Goal: Task Accomplishment & Management: Use online tool/utility

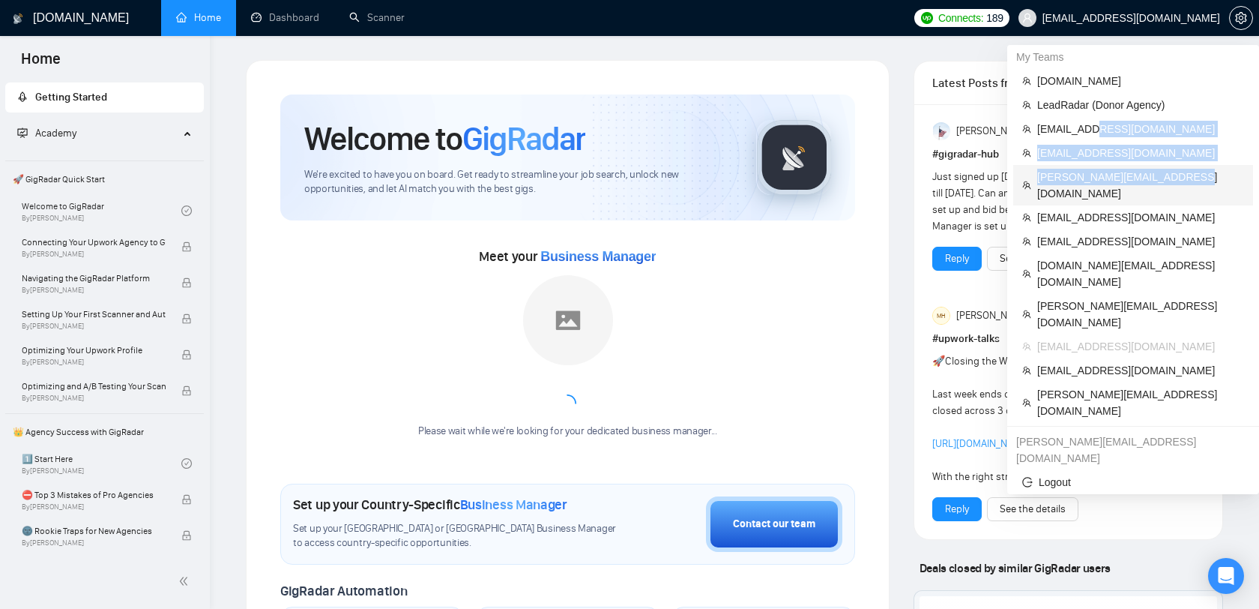
drag, startPoint x: 1098, startPoint y: 128, endPoint x: 1104, endPoint y: 187, distance: 58.8
click at [1104, 187] on ul "evacodes.com LeadRadar (Donor Agency) alexrod94@gmail.com arslan@lanars.com ole…" at bounding box center [1134, 246] width 240 height 354
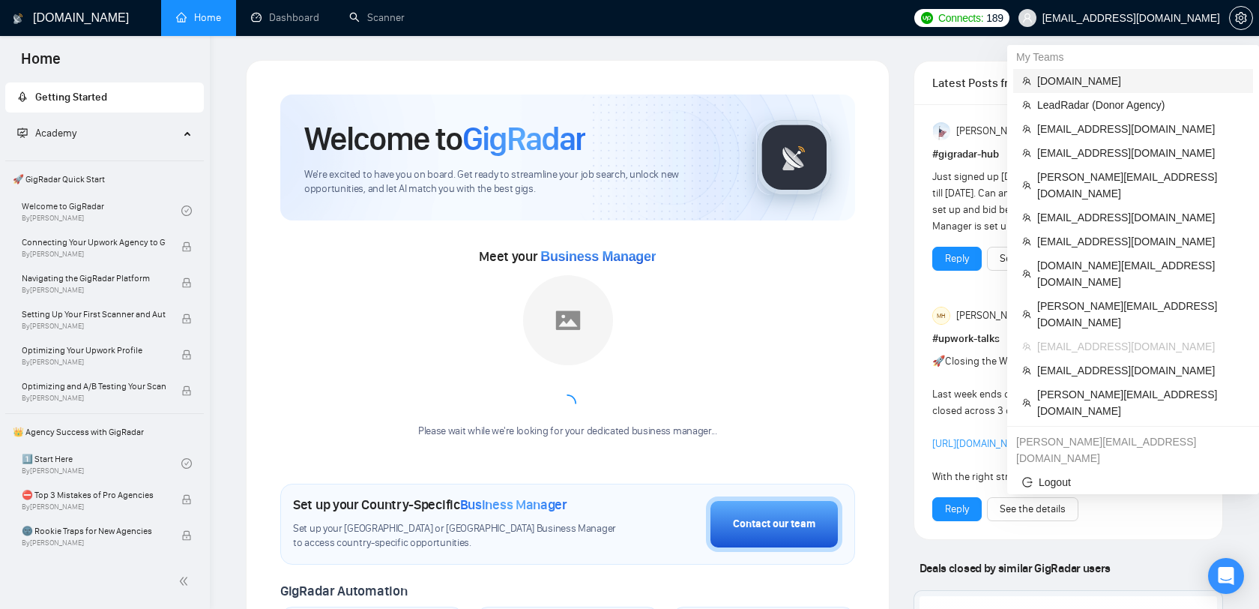
click at [1095, 73] on span "[DOMAIN_NAME]" at bounding box center [1141, 81] width 207 height 16
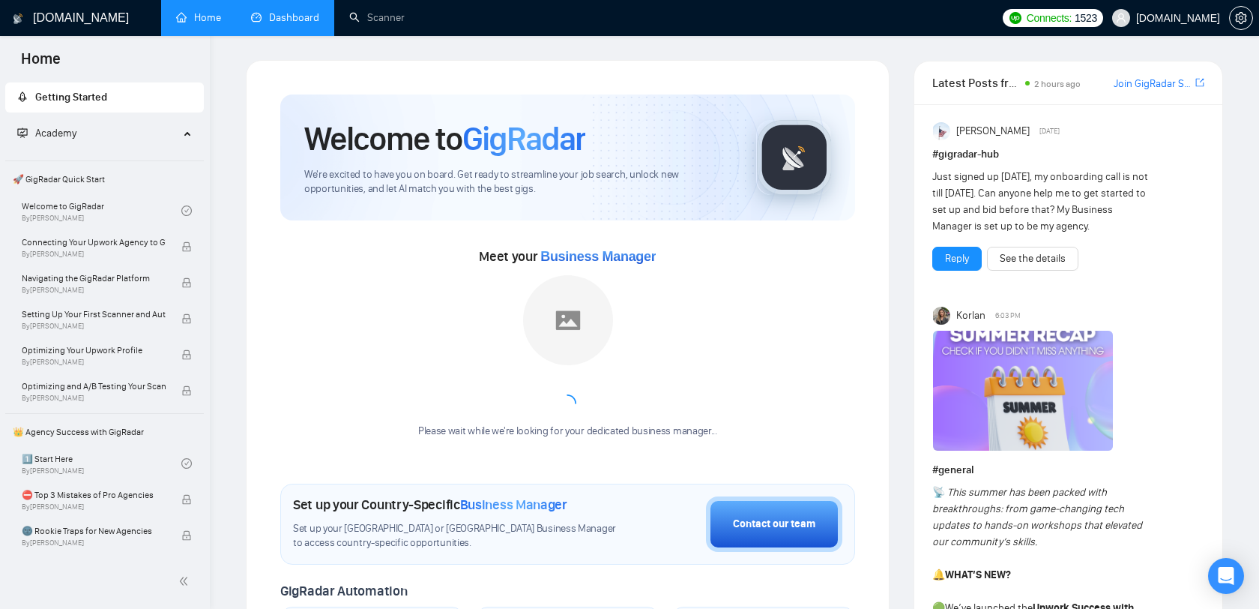
click at [306, 20] on link "Dashboard" at bounding box center [285, 17] width 68 height 13
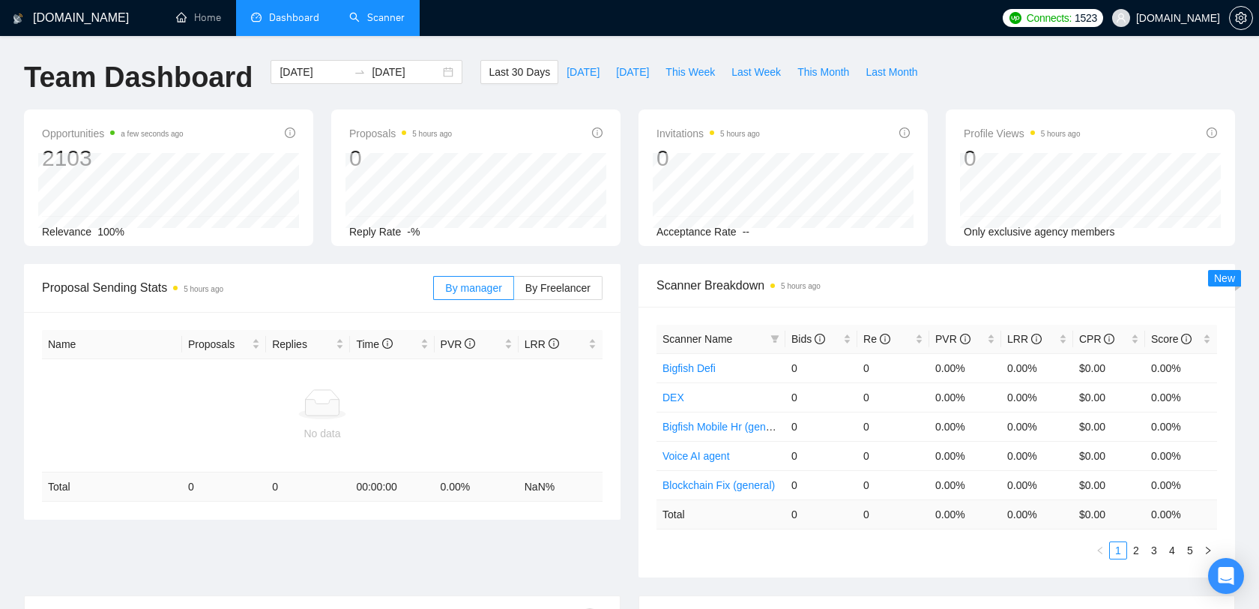
click at [378, 11] on link "Scanner" at bounding box center [376, 17] width 55 height 13
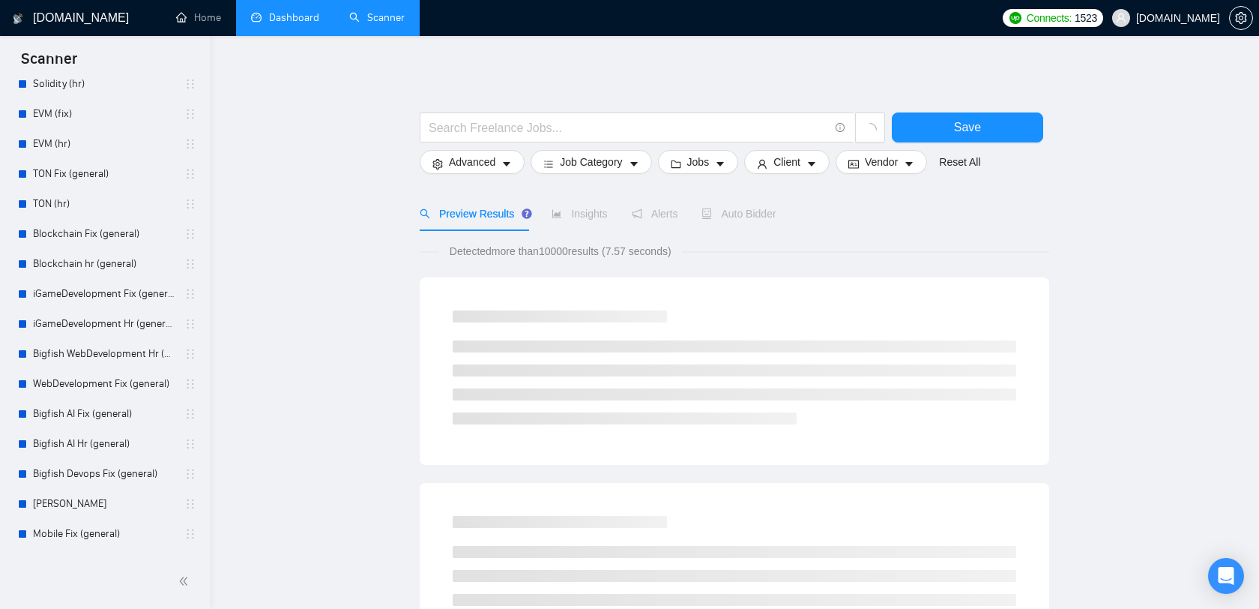
scroll to position [368, 0]
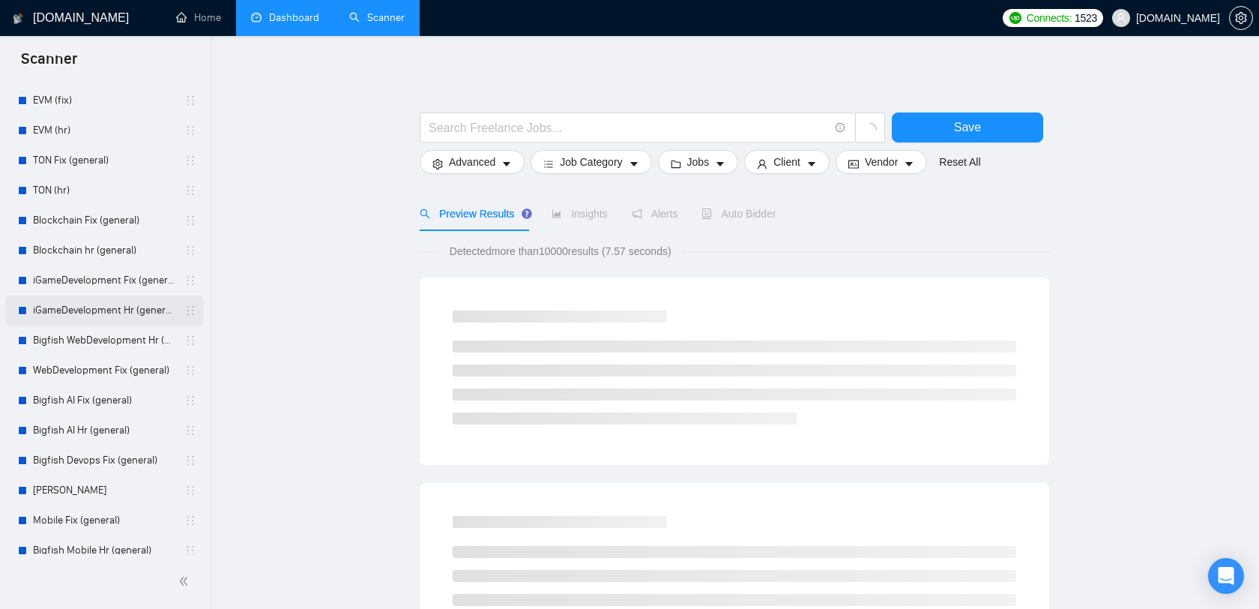
click at [99, 305] on link "iGameDevelopment Hr (general)" at bounding box center [104, 310] width 142 height 30
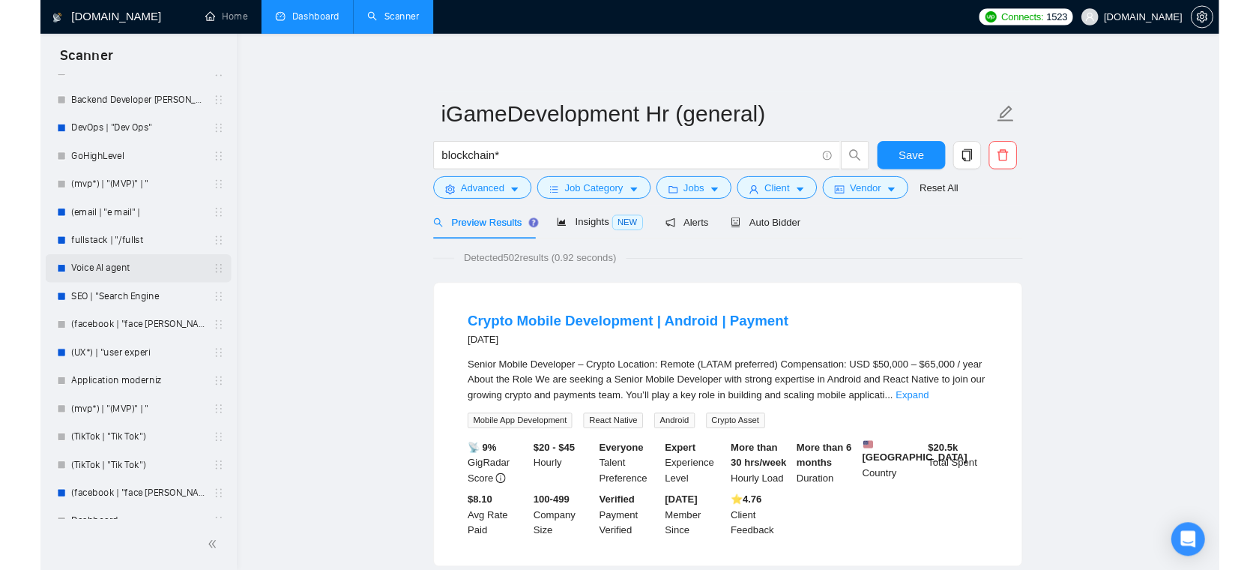
scroll to position [106, 0]
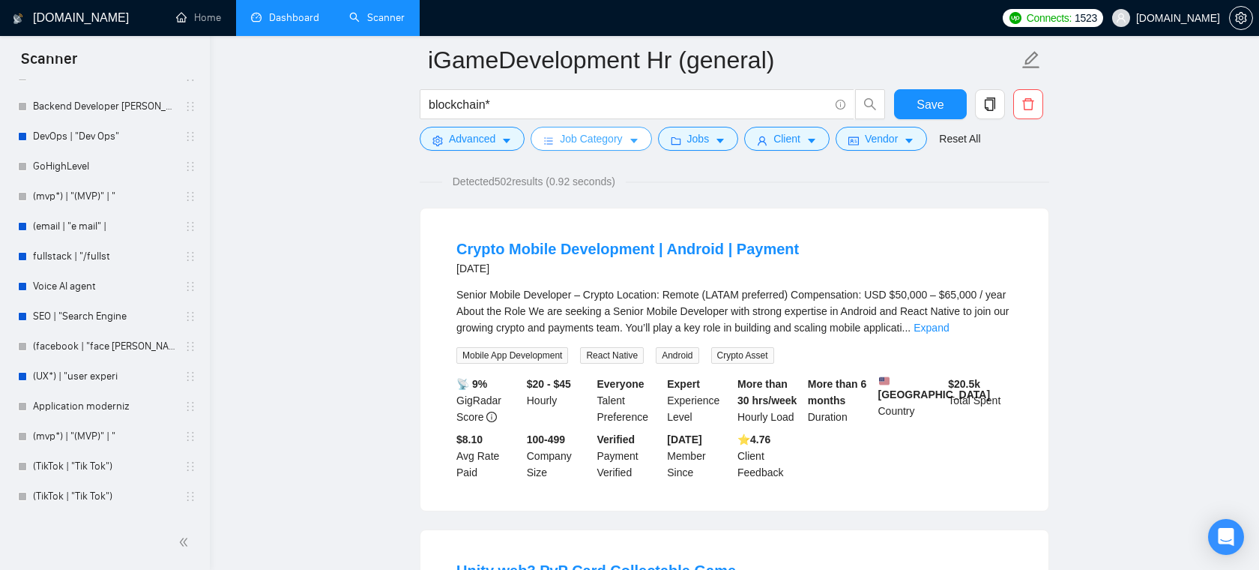
click at [622, 138] on span "Job Category" at bounding box center [591, 138] width 62 height 16
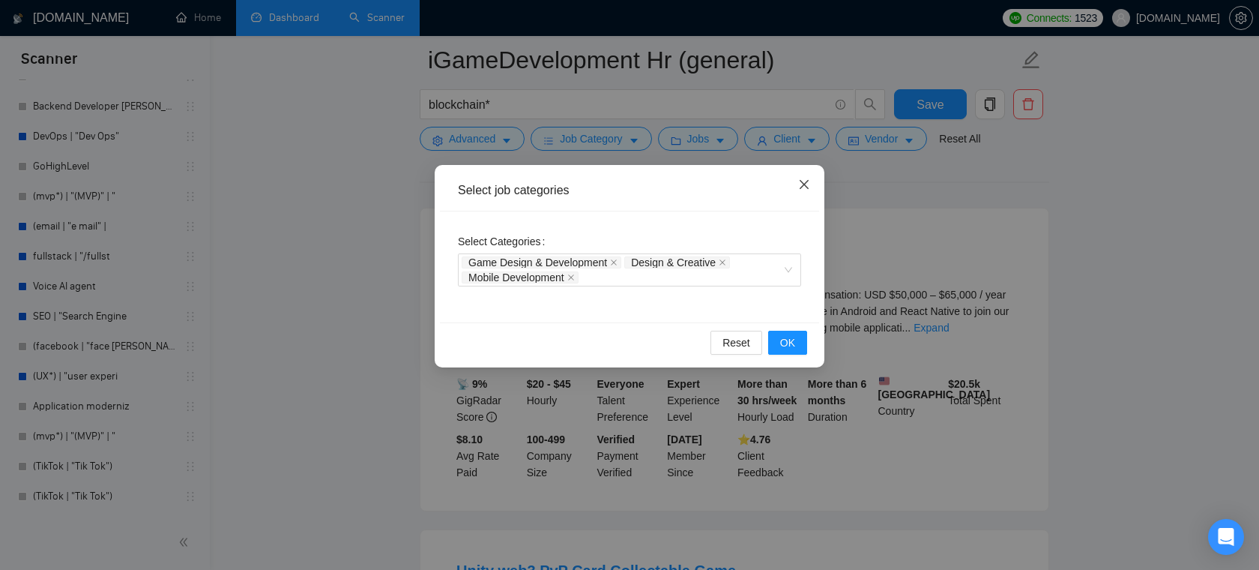
click at [815, 190] on span "Close" at bounding box center [804, 185] width 40 height 40
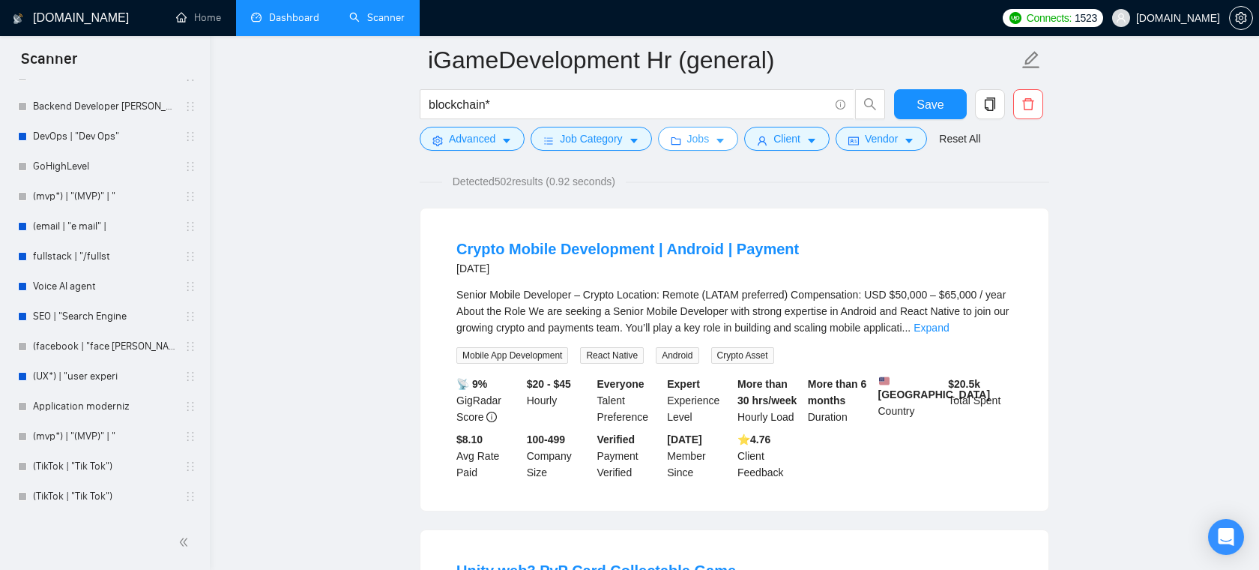
click at [723, 148] on button "Jobs" at bounding box center [698, 139] width 81 height 24
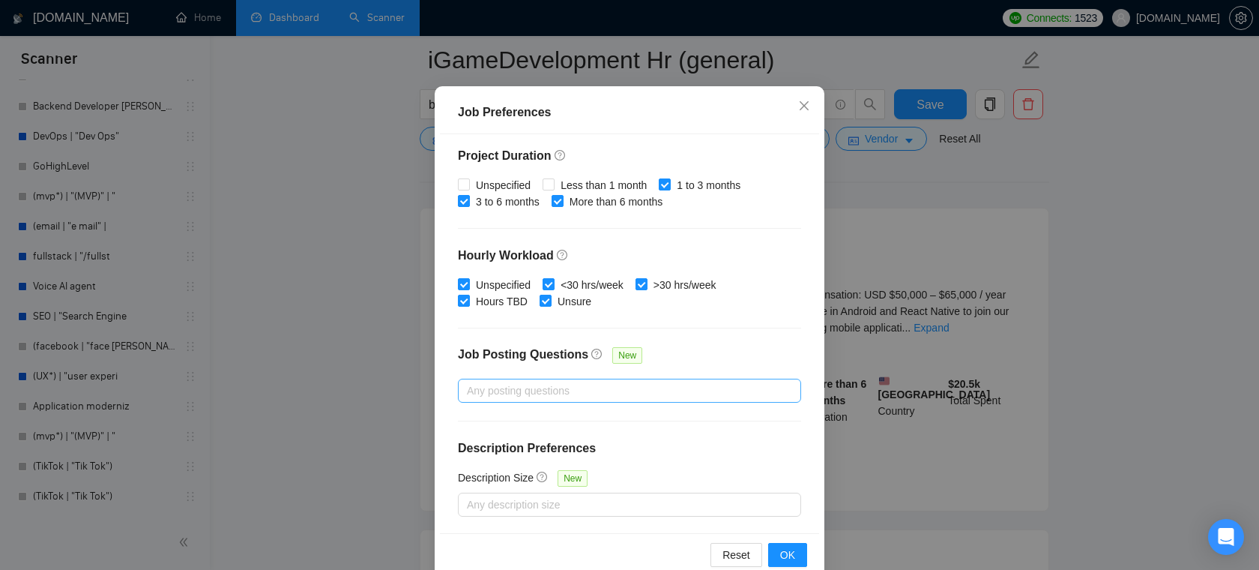
scroll to position [93, 0]
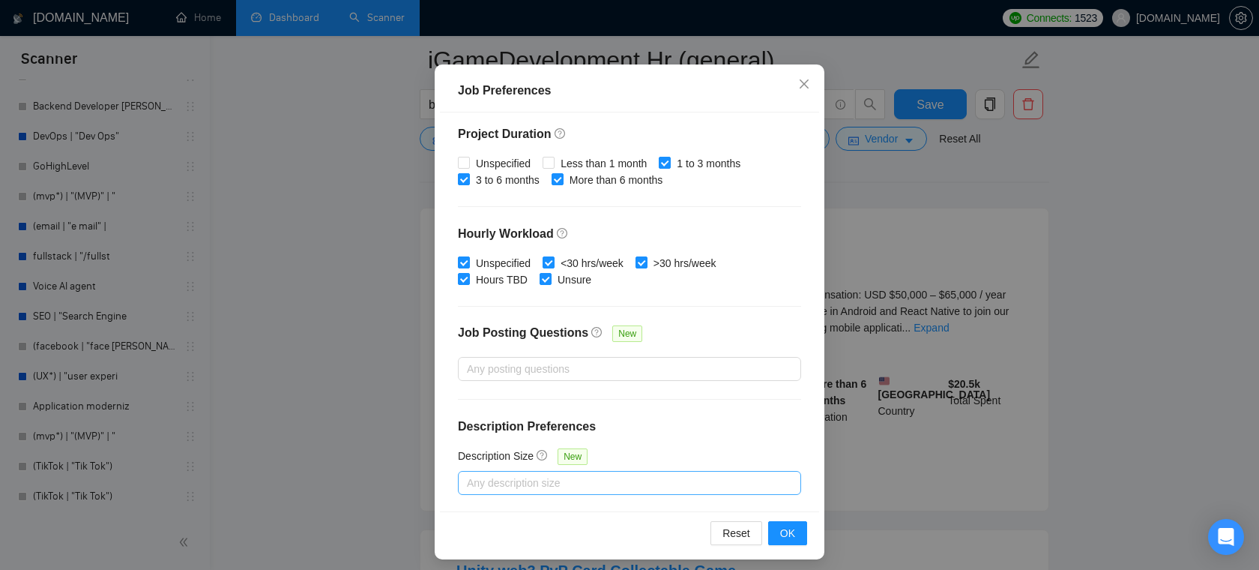
click at [550, 482] on div at bounding box center [622, 483] width 321 height 18
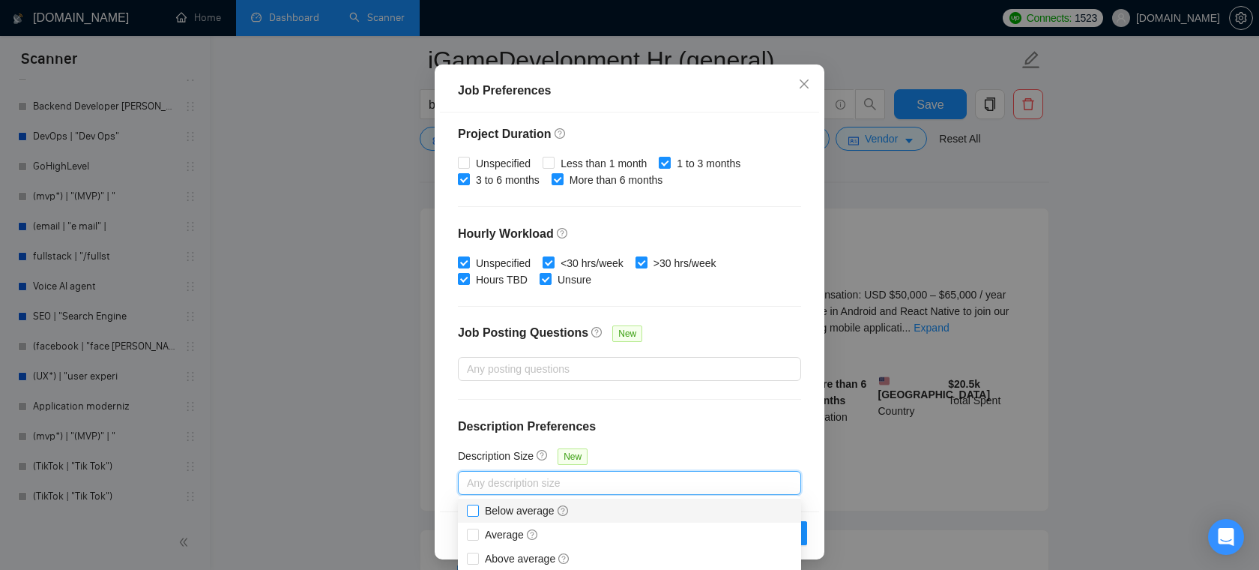
click at [471, 514] on input "Below average" at bounding box center [472, 510] width 10 height 10
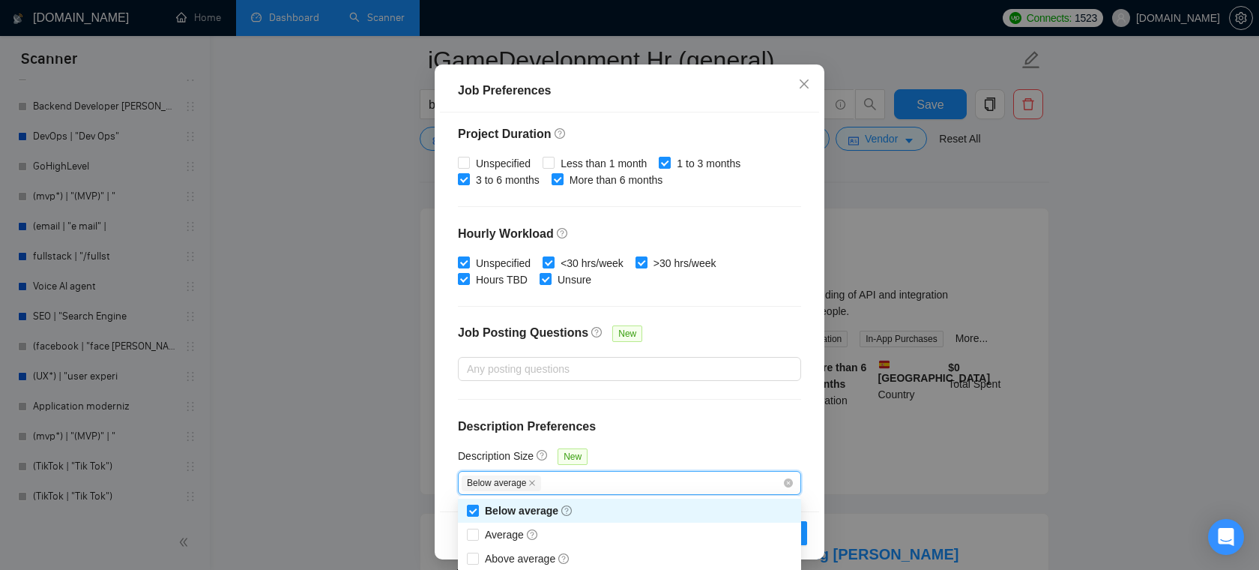
scroll to position [100, 0]
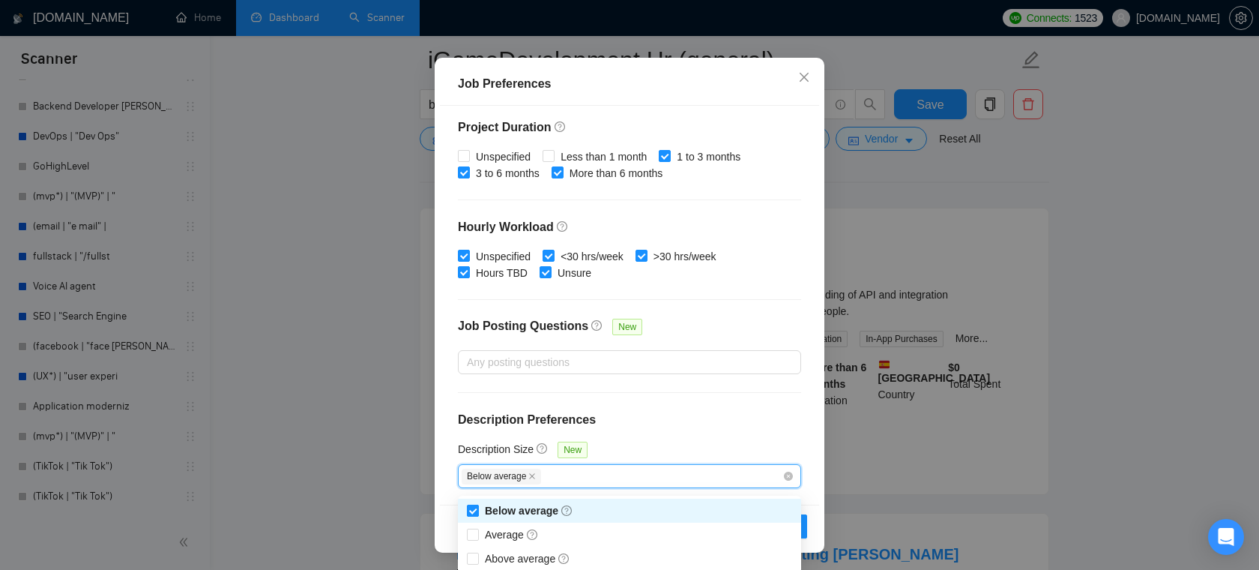
click at [473, 510] on input "Below average" at bounding box center [472, 510] width 10 height 10
checkbox input "false"
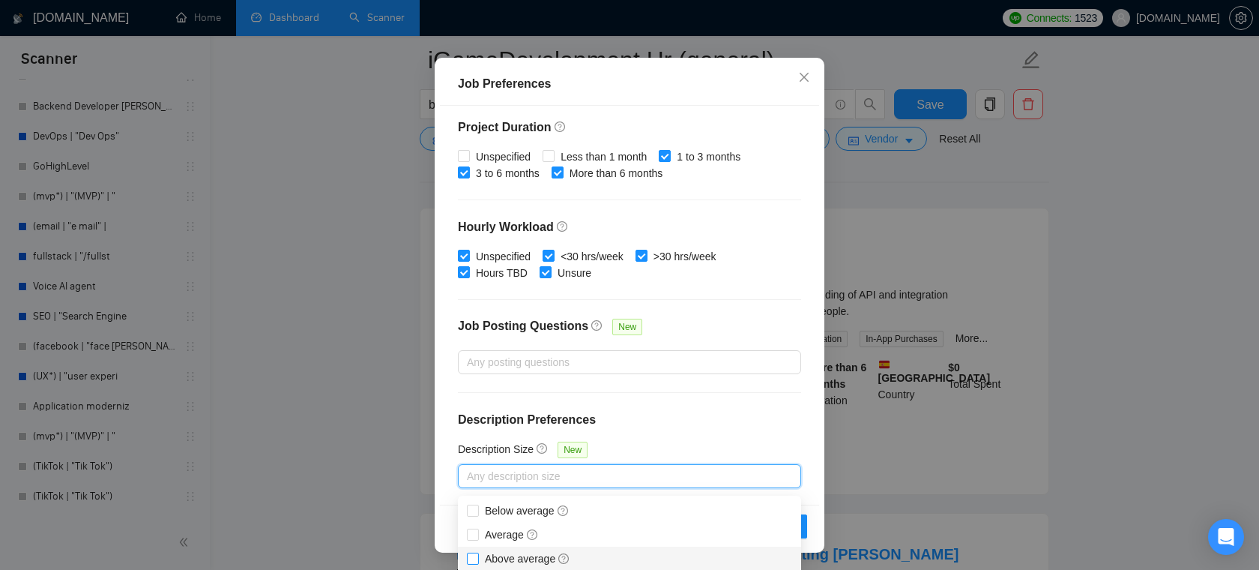
click at [474, 558] on input "Above average" at bounding box center [472, 558] width 10 height 10
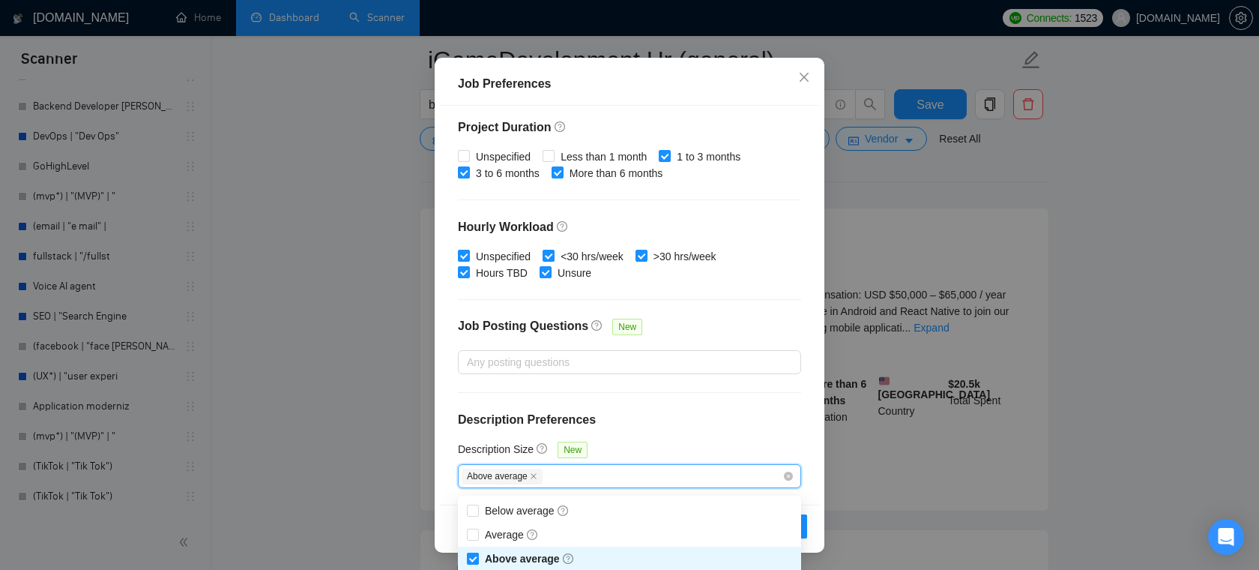
click at [477, 556] on input "Above average" at bounding box center [472, 558] width 10 height 10
checkbox input "false"
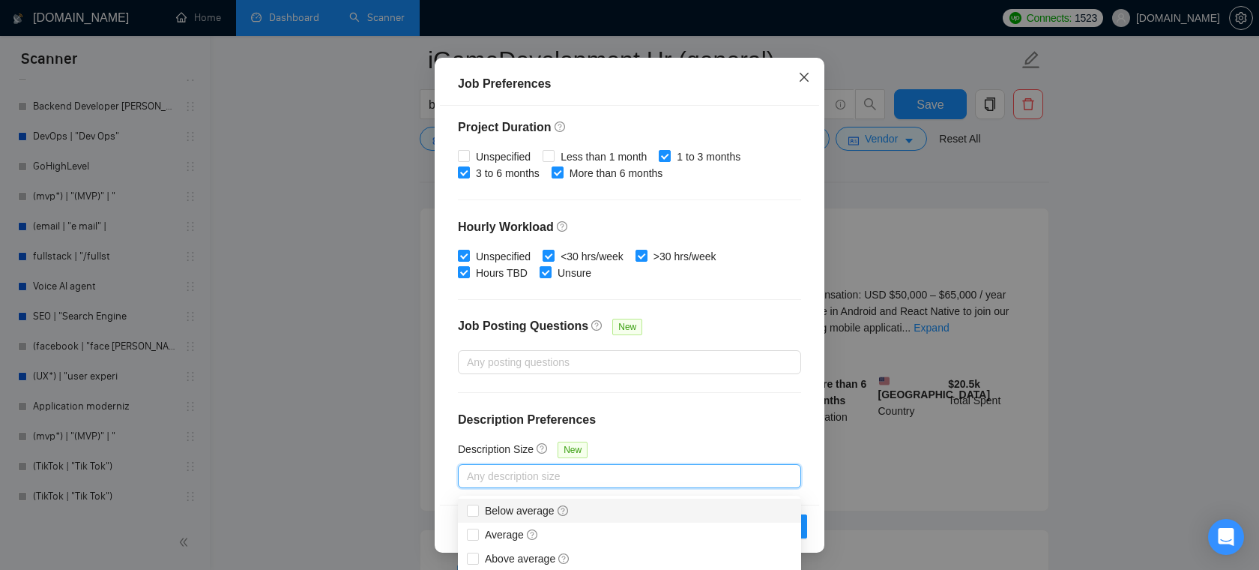
click at [799, 76] on icon "close" at bounding box center [804, 77] width 12 height 12
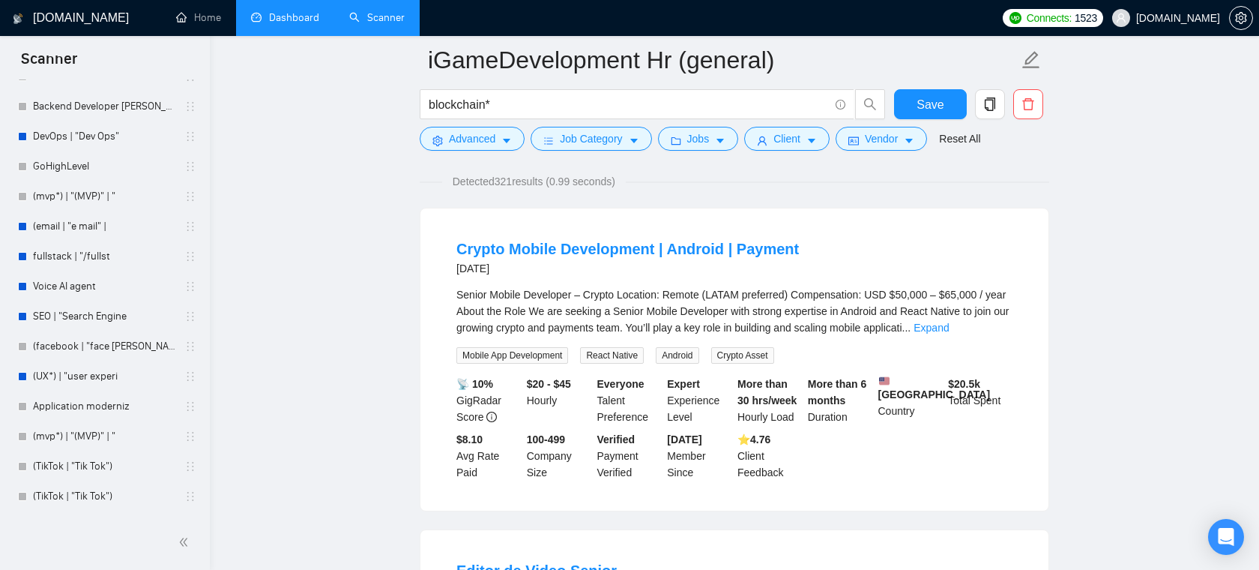
scroll to position [33, 0]
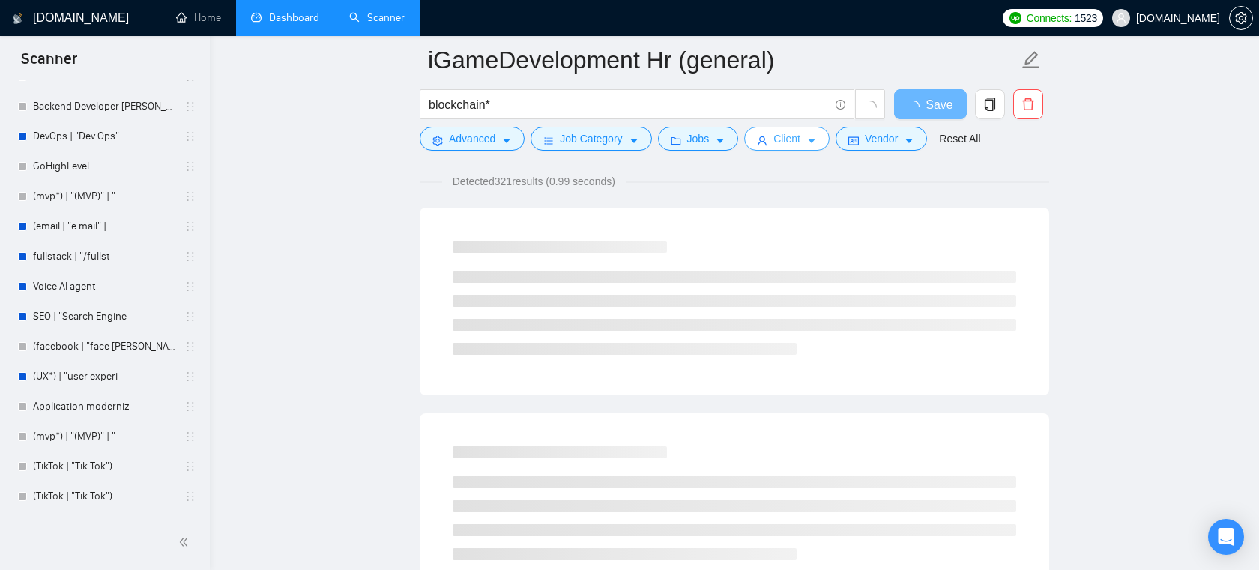
click at [801, 141] on span "Client" at bounding box center [787, 138] width 27 height 16
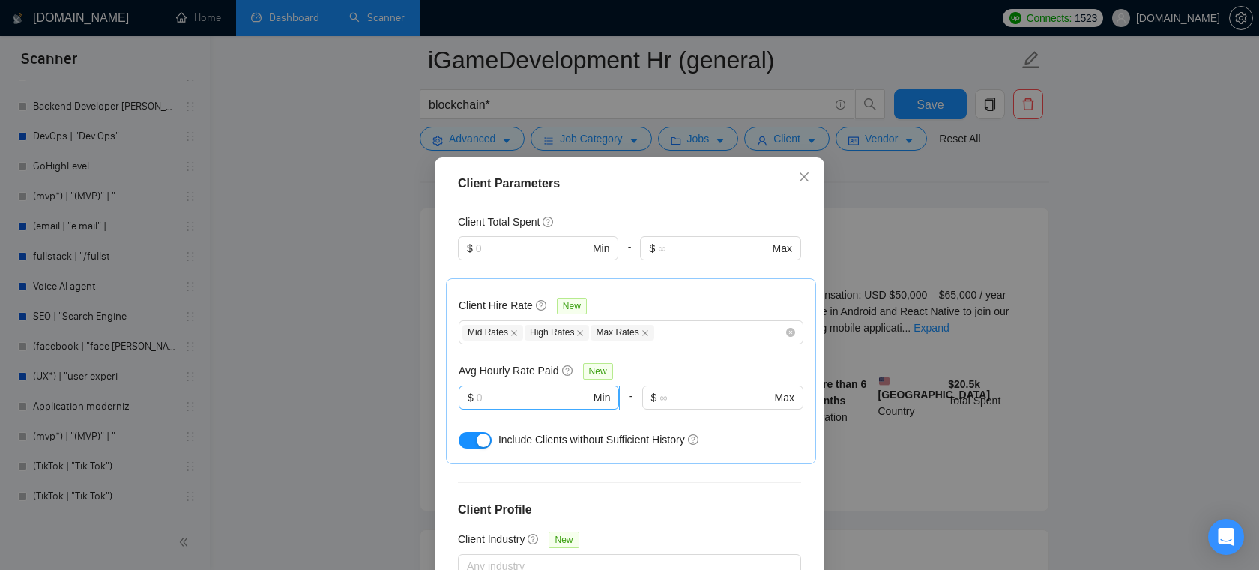
scroll to position [422, 0]
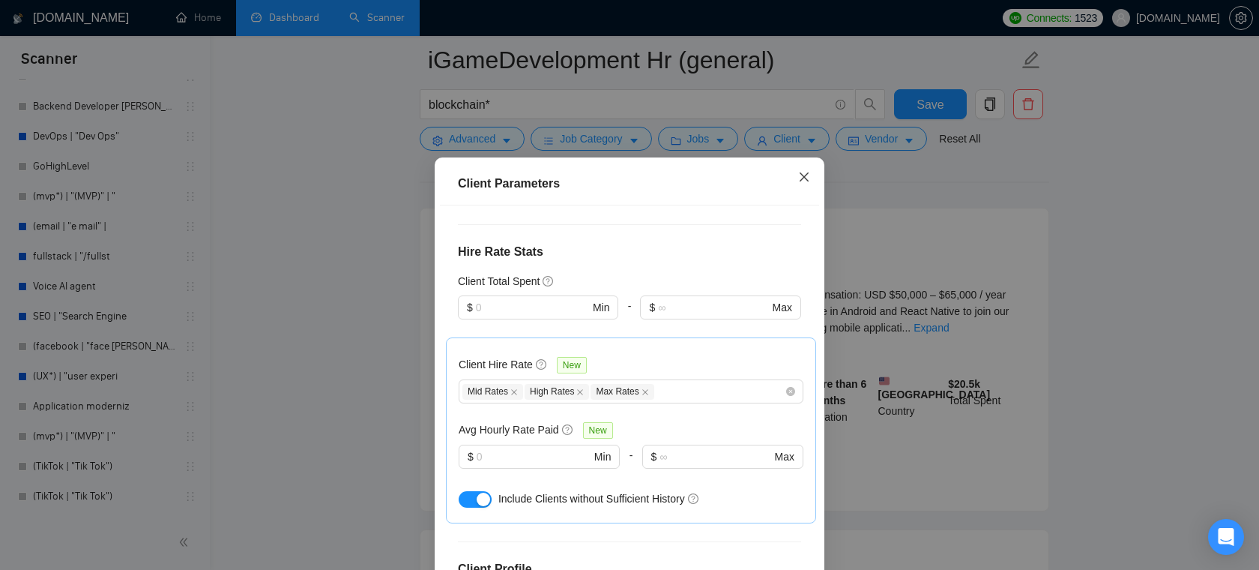
click at [807, 181] on icon "close" at bounding box center [804, 176] width 9 height 9
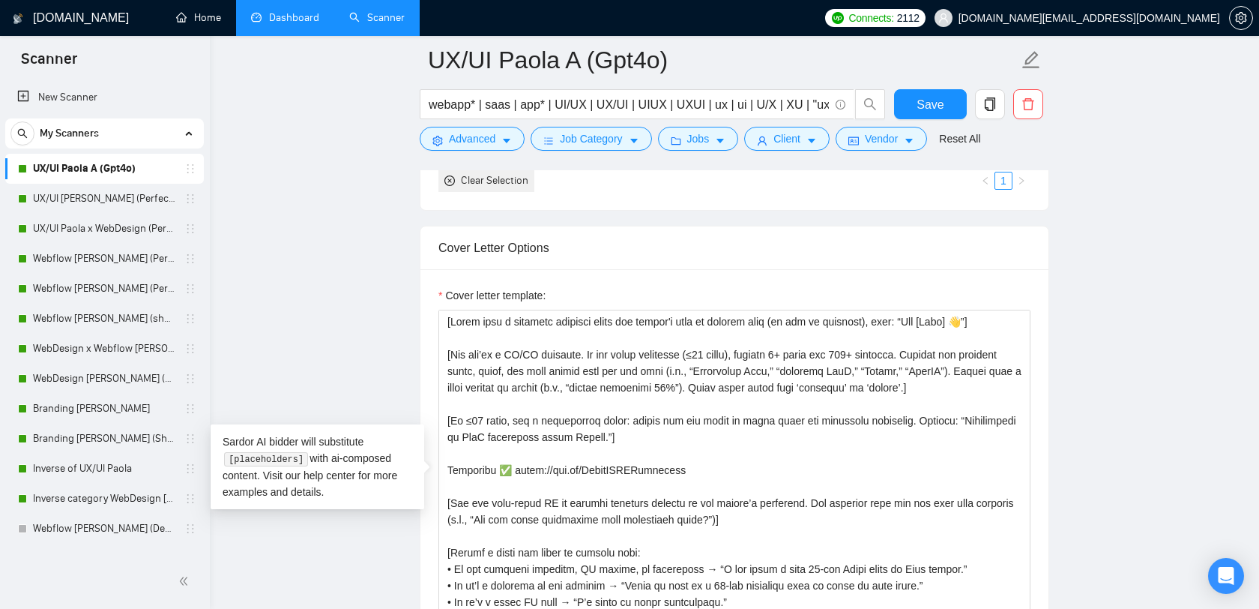
scroll to position [13, 0]
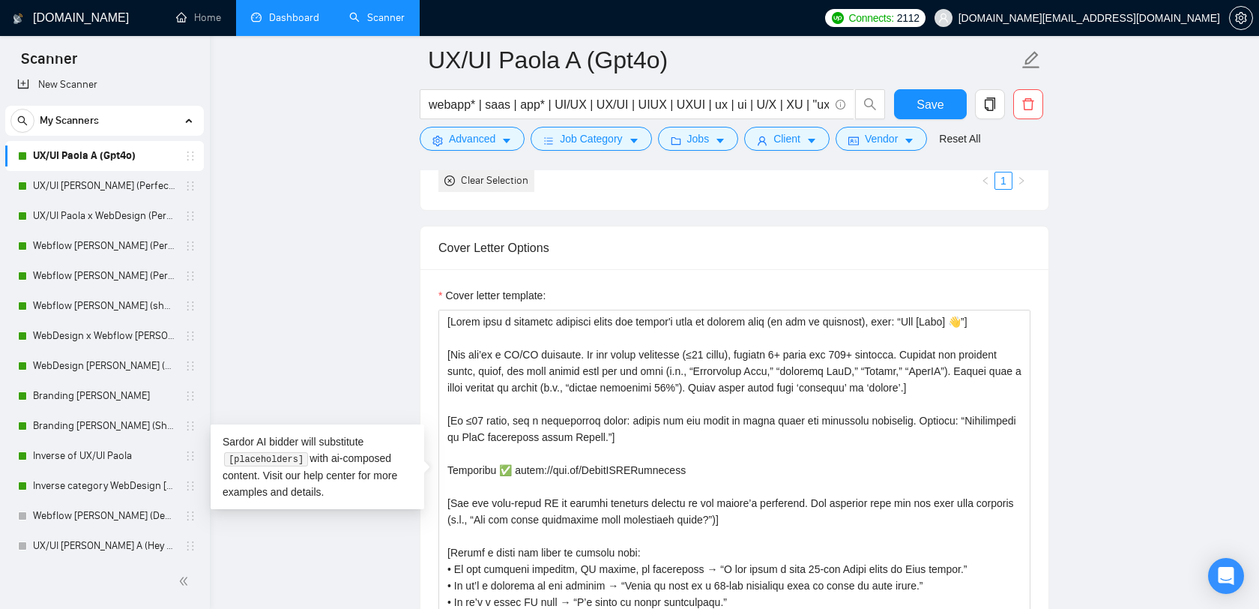
click at [277, 19] on link "Dashboard" at bounding box center [285, 17] width 68 height 13
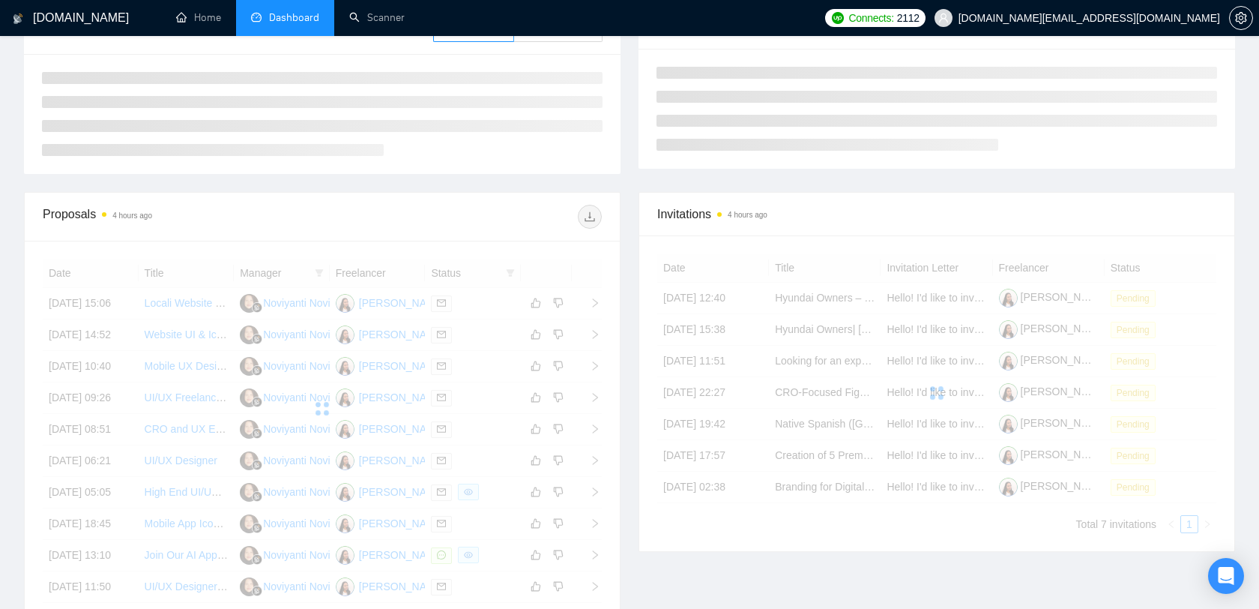
scroll to position [289, 0]
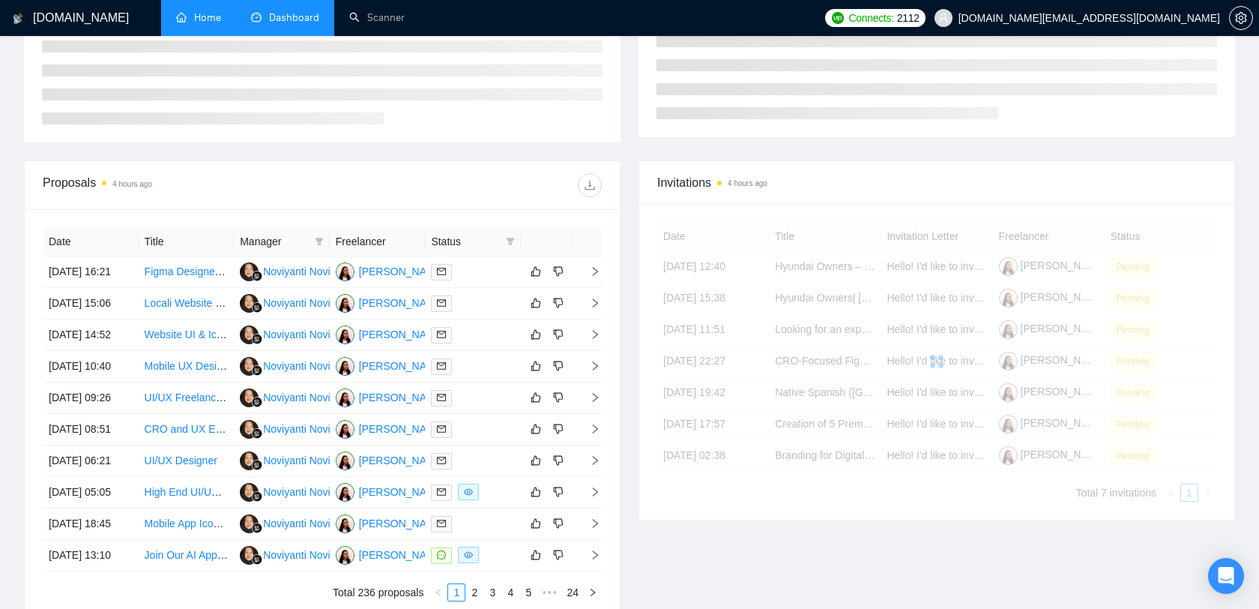
click at [212, 13] on link "Home" at bounding box center [198, 17] width 45 height 13
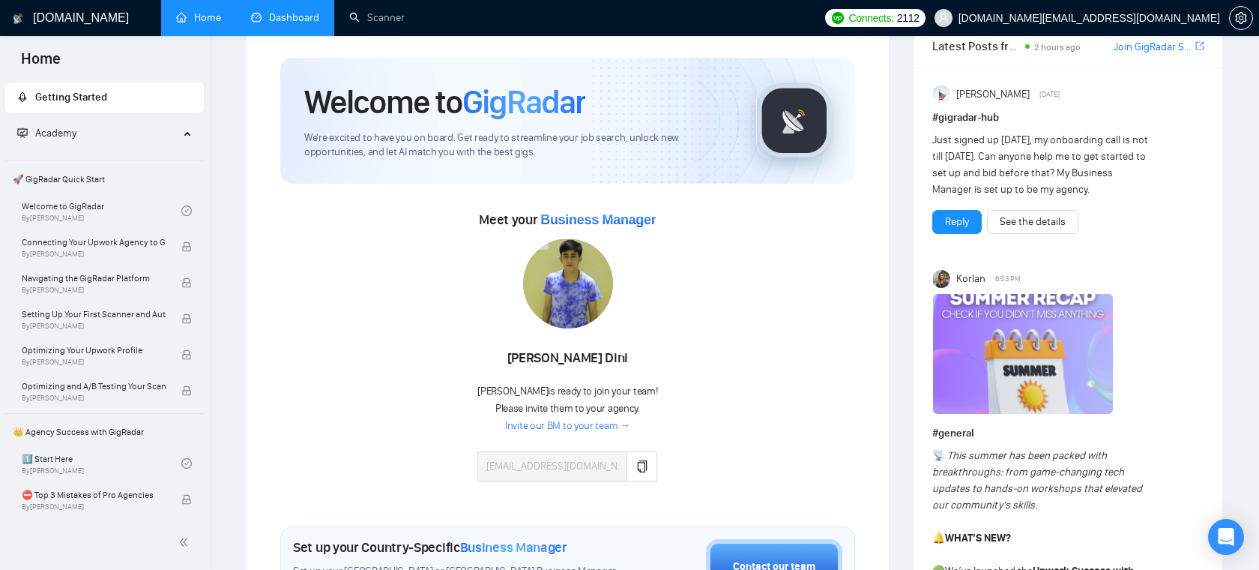
scroll to position [49, 0]
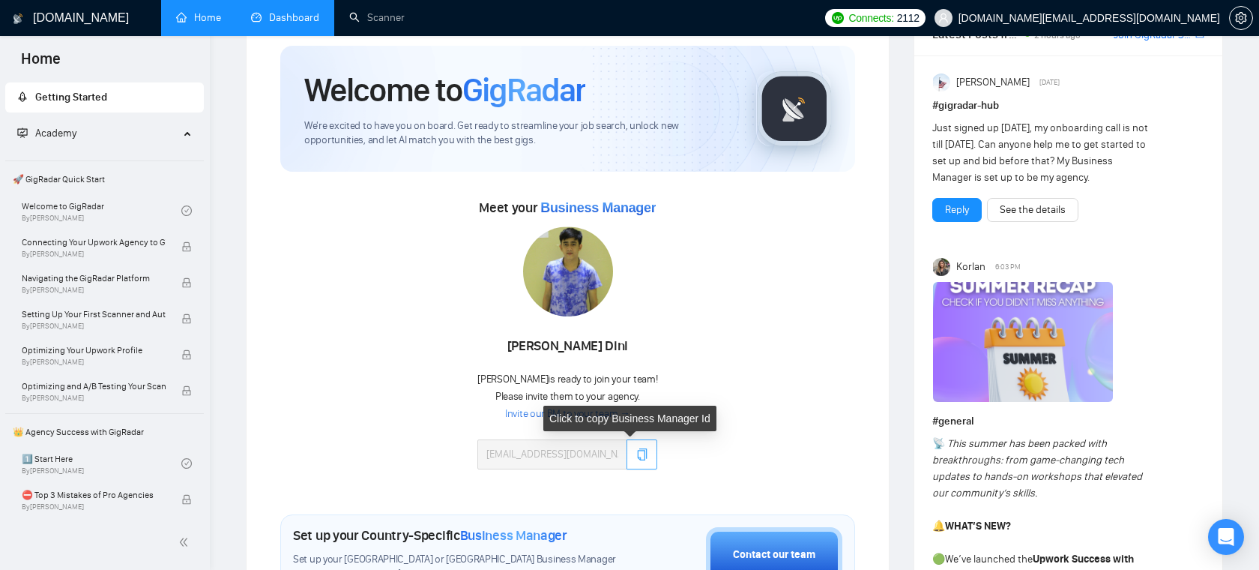
click at [641, 449] on button "button" at bounding box center [642, 454] width 31 height 30
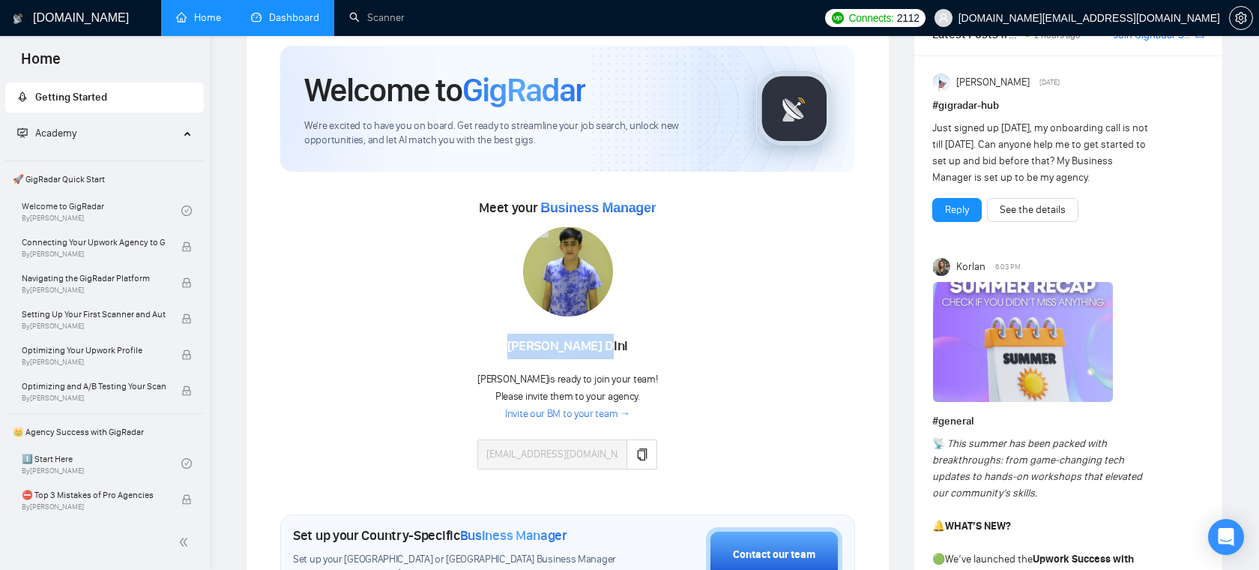
drag, startPoint x: 527, startPoint y: 346, endPoint x: 585, endPoint y: 346, distance: 57.7
click at [585, 346] on div "[PERSON_NAME]" at bounding box center [568, 346] width 180 height 25
click at [670, 262] on div "Meet your Business Manager [PERSON_NAME] is ready to join your team! Please inv…" at bounding box center [567, 340] width 575 height 289
click at [301, 11] on link "Dashboard" at bounding box center [285, 17] width 68 height 13
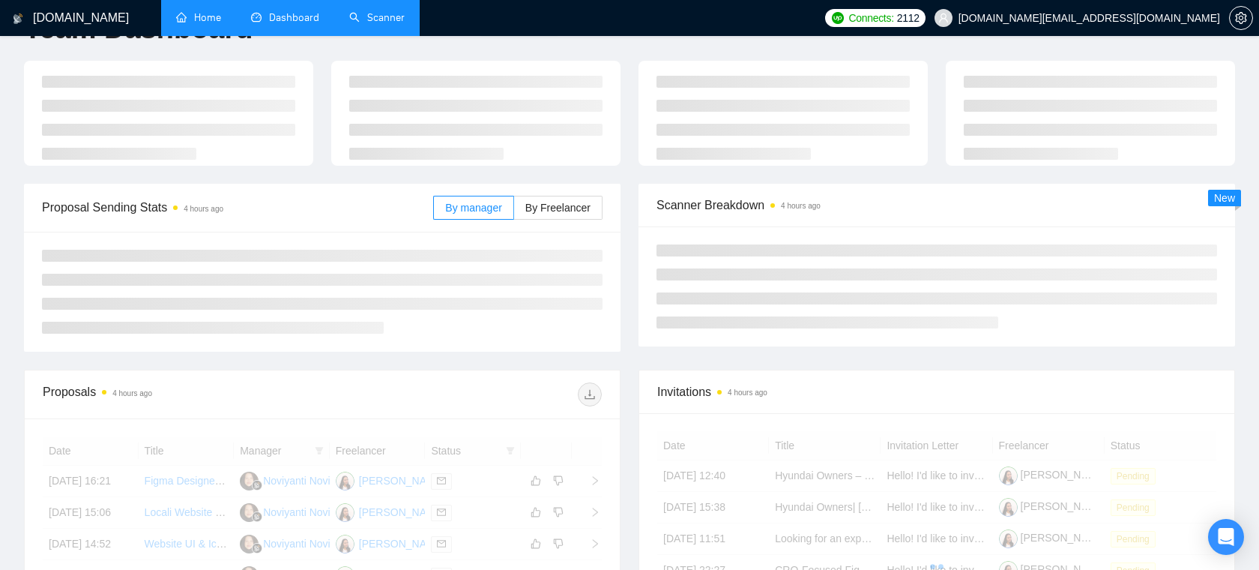
click at [379, 24] on link "Scanner" at bounding box center [376, 17] width 55 height 13
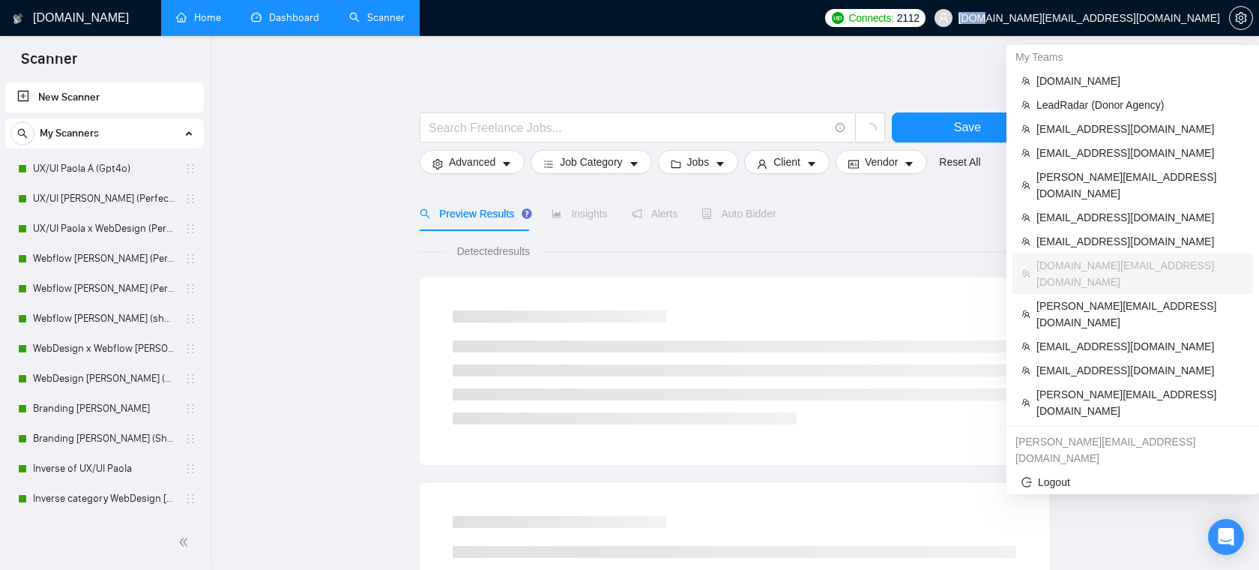
drag, startPoint x: 1132, startPoint y: 22, endPoint x: 1102, endPoint y: 34, distance: 32.3
click at [1102, 34] on span "[DOMAIN_NAME][EMAIL_ADDRESS][DOMAIN_NAME]" at bounding box center [1078, 18] width 304 height 48
click at [1142, 18] on span "[DOMAIN_NAME][EMAIL_ADDRESS][DOMAIN_NAME]" at bounding box center [1090, 18] width 262 height 0
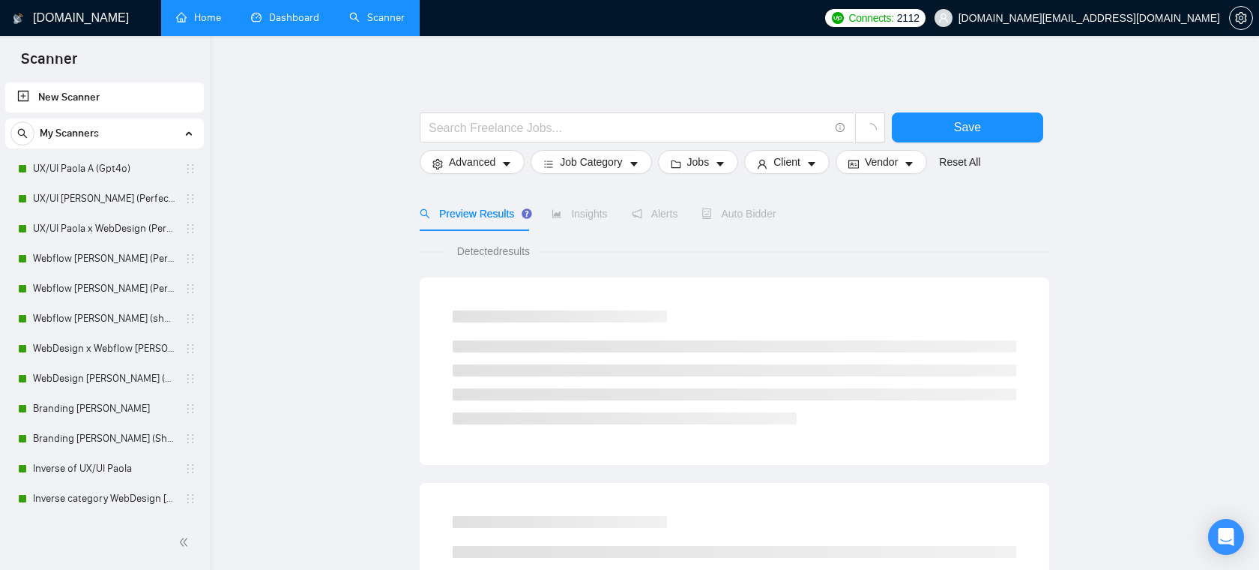
click at [1139, 18] on span "[DOMAIN_NAME][EMAIL_ADDRESS][DOMAIN_NAME]" at bounding box center [1090, 18] width 262 height 0
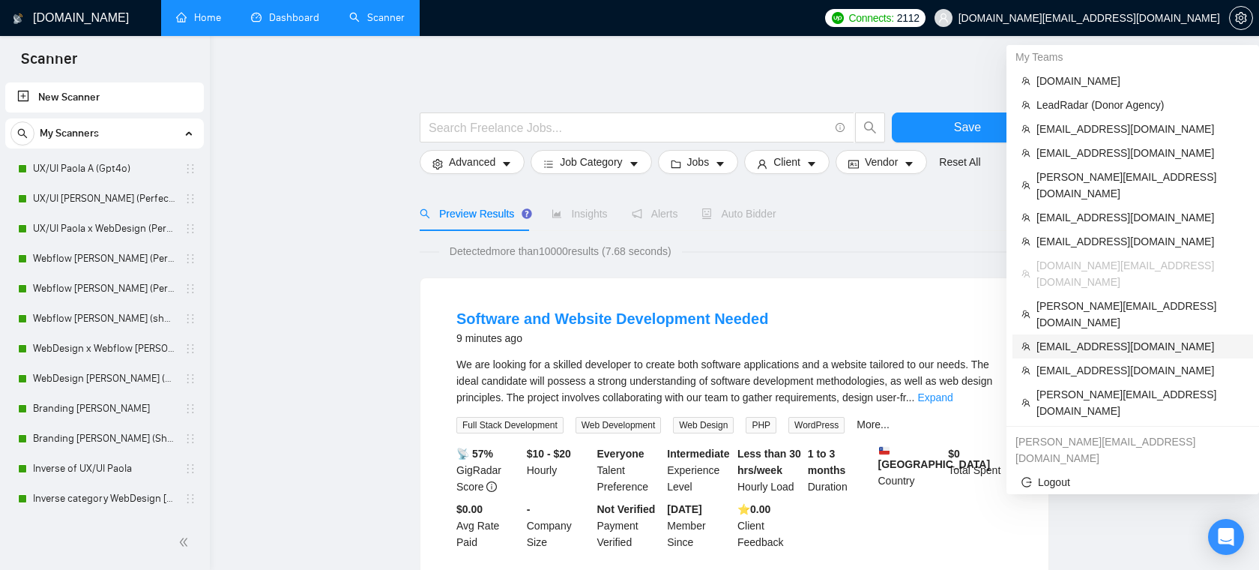
click at [1076, 338] on span "[EMAIL_ADDRESS][DOMAIN_NAME]" at bounding box center [1141, 346] width 208 height 16
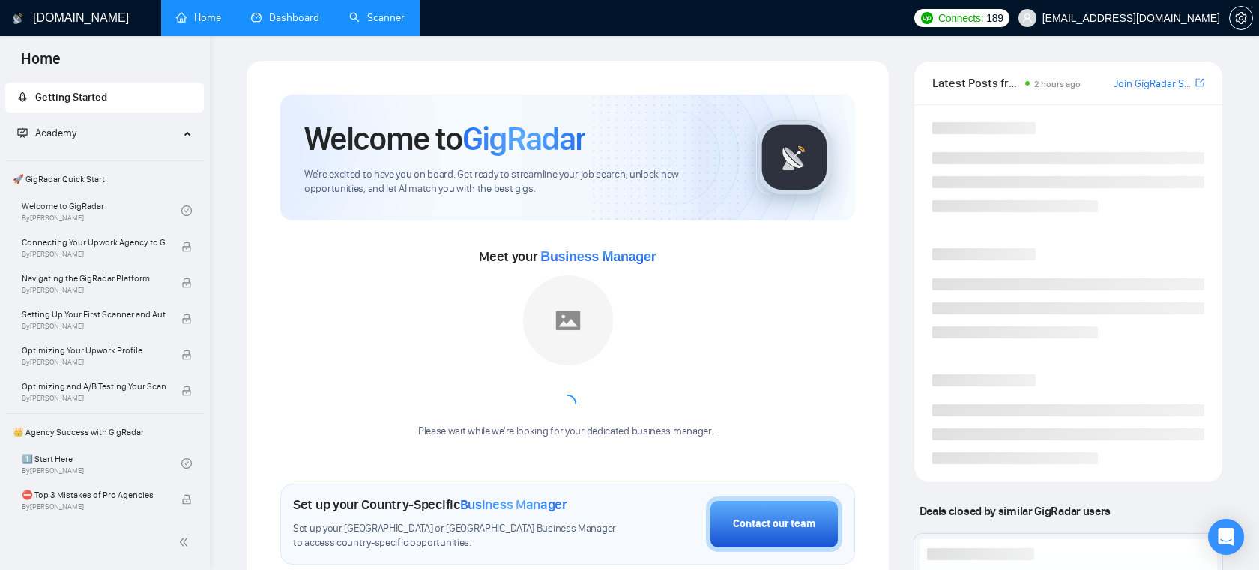
click at [285, 21] on link "Dashboard" at bounding box center [285, 17] width 68 height 13
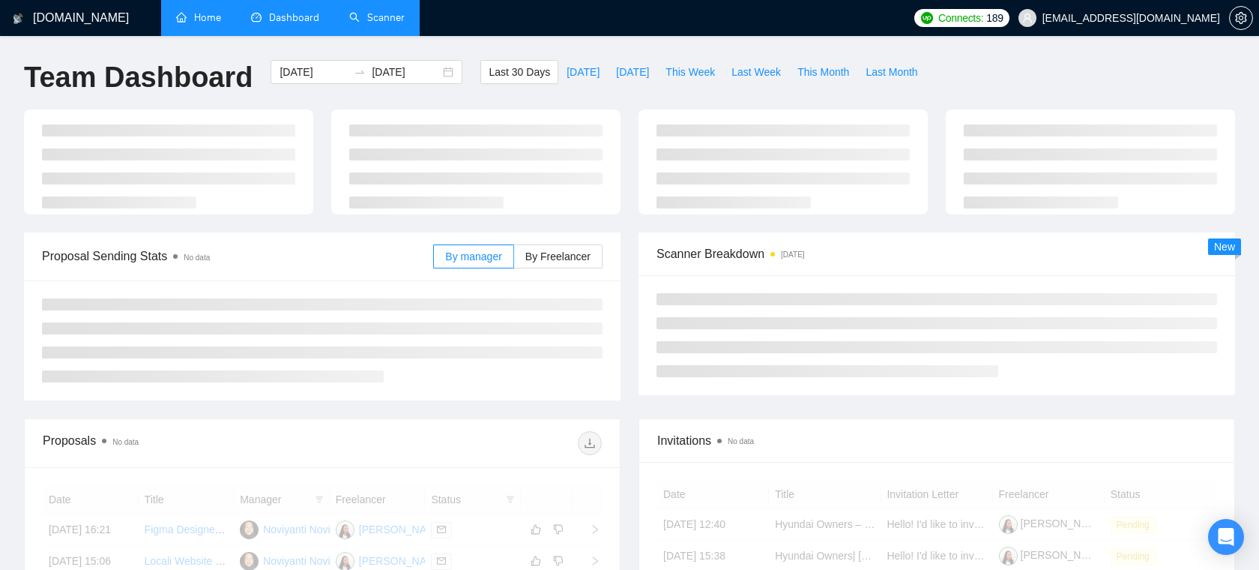
click at [356, 24] on link "Scanner" at bounding box center [376, 17] width 55 height 13
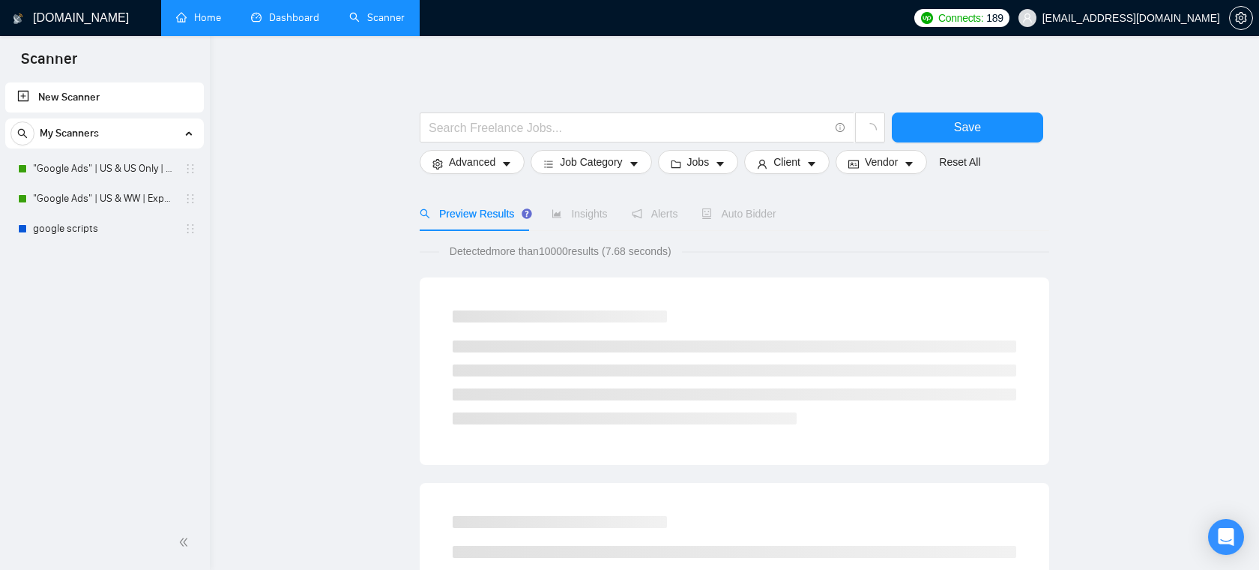
click at [145, 95] on link "New Scanner" at bounding box center [104, 97] width 175 height 30
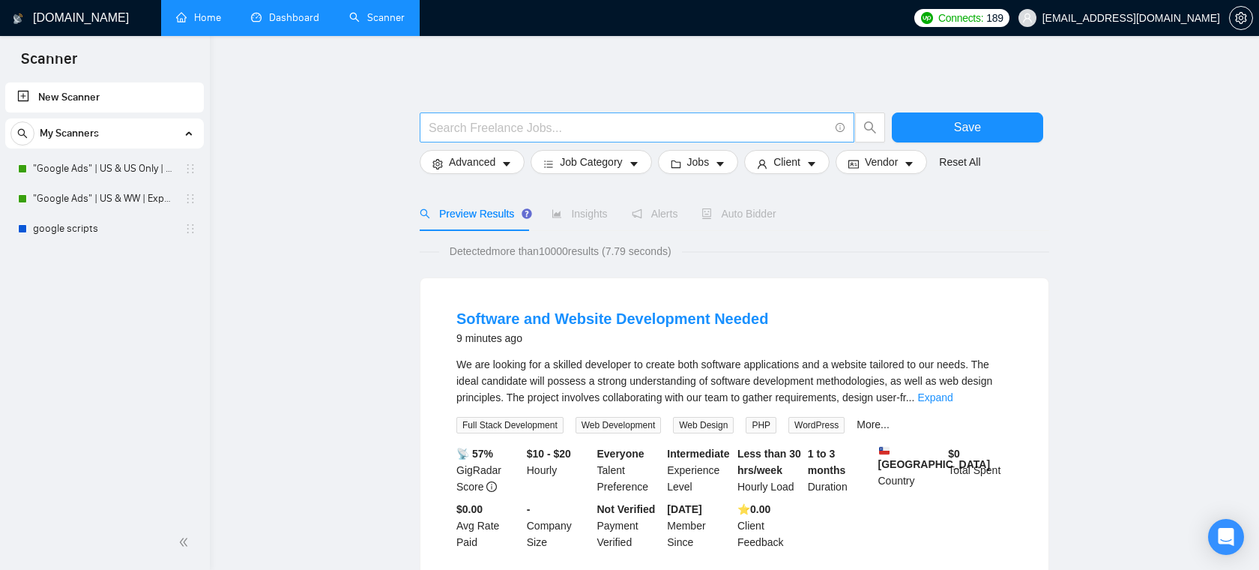
click at [499, 136] on input "text" at bounding box center [629, 127] width 400 height 19
type input "unity development"
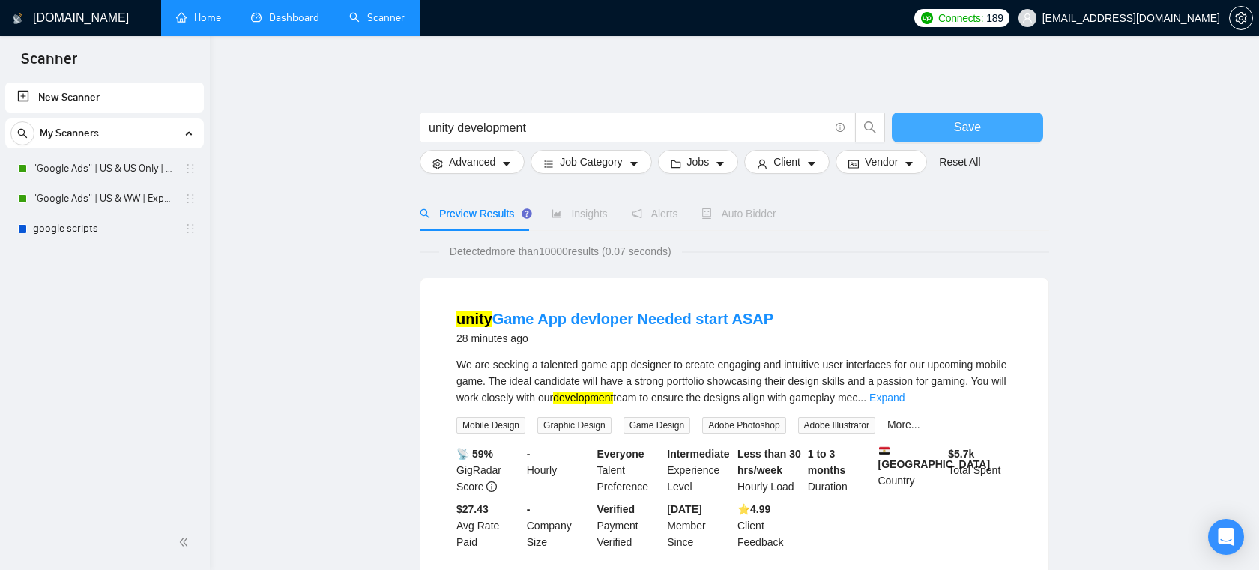
click at [933, 125] on button "Save" at bounding box center [967, 127] width 151 height 30
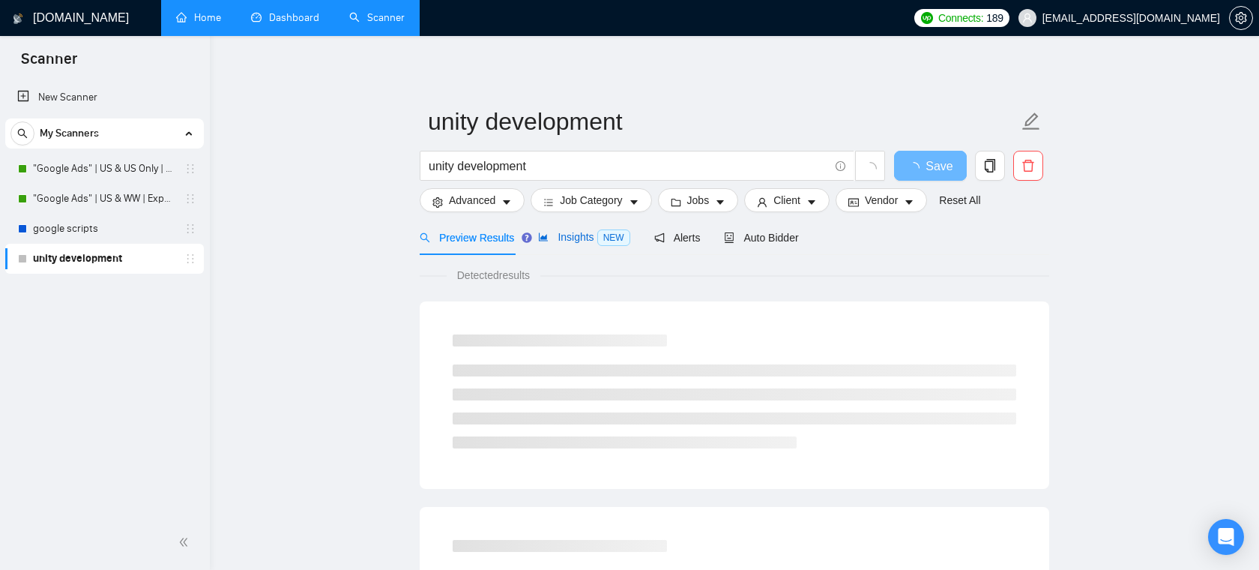
click at [570, 238] on span "Insights NEW" at bounding box center [583, 237] width 91 height 12
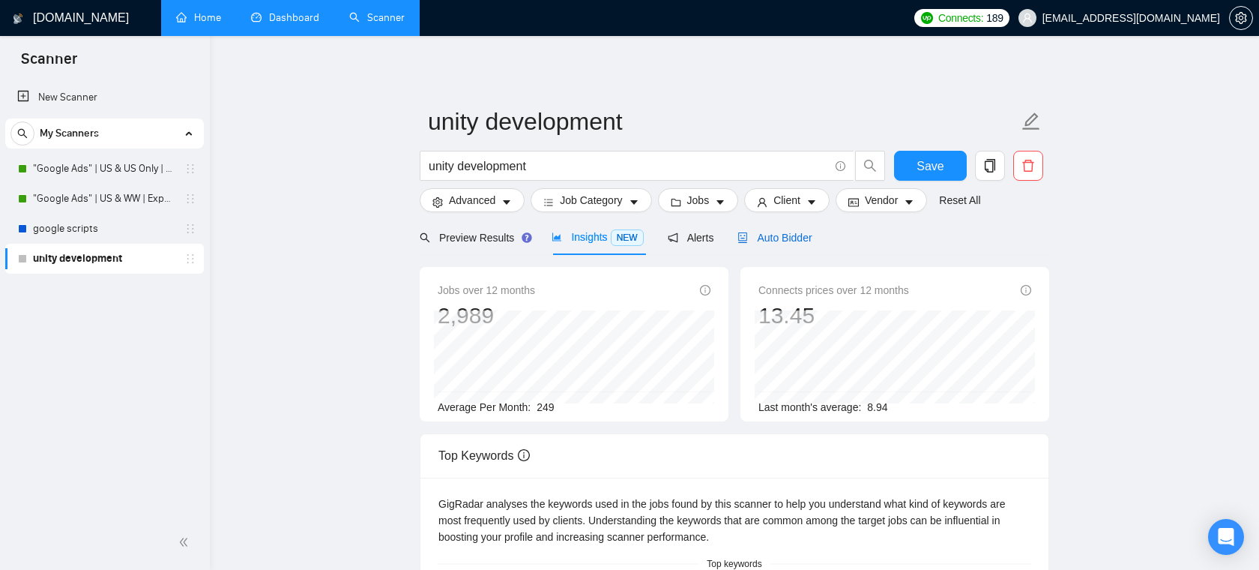
click at [770, 232] on span "Auto Bidder" at bounding box center [775, 238] width 74 height 12
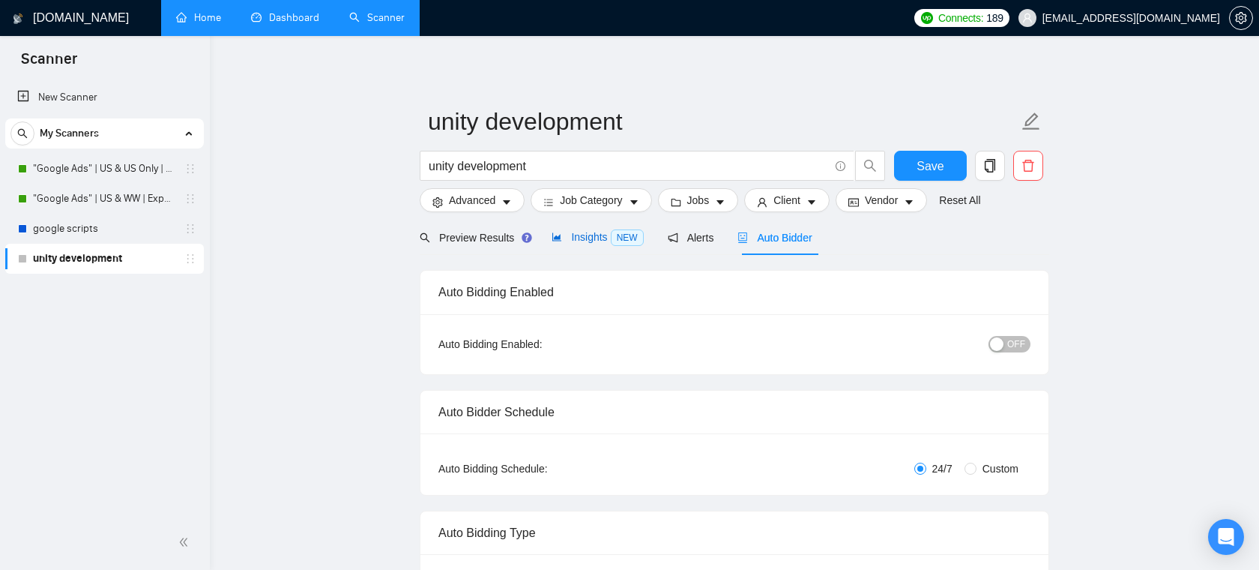
click at [584, 241] on span "Insights NEW" at bounding box center [597, 237] width 91 height 12
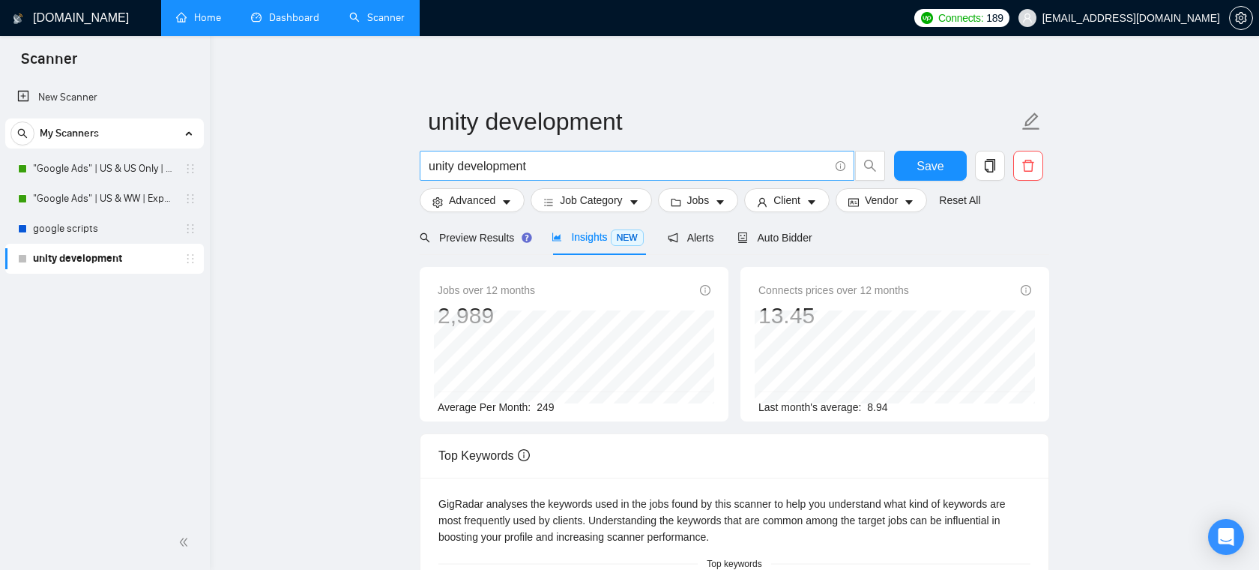
click at [525, 166] on input "unity development" at bounding box center [629, 166] width 400 height 19
type input "react native"
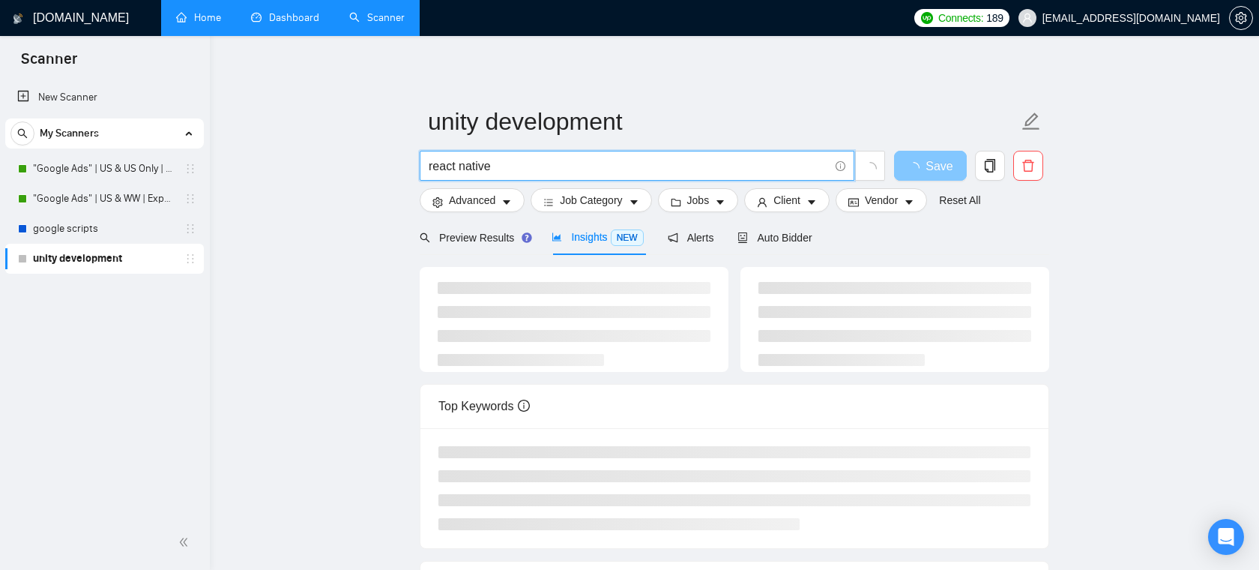
click at [918, 172] on icon "loading" at bounding box center [914, 168] width 12 height 12
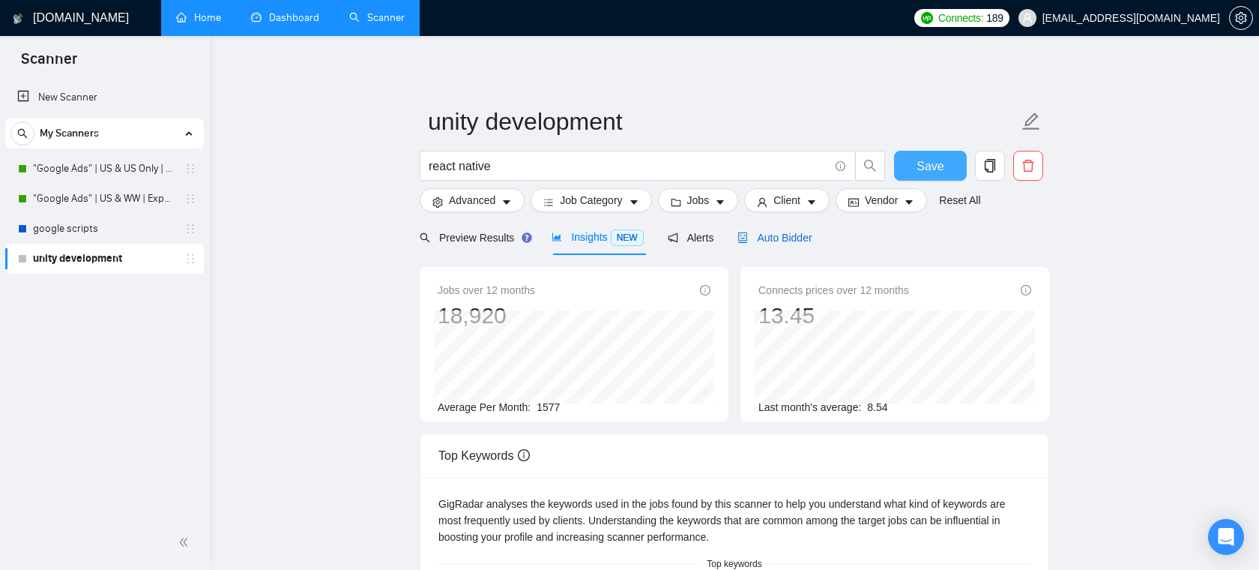
click at [796, 237] on span "Auto Bidder" at bounding box center [775, 238] width 74 height 12
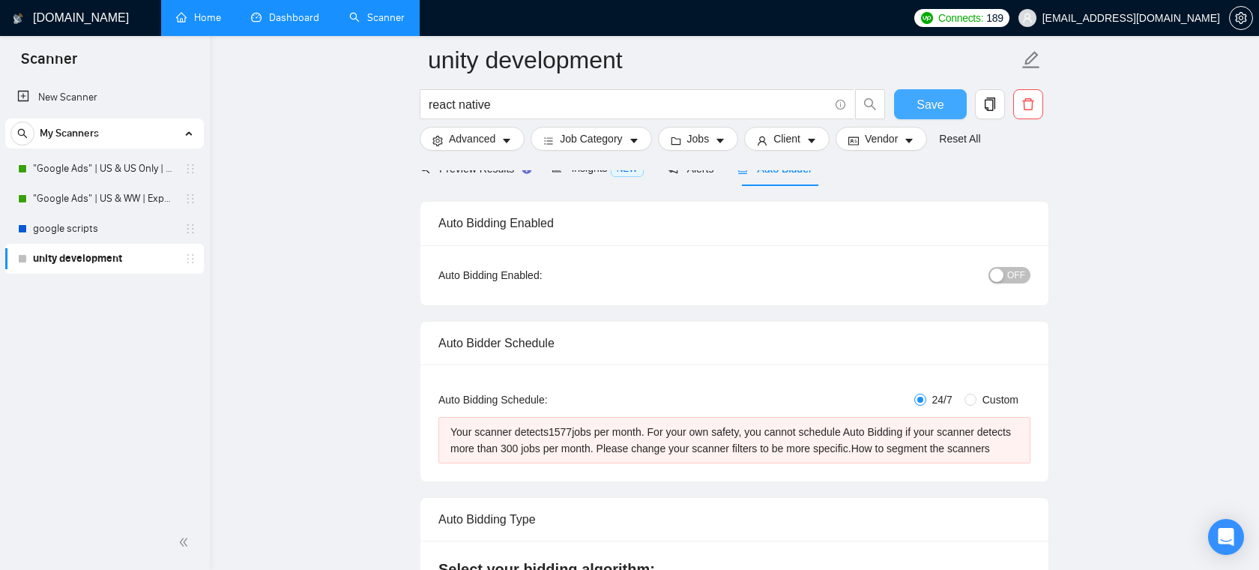
scroll to position [92, 0]
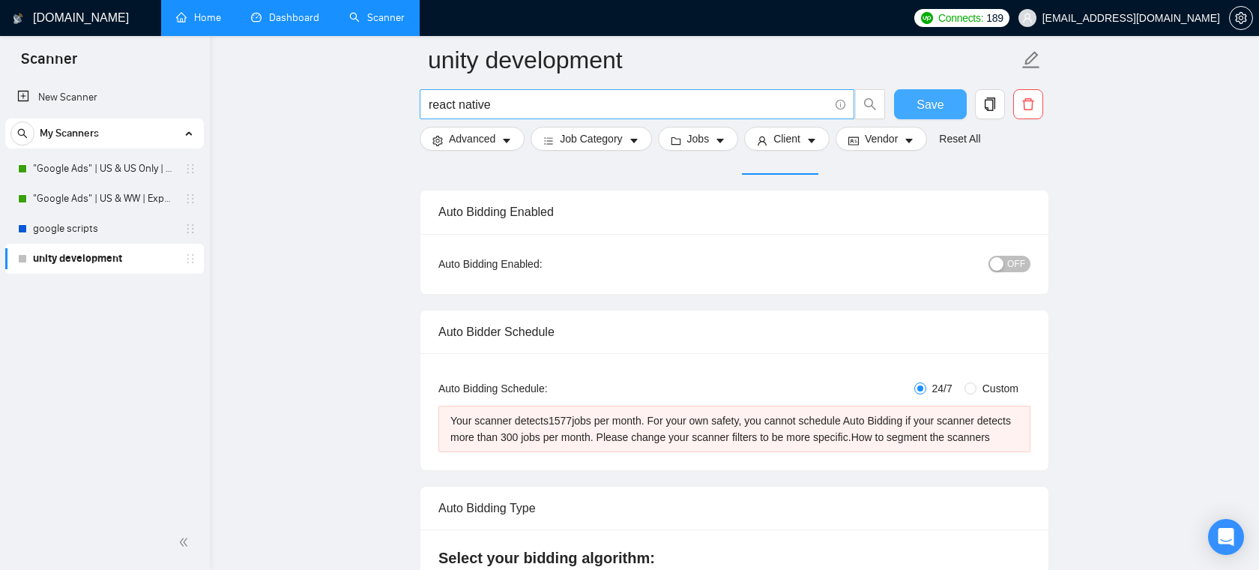
click at [495, 106] on input "react native" at bounding box center [629, 104] width 400 height 19
type input "unity development"
click at [918, 100] on span "Save" at bounding box center [930, 104] width 27 height 19
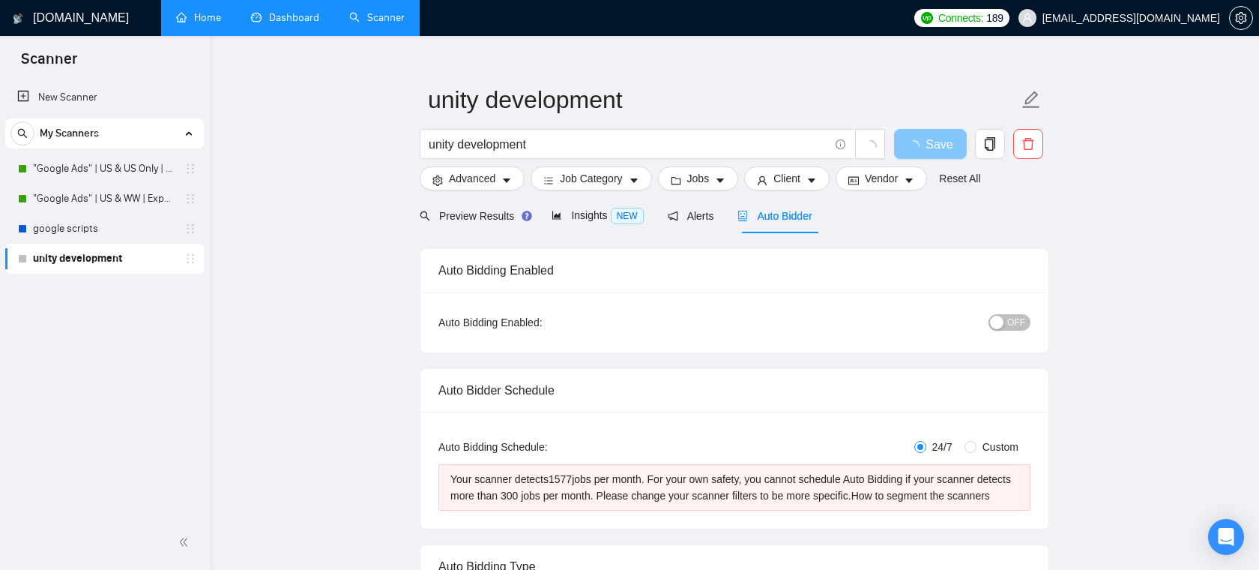
scroll to position [0, 0]
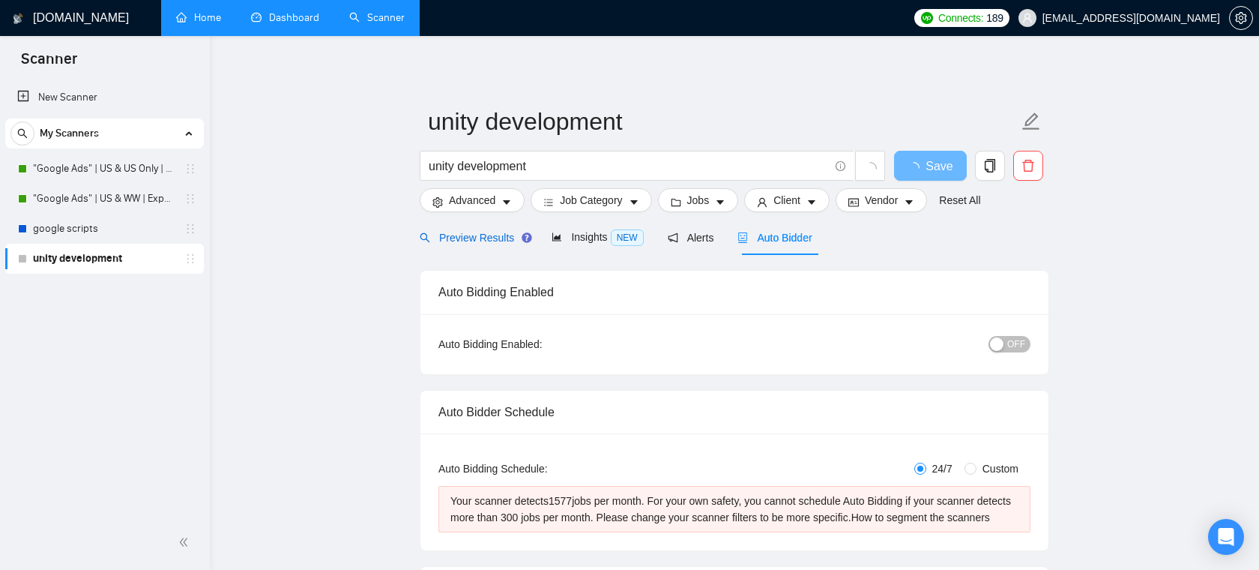
click at [493, 241] on span "Preview Results" at bounding box center [474, 238] width 108 height 12
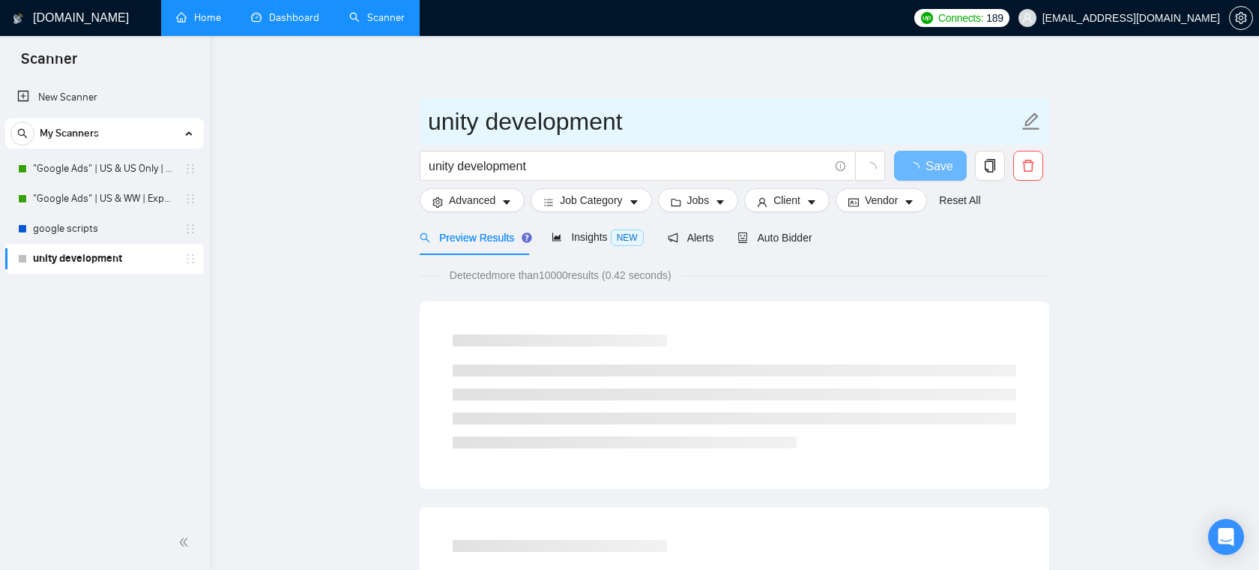
click at [682, 109] on input "unity development" at bounding box center [723, 121] width 591 height 37
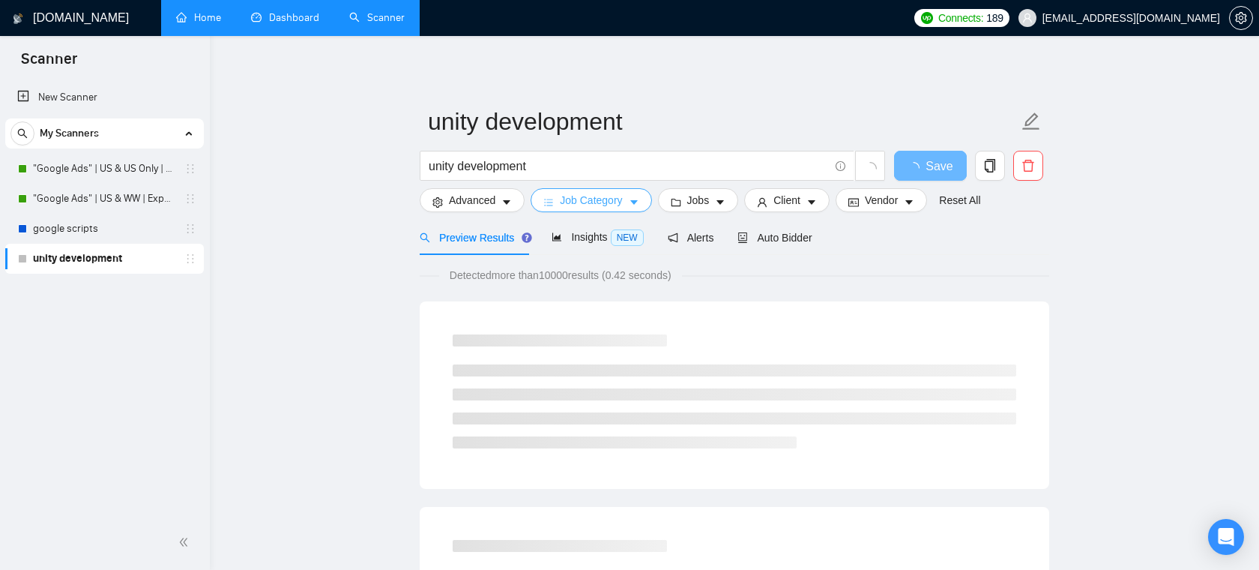
click at [622, 205] on span "Job Category" at bounding box center [591, 200] width 62 height 16
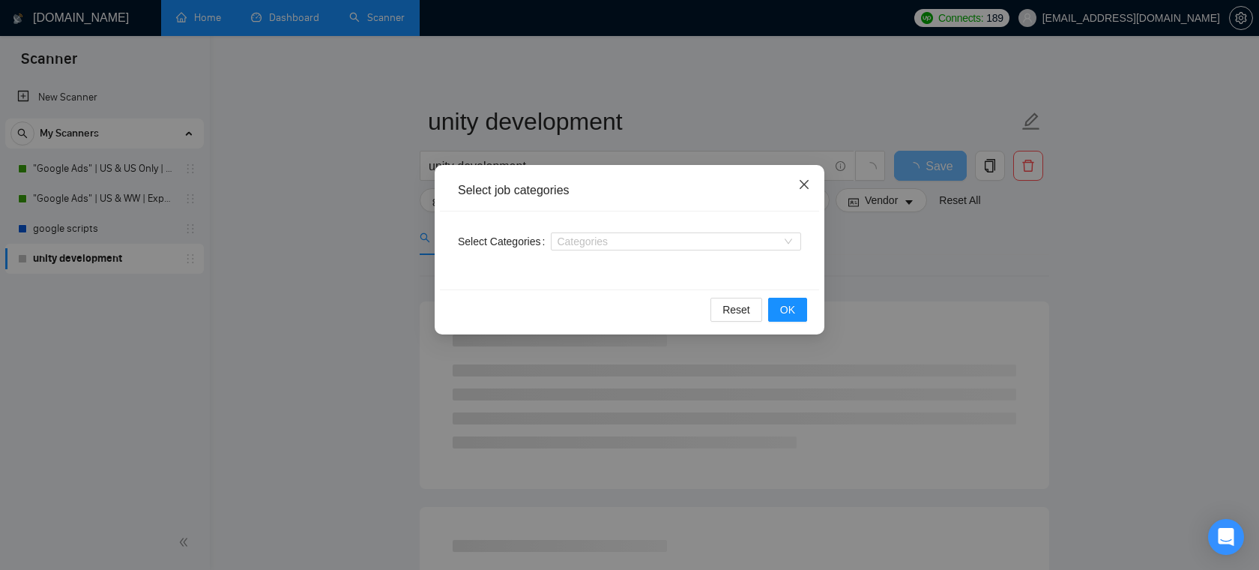
click at [807, 186] on icon "close" at bounding box center [804, 184] width 12 height 12
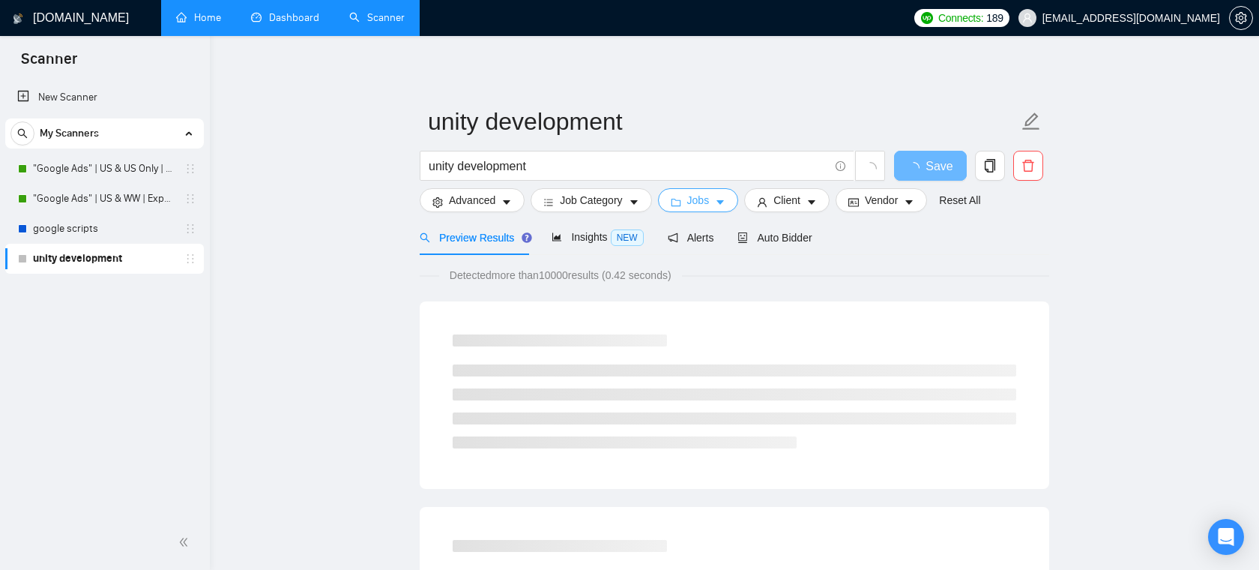
click at [708, 202] on span "Jobs" at bounding box center [698, 200] width 22 height 16
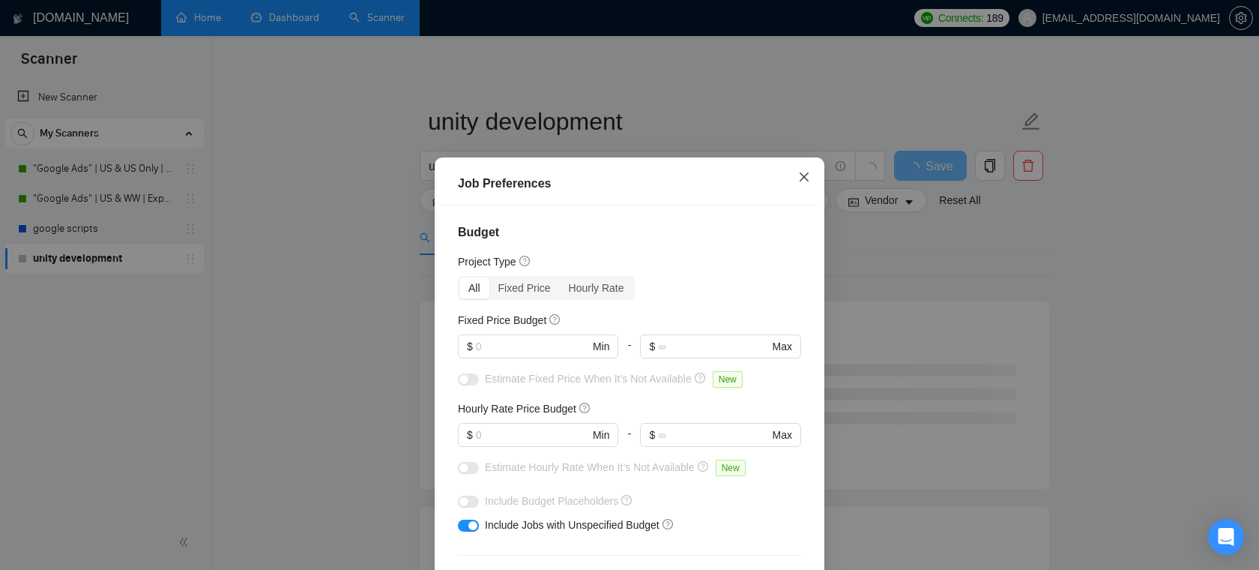
click at [807, 172] on icon "close" at bounding box center [804, 177] width 12 height 12
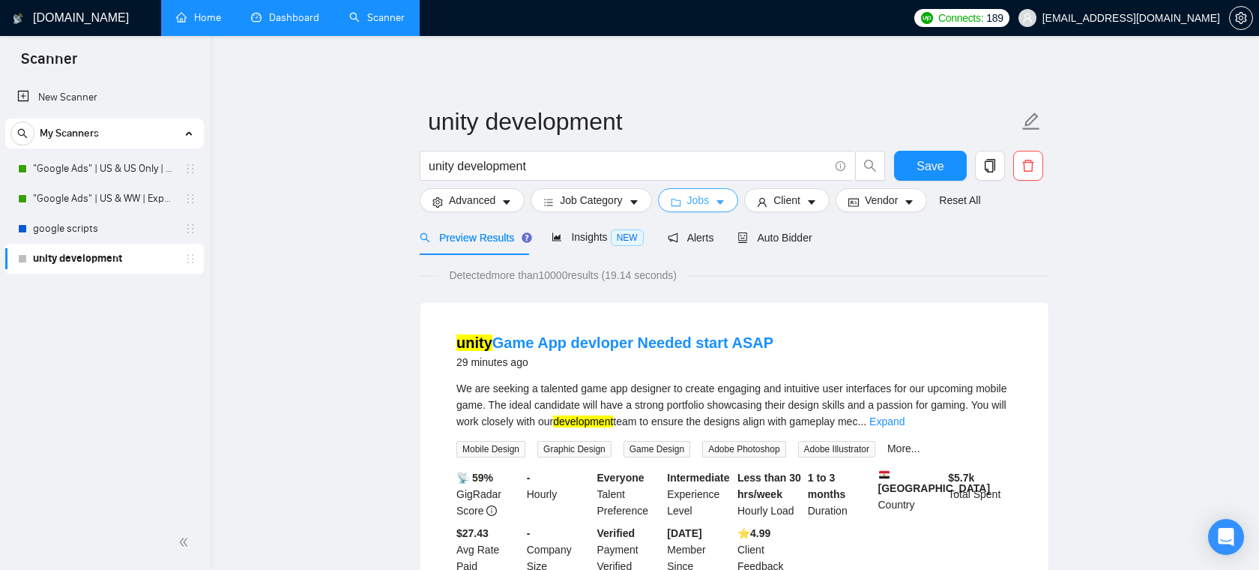
click at [720, 205] on icon "caret-down" at bounding box center [720, 202] width 10 height 10
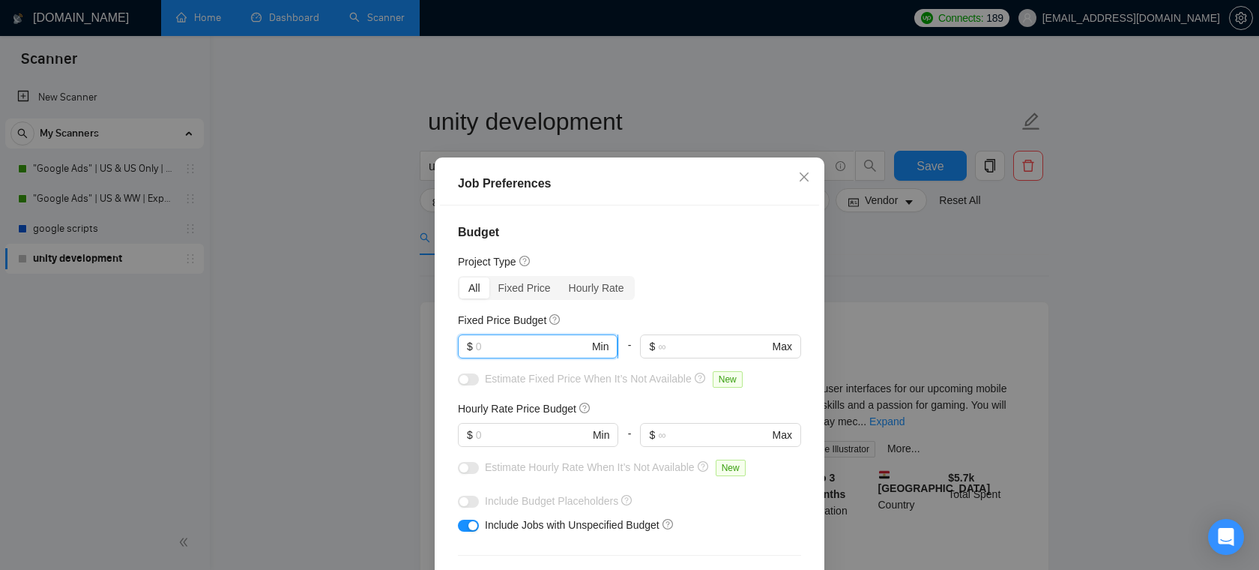
click at [517, 346] on input "text" at bounding box center [532, 346] width 113 height 16
type input "2"
click at [502, 428] on input "text" at bounding box center [532, 435] width 113 height 16
type input "25"
click at [502, 340] on input "text" at bounding box center [532, 346] width 113 height 16
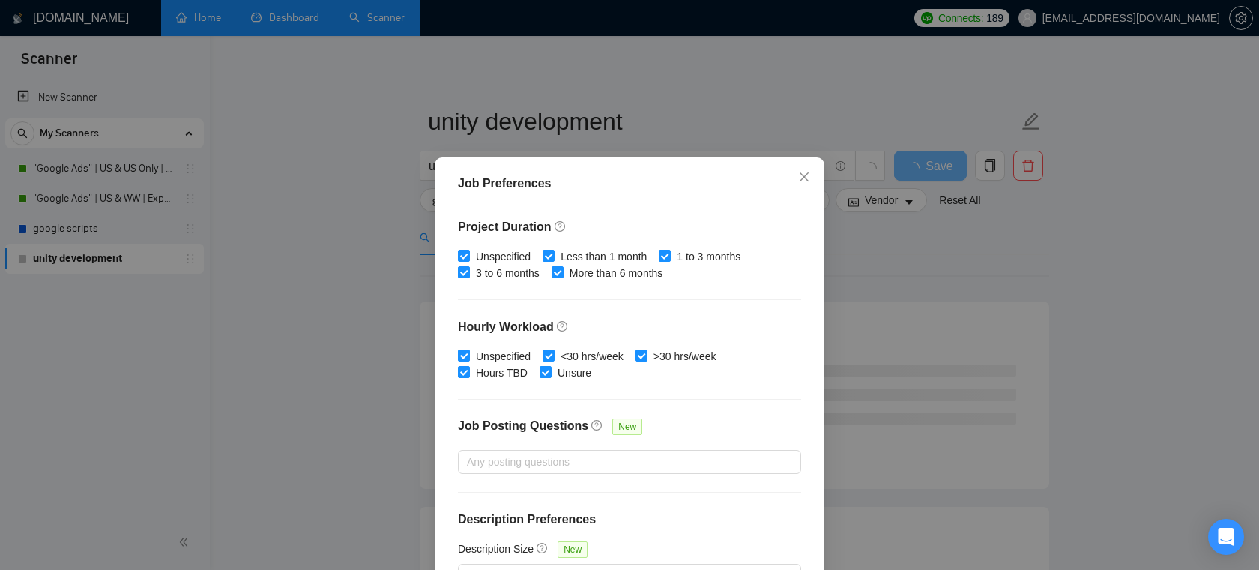
scroll to position [100, 0]
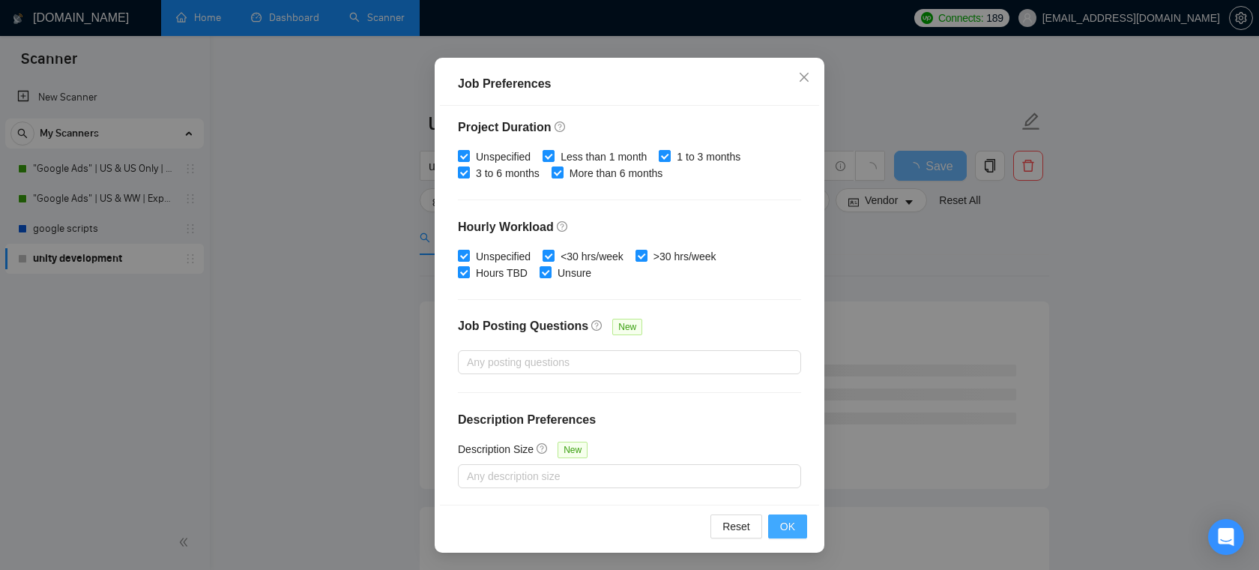
type input "1000"
click at [805, 526] on button "OK" at bounding box center [787, 526] width 39 height 24
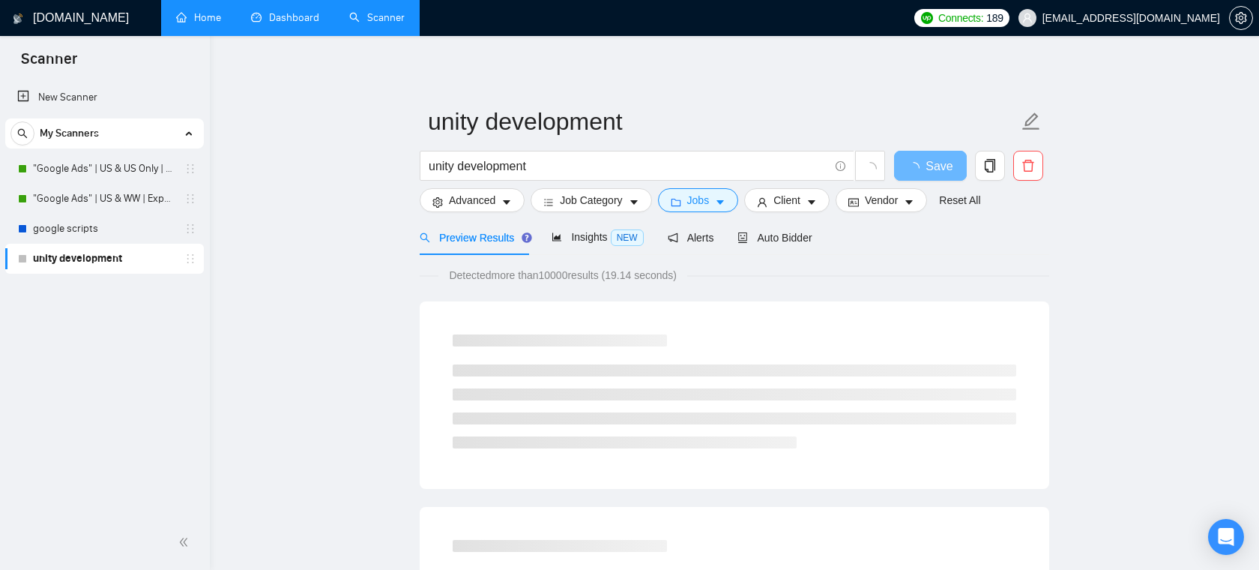
scroll to position [33, 0]
click at [578, 237] on span "Insights NEW" at bounding box center [597, 237] width 91 height 12
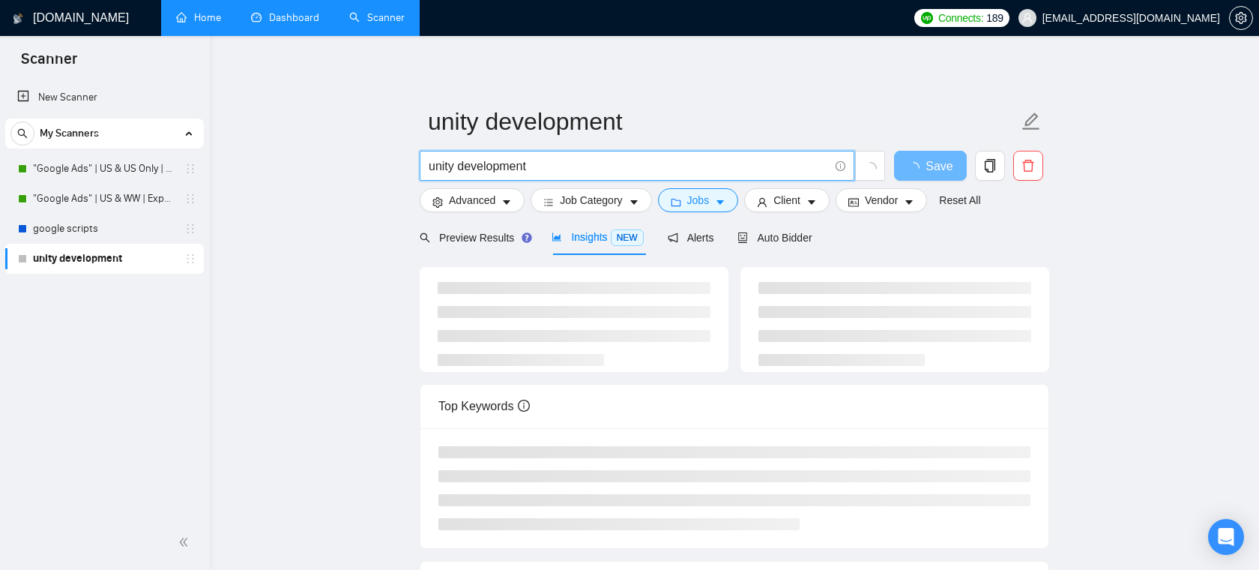
click at [553, 167] on input "unity development" at bounding box center [629, 166] width 400 height 19
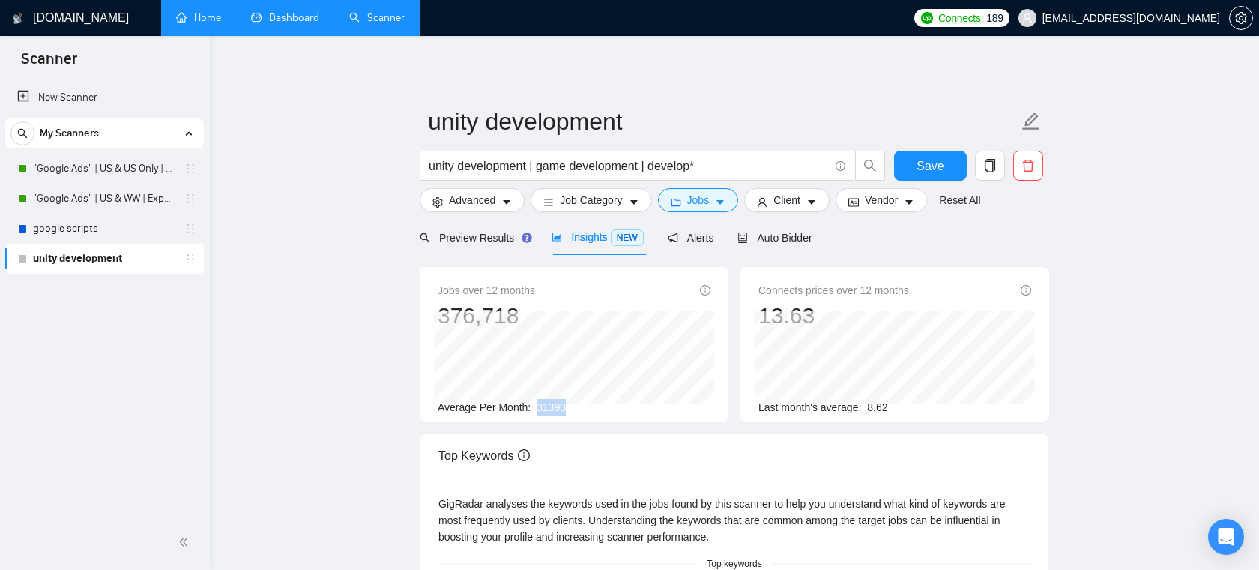
drag, startPoint x: 583, startPoint y: 409, endPoint x: 532, endPoint y: 409, distance: 50.2
click at [532, 409] on div "Average Per Month: 31393" at bounding box center [574, 407] width 273 height 16
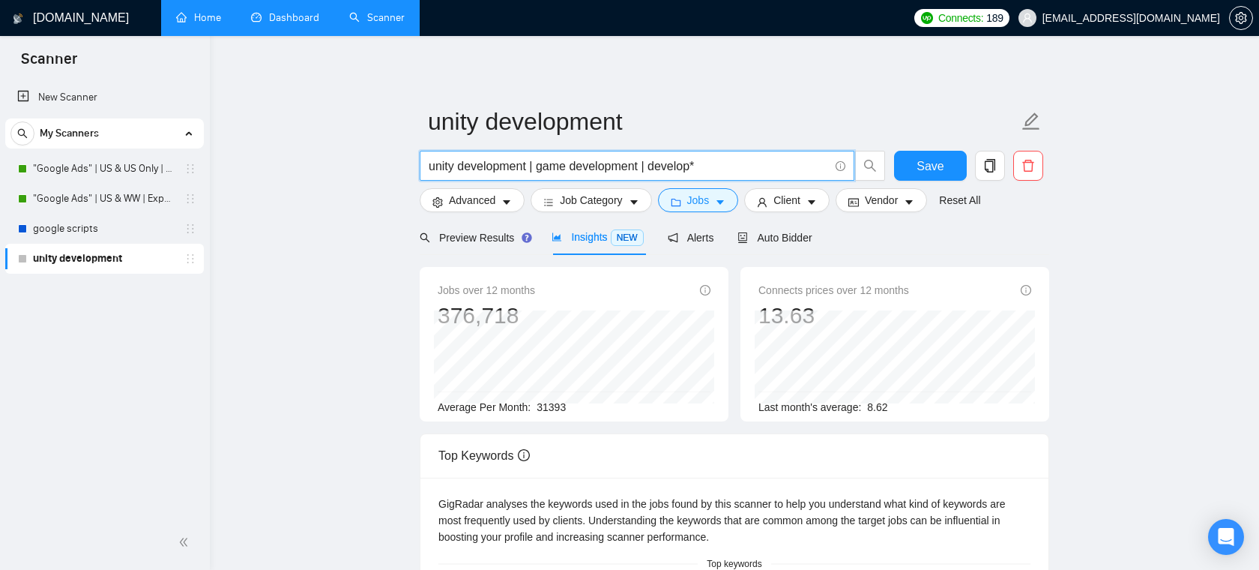
drag, startPoint x: 711, startPoint y: 170, endPoint x: 646, endPoint y: 170, distance: 64.5
click at [646, 170] on input "unity development | game development | develop*" at bounding box center [629, 166] width 400 height 19
click at [707, 165] on input "unity development | game development | develop*" at bounding box center [629, 166] width 400 height 19
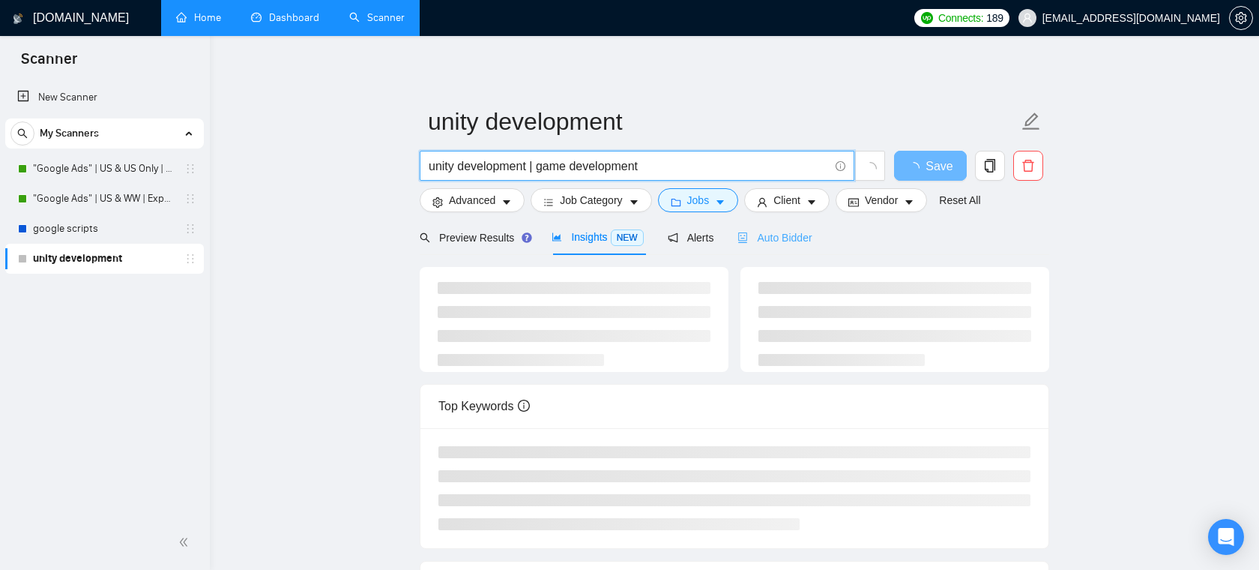
type input "unity development | game development"
click at [770, 245] on div "Auto Bidder" at bounding box center [775, 237] width 74 height 16
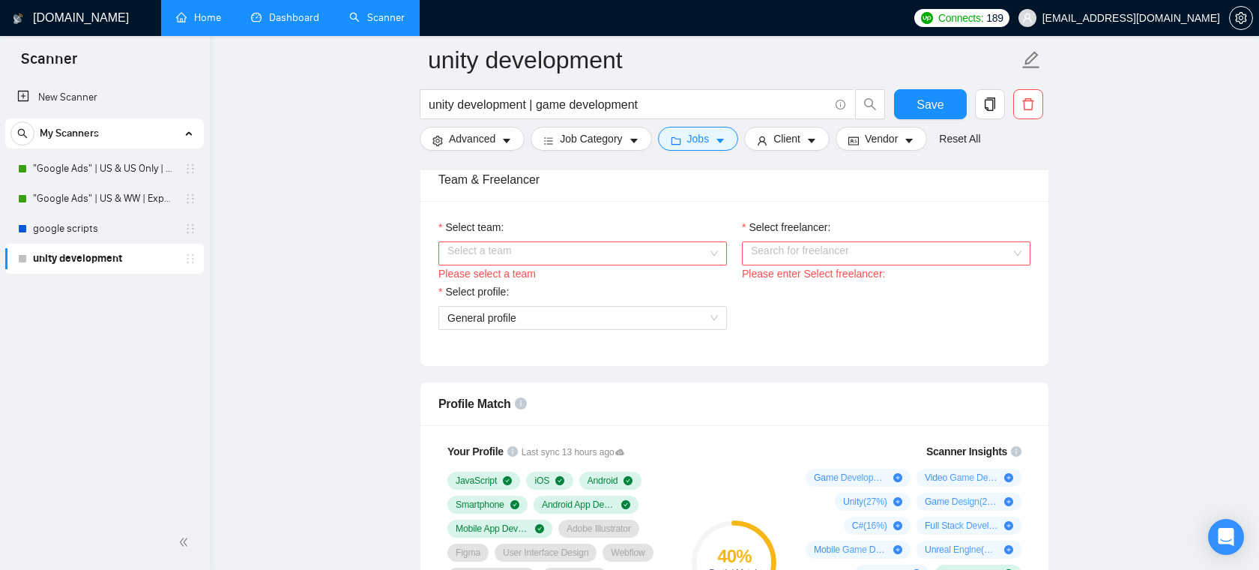
scroll to position [776, 0]
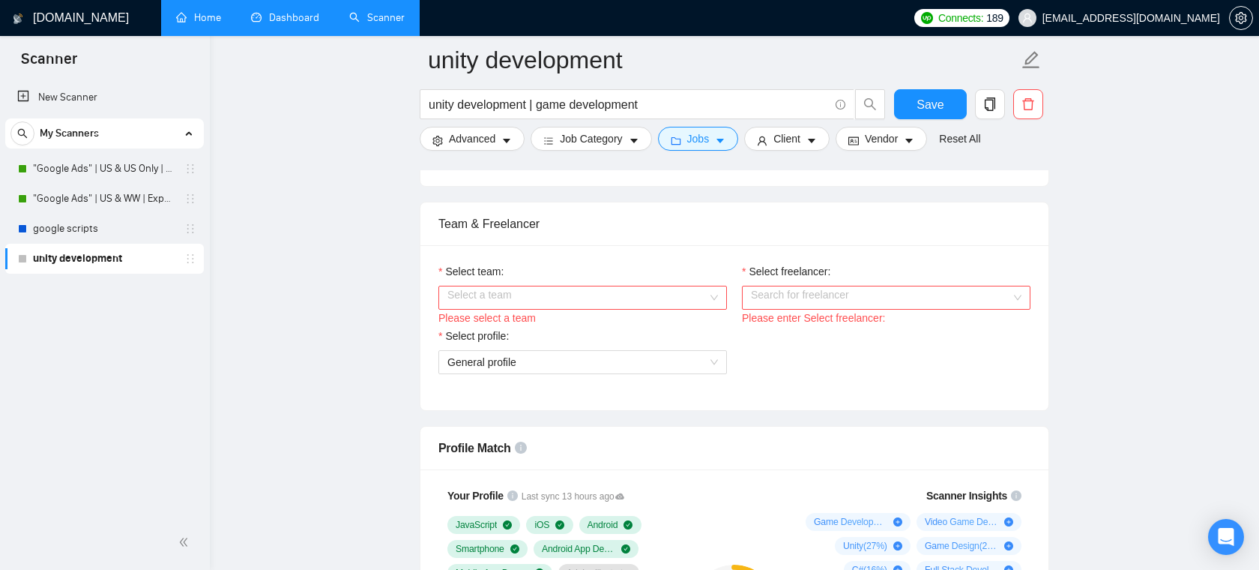
click at [652, 286] on div "Select team:" at bounding box center [583, 274] width 289 height 22
click at [641, 309] on input "Select team:" at bounding box center [578, 297] width 260 height 22
click at [610, 346] on div "Pixelocity" at bounding box center [583, 343] width 271 height 16
click at [813, 309] on input "Select freelancer:" at bounding box center [881, 297] width 260 height 22
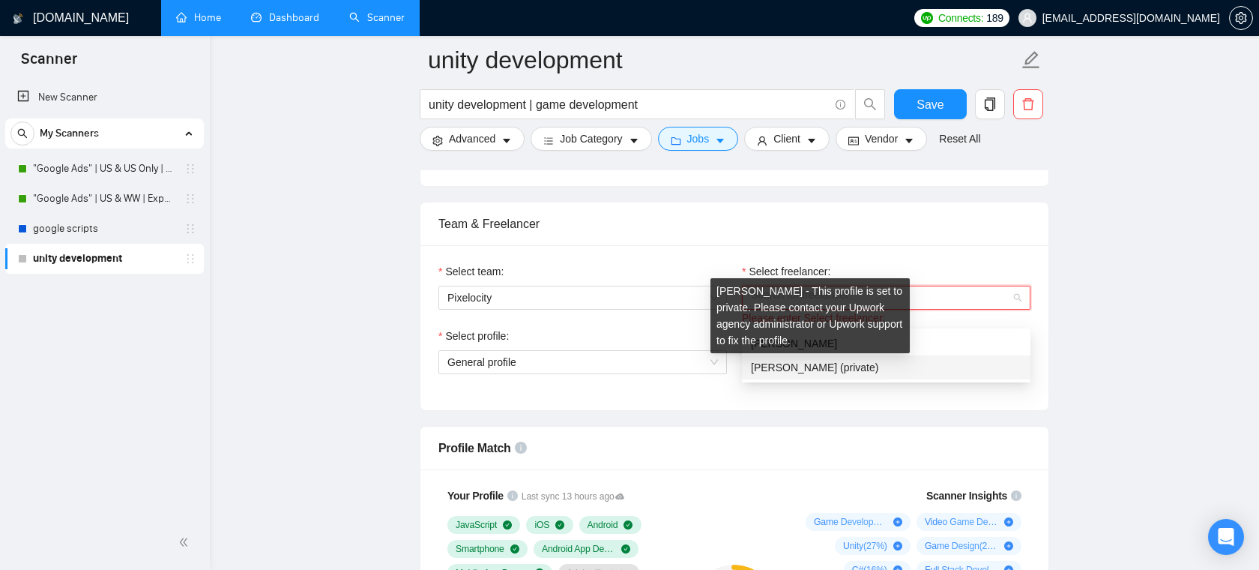
click at [839, 364] on span "[PERSON_NAME] (private)" at bounding box center [814, 367] width 127 height 12
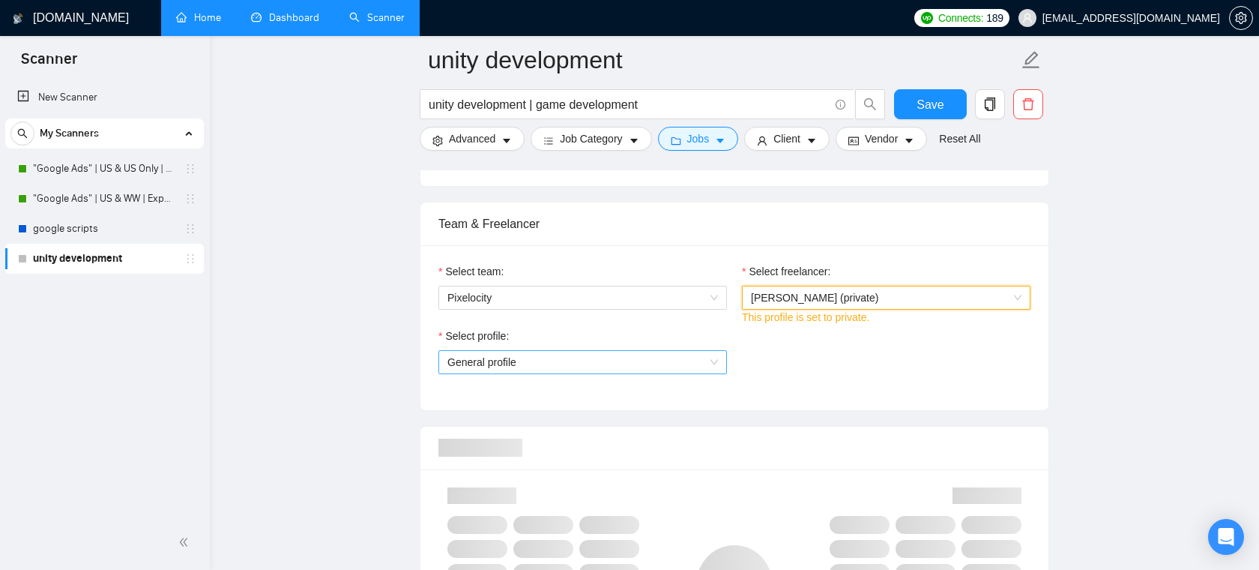
click at [551, 372] on span "General profile" at bounding box center [583, 362] width 271 height 22
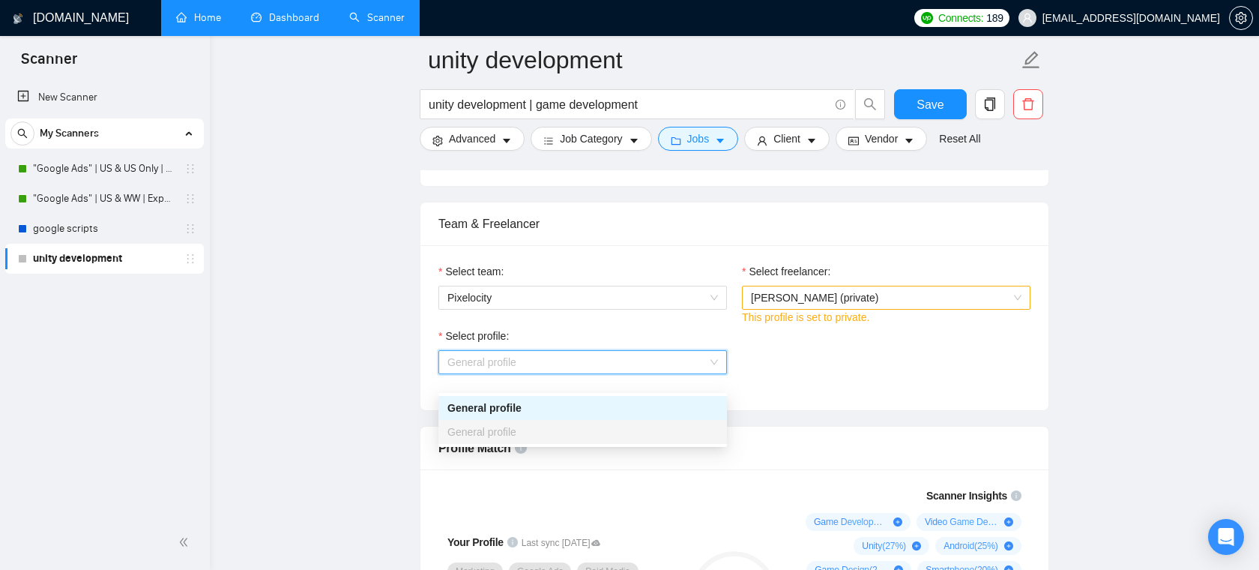
click at [794, 361] on div "Select profile: General profile" at bounding box center [734, 360] width 607 height 64
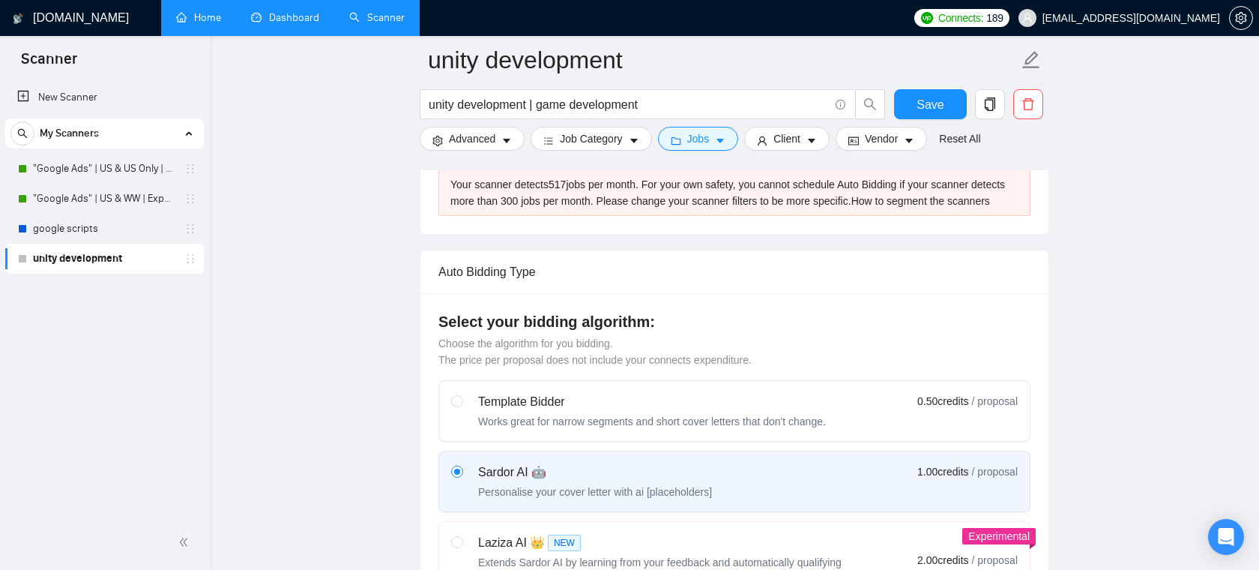
scroll to position [0, 0]
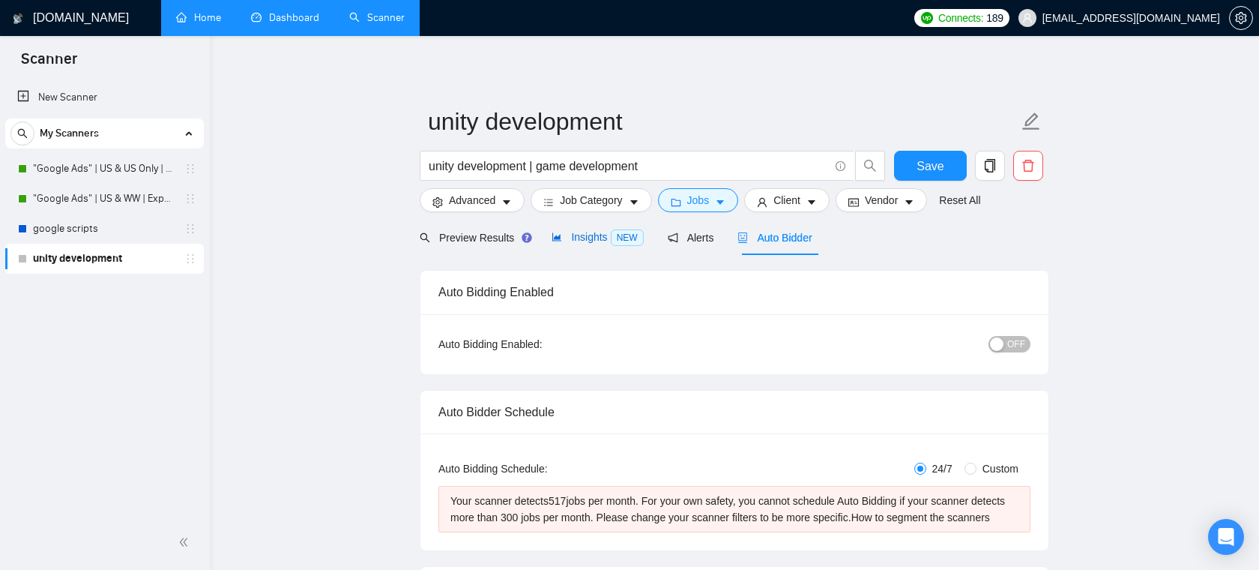
click at [580, 231] on span "Insights NEW" at bounding box center [597, 237] width 91 height 12
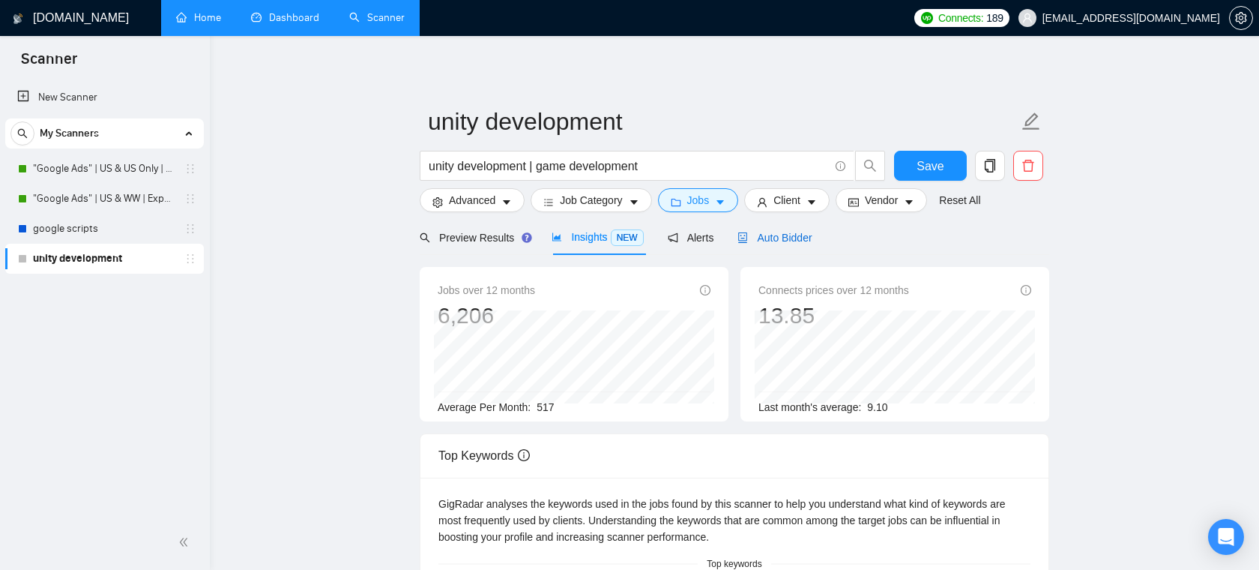
click at [809, 242] on span "Auto Bidder" at bounding box center [775, 238] width 74 height 12
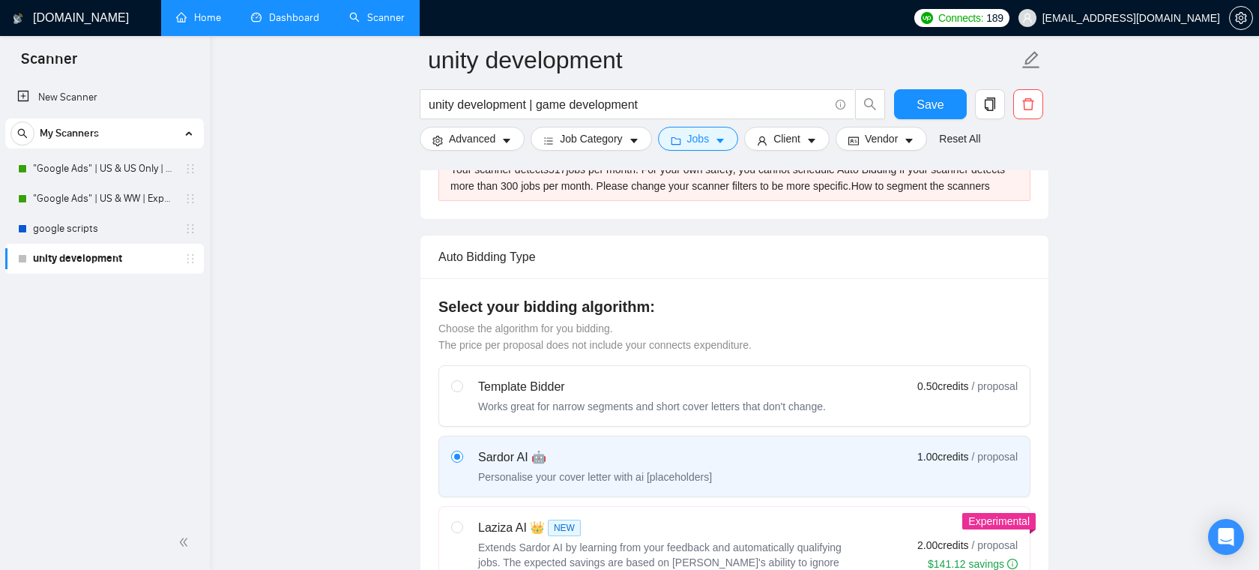
scroll to position [344, 0]
drag, startPoint x: 442, startPoint y: 322, endPoint x: 673, endPoint y: 328, distance: 231.7
click at [673, 316] on h4 "Select your bidding algorithm:" at bounding box center [735, 305] width 592 height 21
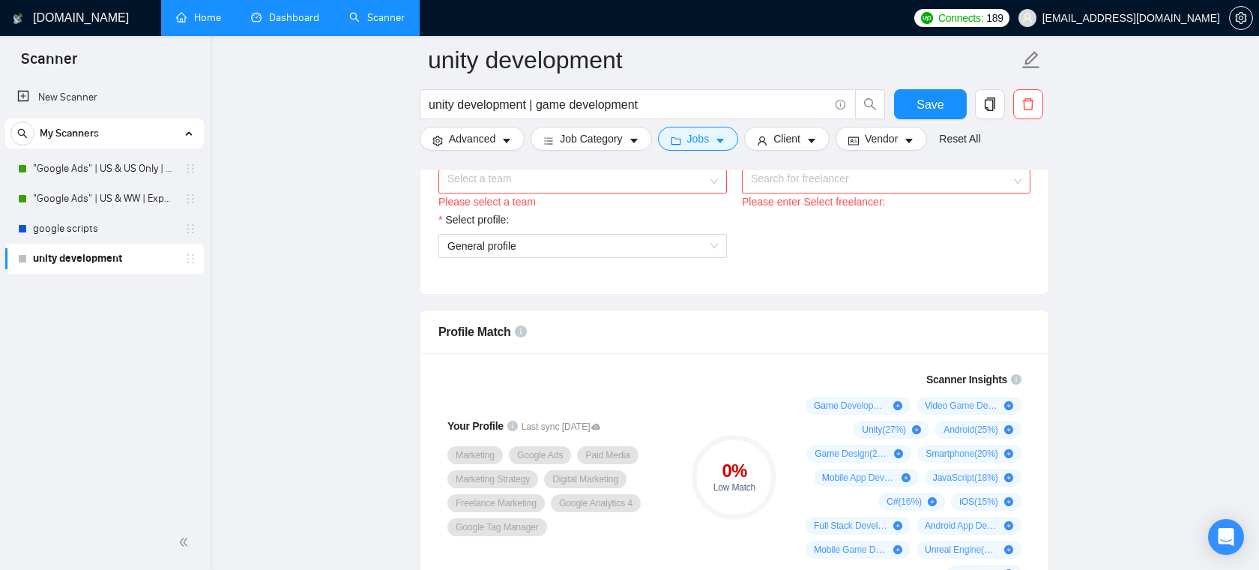
scroll to position [891, 0]
click at [682, 194] on input "Select team:" at bounding box center [578, 183] width 260 height 22
click at [640, 220] on div "Pixelocity" at bounding box center [583, 228] width 271 height 16
click at [823, 194] on input "Select freelancer:" at bounding box center [881, 183] width 260 height 22
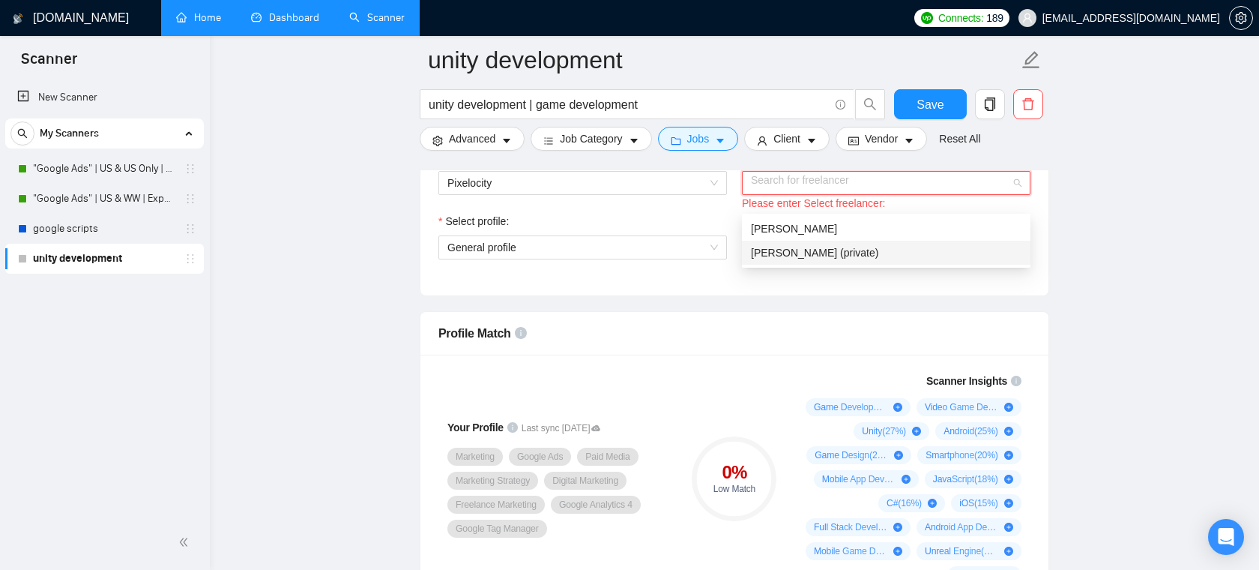
click at [793, 251] on span "[PERSON_NAME] (private)" at bounding box center [814, 253] width 127 height 12
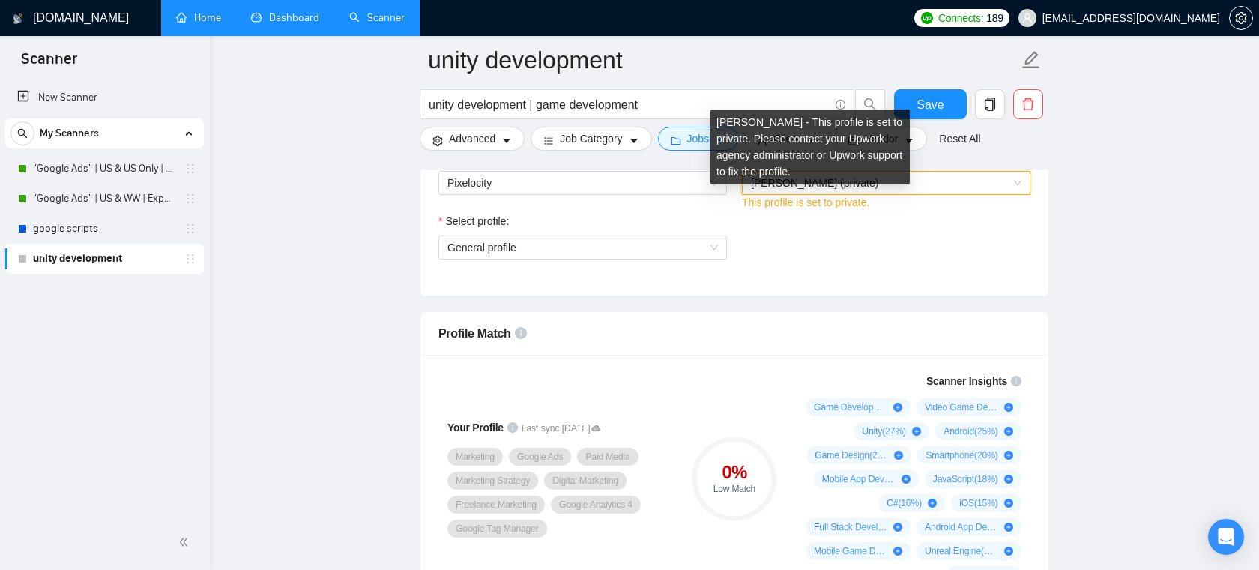
click at [840, 189] on span "[PERSON_NAME] (private)" at bounding box center [814, 183] width 127 height 12
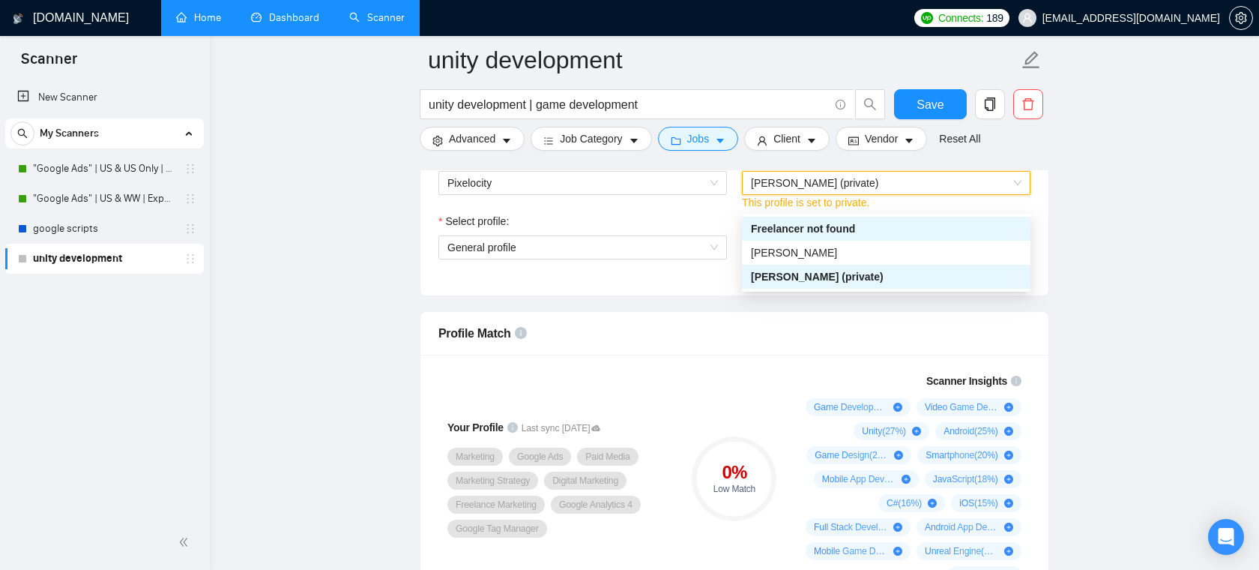
click at [792, 295] on div "Select team: Pixelocity Select freelancer: 1798040181910532096 [PERSON_NAME] (p…" at bounding box center [735, 212] width 628 height 165
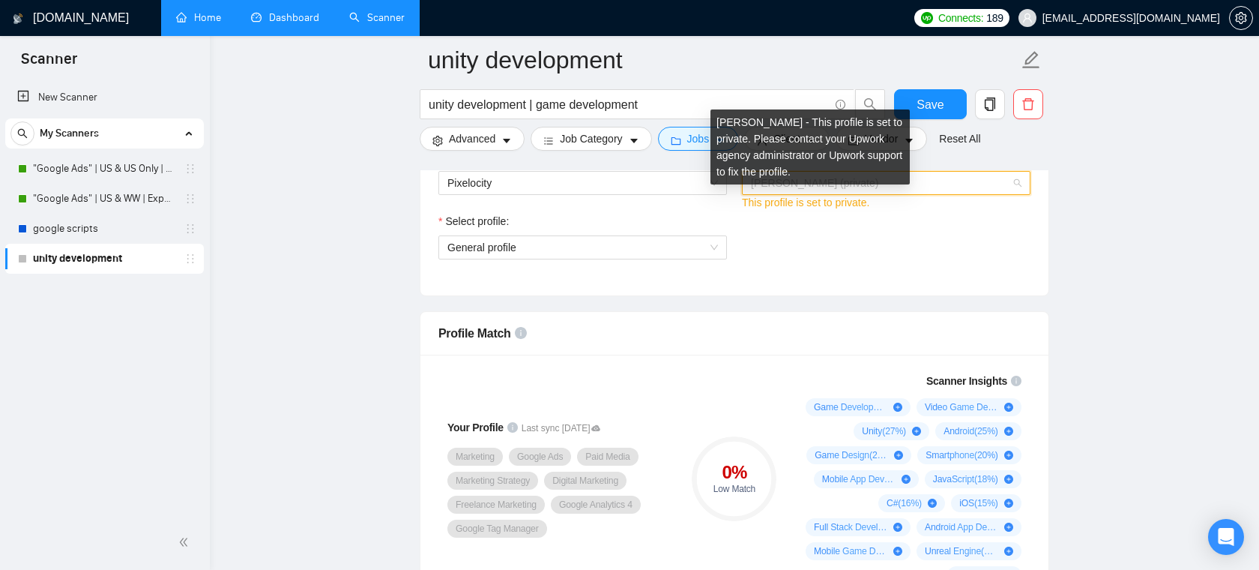
click at [831, 189] on span "[PERSON_NAME] (private)" at bounding box center [814, 183] width 127 height 12
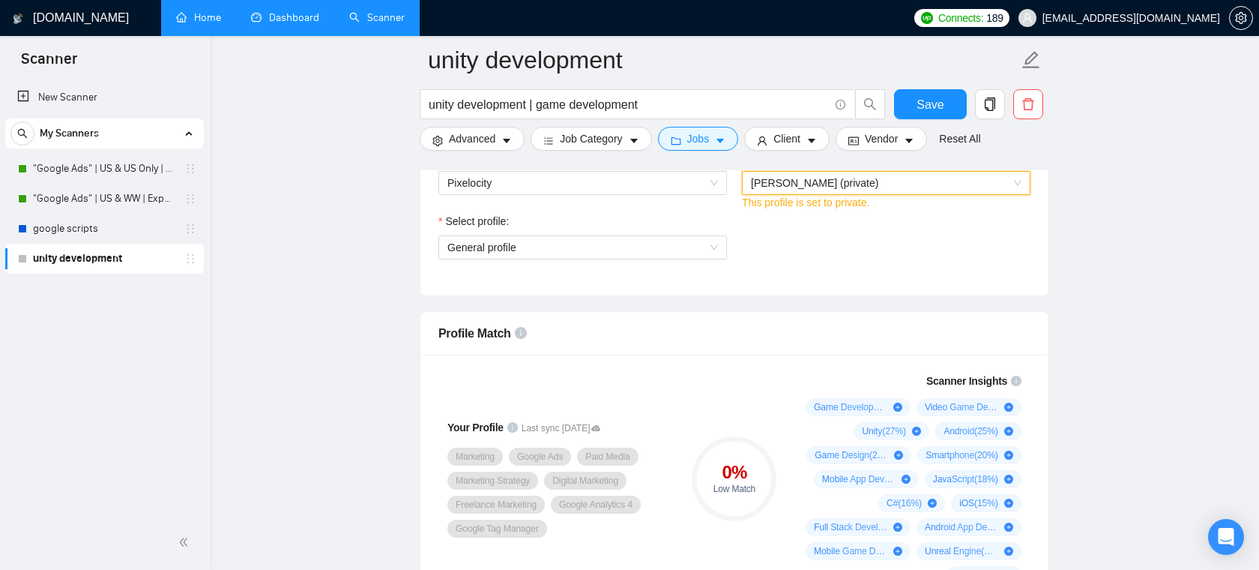
click at [873, 194] on span "[PERSON_NAME] (private)" at bounding box center [886, 183] width 271 height 22
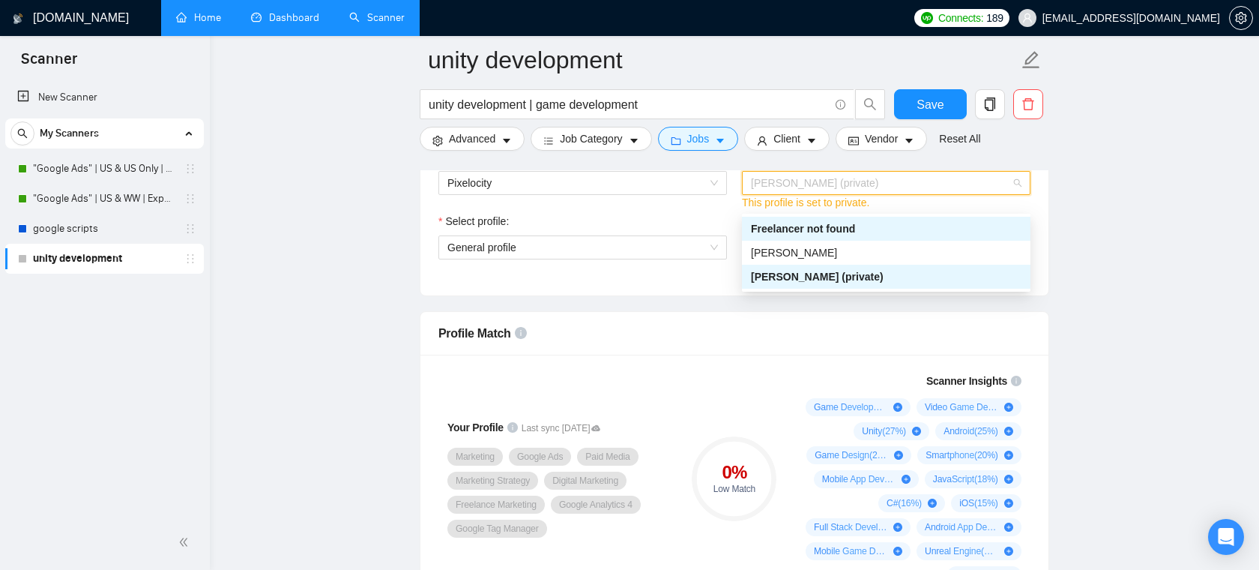
click at [726, 277] on div "Select profile: General profile" at bounding box center [583, 245] width 304 height 64
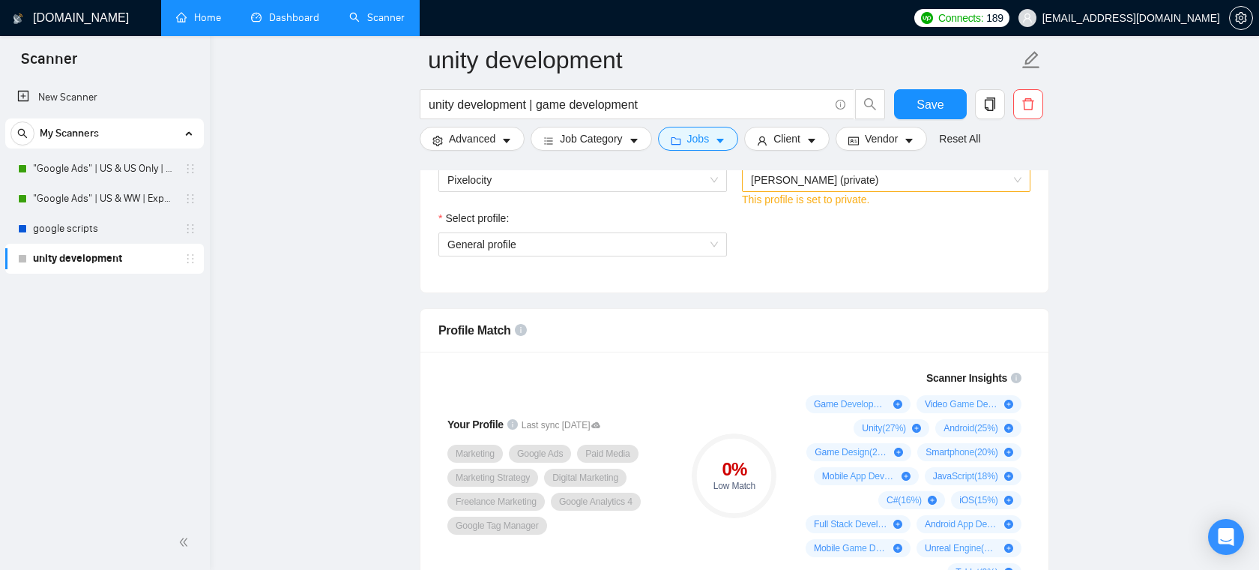
scroll to position [897, 0]
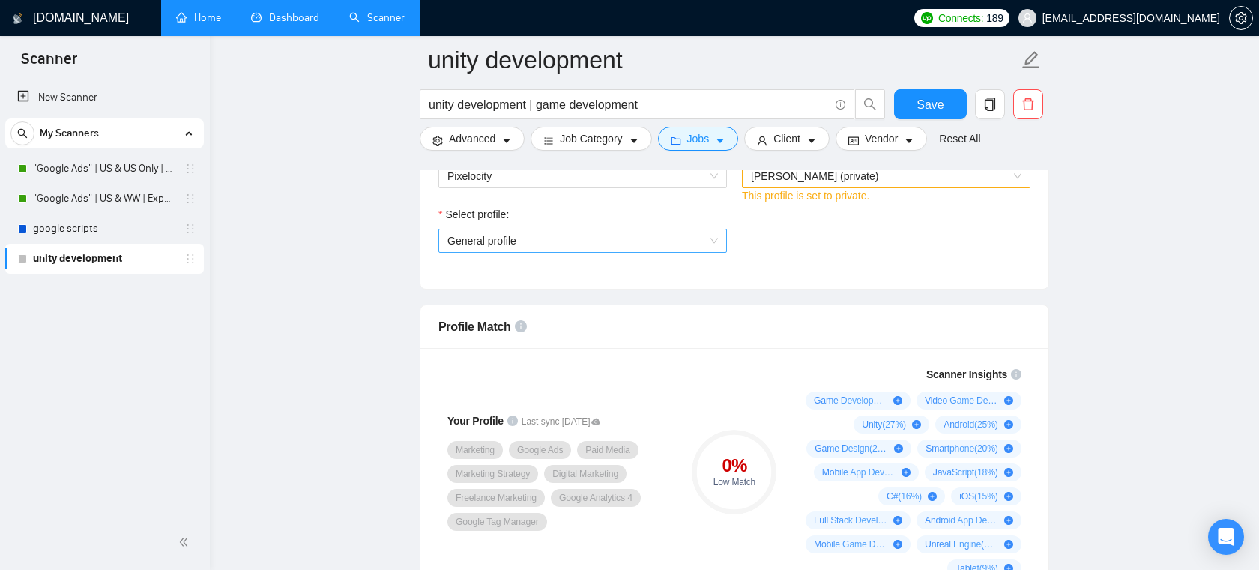
click at [593, 252] on span "General profile" at bounding box center [583, 240] width 271 height 22
click at [836, 182] on span "[PERSON_NAME] (private)" at bounding box center [814, 176] width 127 height 12
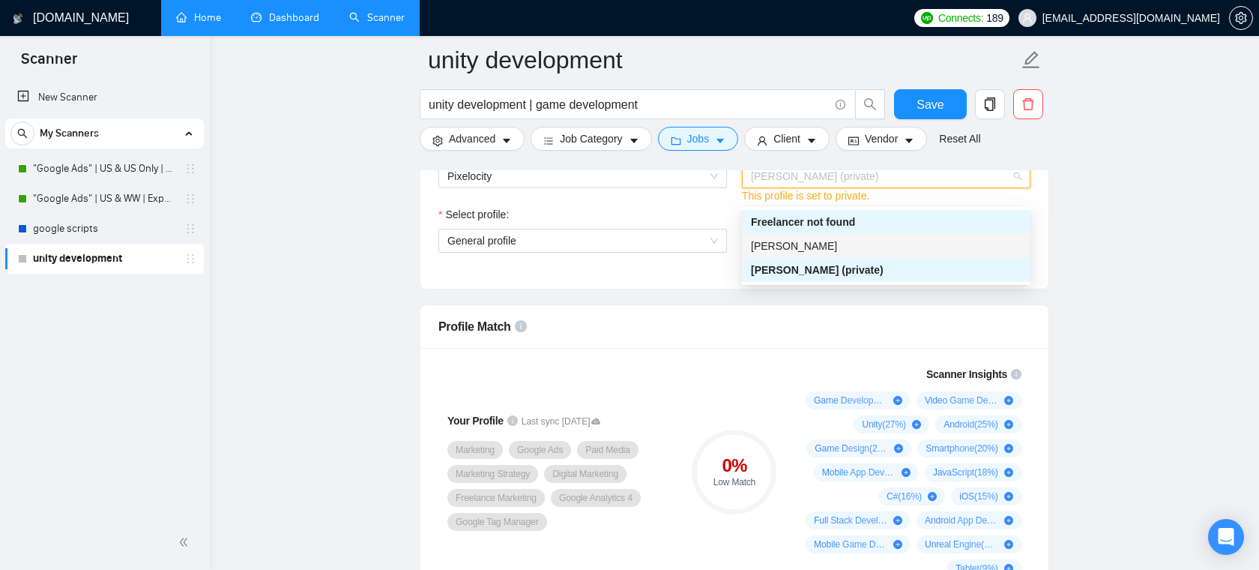
click at [110, 323] on div "New Scanner My Scanners "Google Ads" | US & US Only | Expert "Google Ads" | US …" at bounding box center [105, 297] width 210 height 436
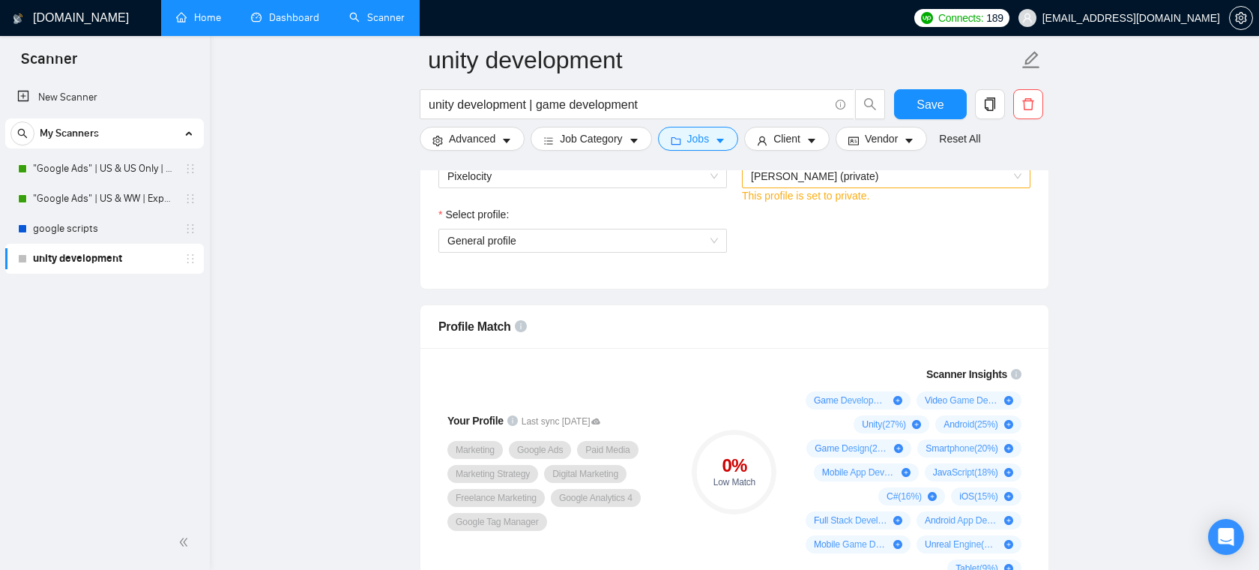
click at [893, 187] on span "[PERSON_NAME] (private)" at bounding box center [886, 176] width 271 height 22
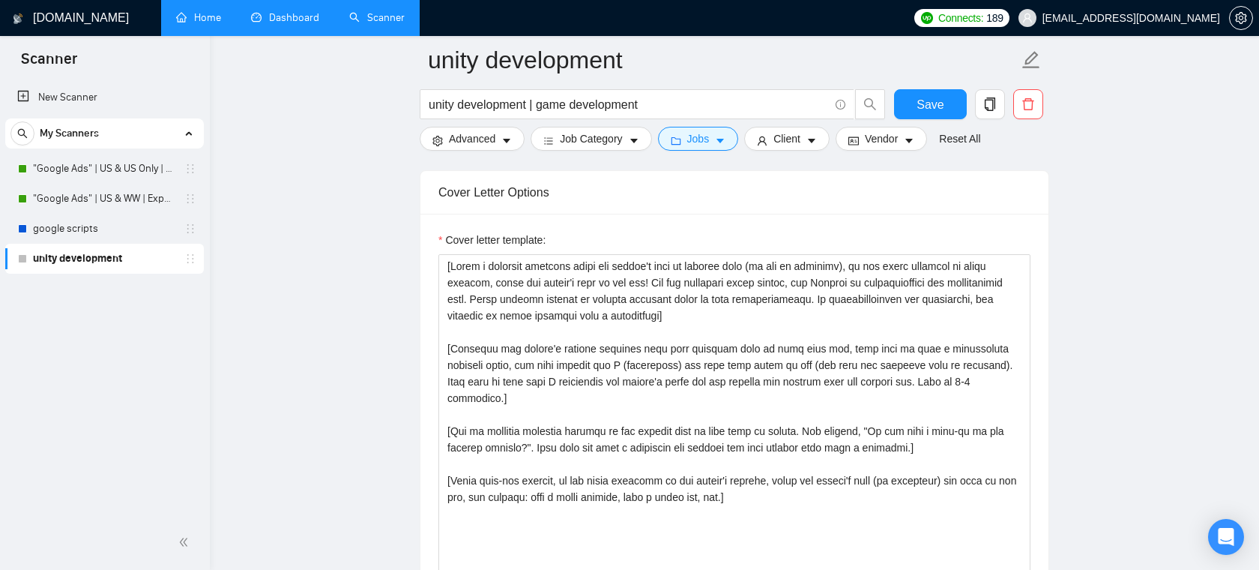
scroll to position [1651, 0]
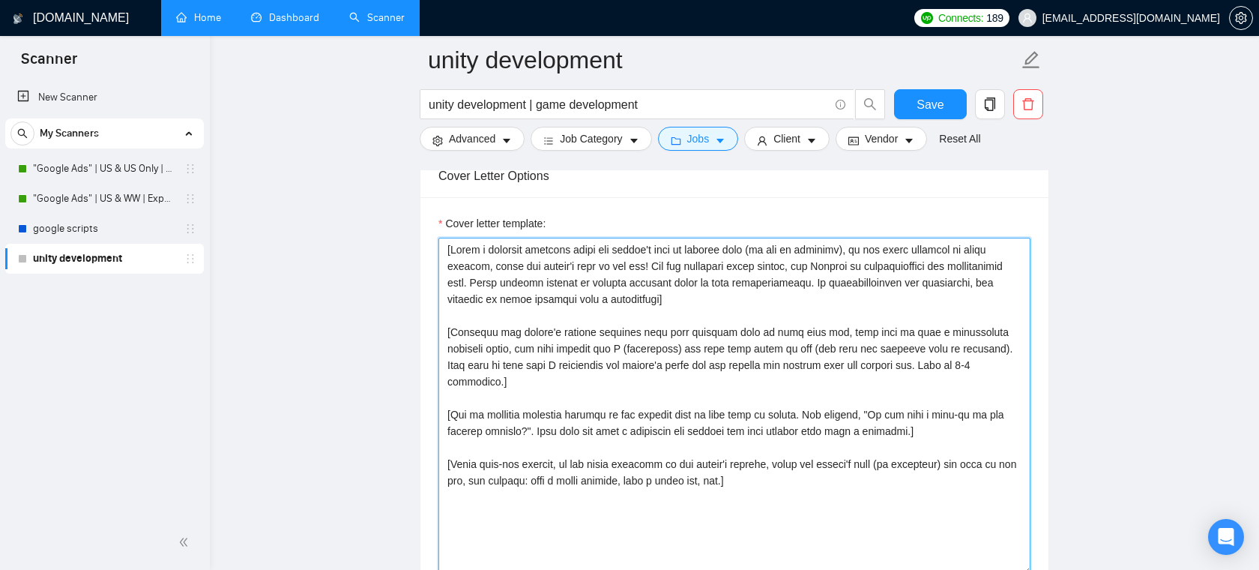
click at [672, 321] on textarea "Cover letter template:" at bounding box center [735, 406] width 592 height 337
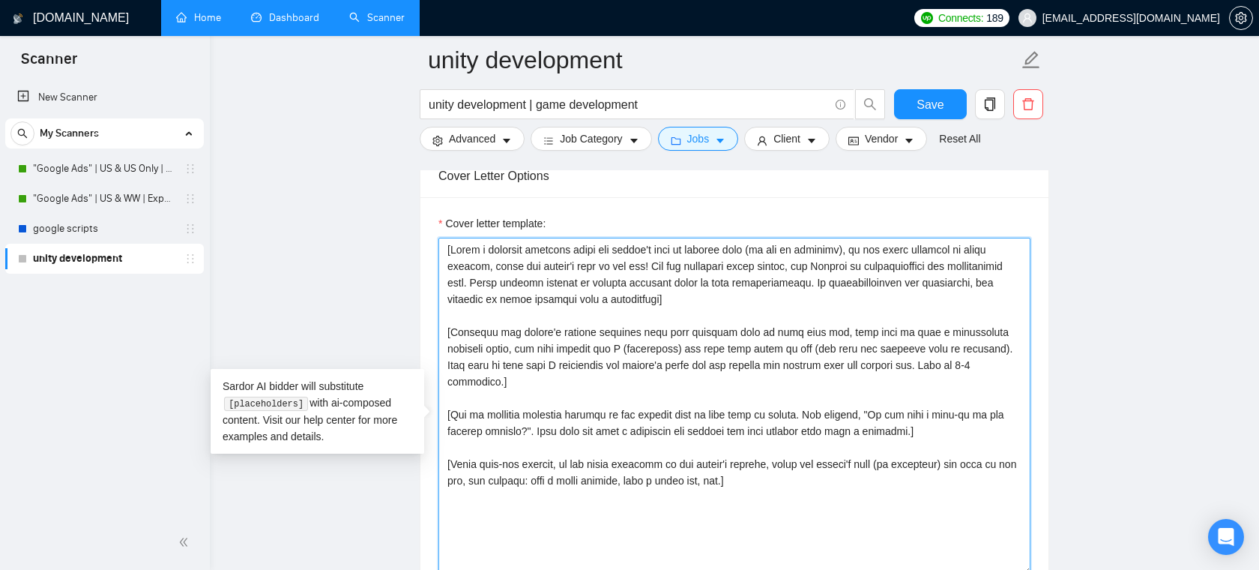
click at [711, 321] on textarea "Cover letter template:" at bounding box center [735, 406] width 592 height 337
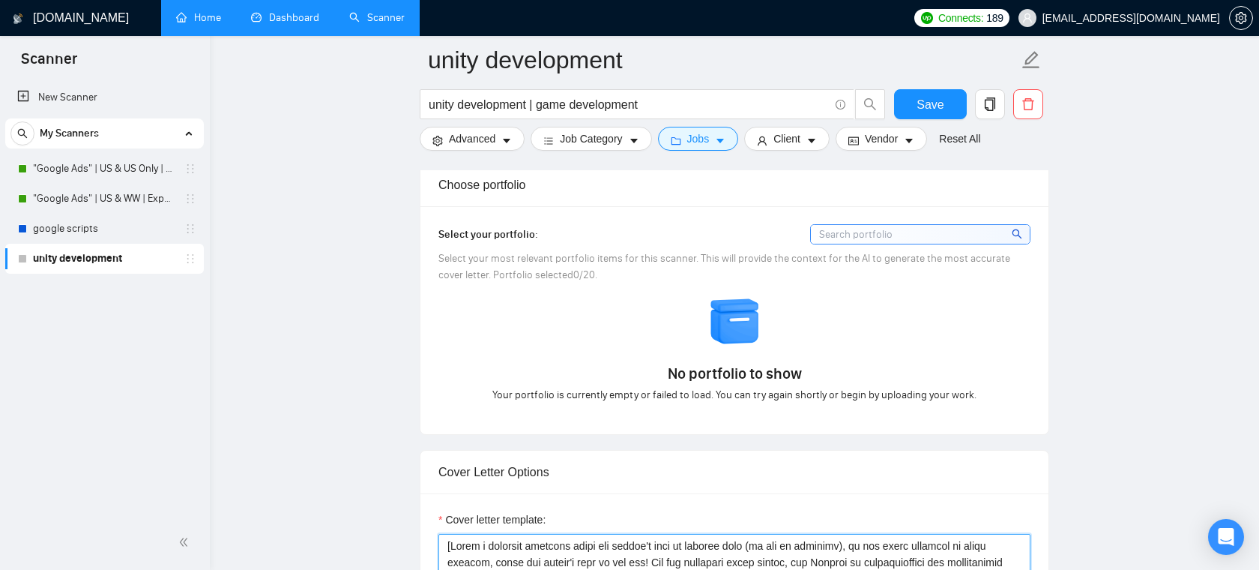
scroll to position [1352, 0]
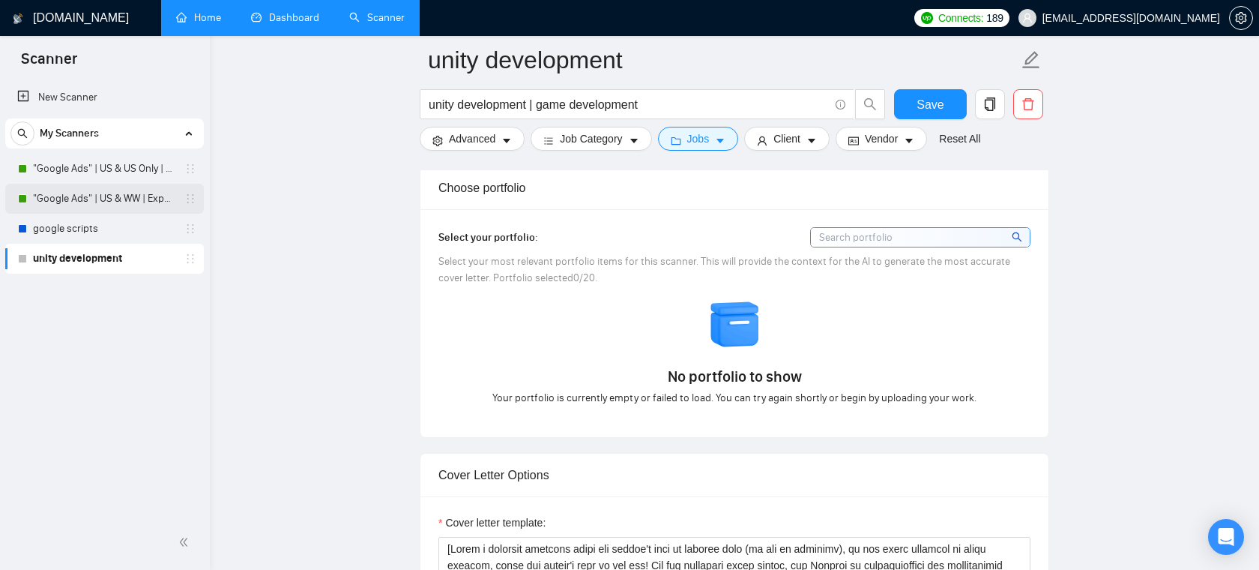
click at [91, 200] on link ""Google Ads" | US & WW | Expert" at bounding box center [104, 199] width 142 height 30
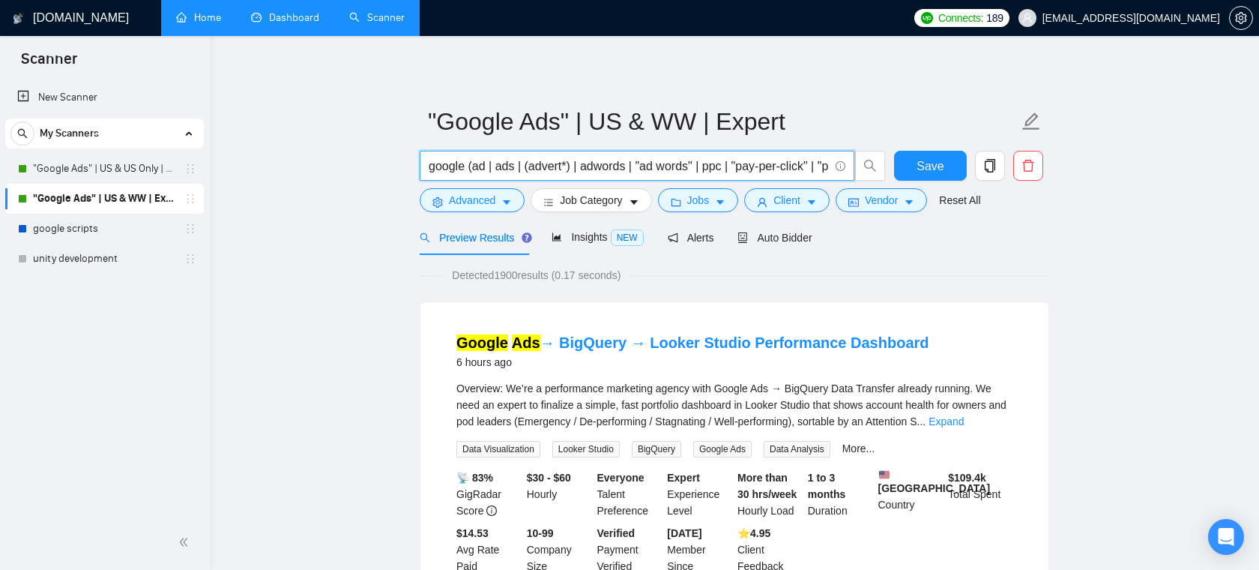
click at [437, 169] on input "google (ad | ads | (advert*) | adwords | "ad words" | ppc | "pay-per-click" | "…" at bounding box center [629, 166] width 400 height 19
drag, startPoint x: 436, startPoint y: 167, endPoint x: 749, endPoint y: 164, distance: 313.4
click at [749, 164] on input "google (ad | ads | (advert*) | adwords | "ad words" | ppc | "pay-per-click" | "…" at bounding box center [629, 166] width 400 height 19
drag, startPoint x: 583, startPoint y: 163, endPoint x: 789, endPoint y: 160, distance: 205.4
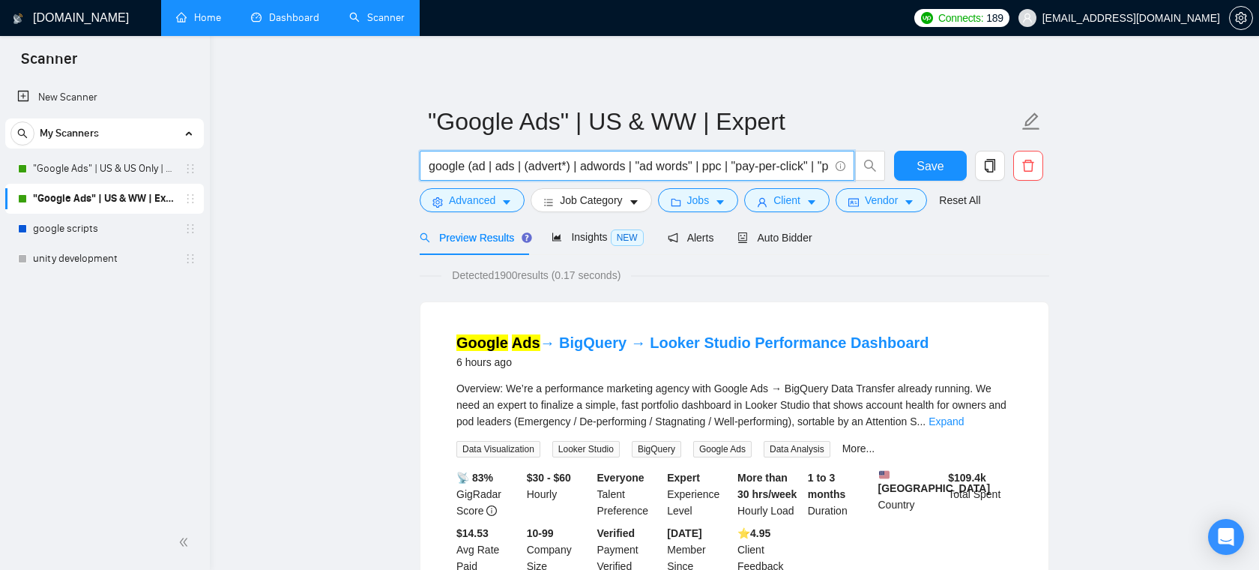
click at [789, 159] on input "google (ad | ads | (advert*) | adwords | "ad words" | ppc | "pay-per-click" | "…" at bounding box center [629, 166] width 400 height 19
click at [887, 267] on div "Detected 1900 results (0.17 seconds)" at bounding box center [735, 275] width 630 height 16
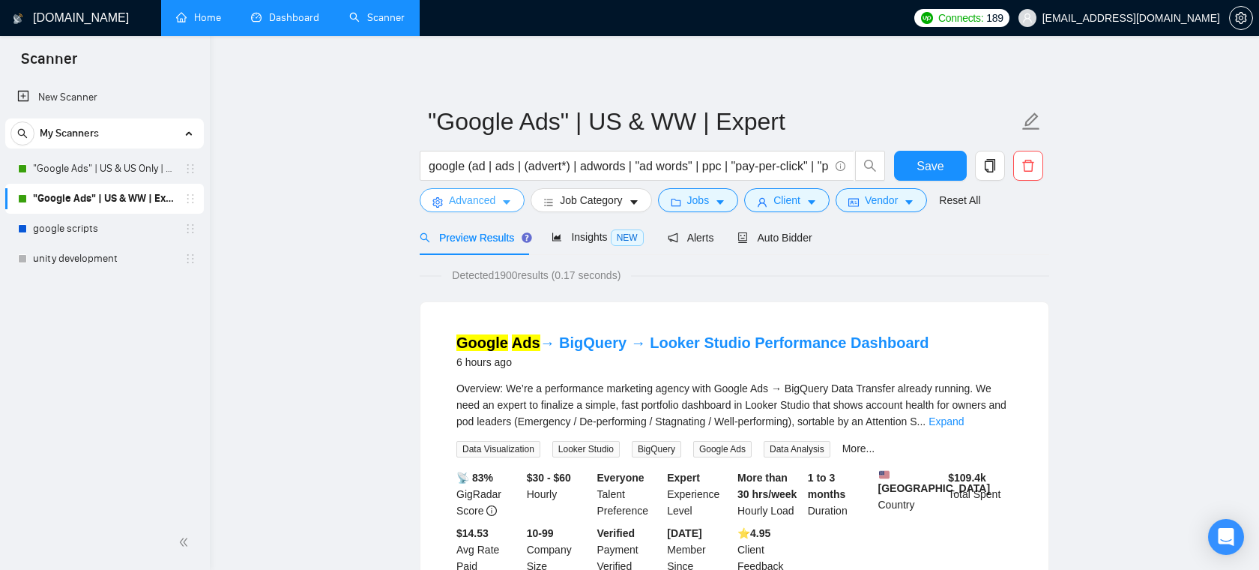
click at [502, 190] on button "Advanced" at bounding box center [472, 200] width 105 height 24
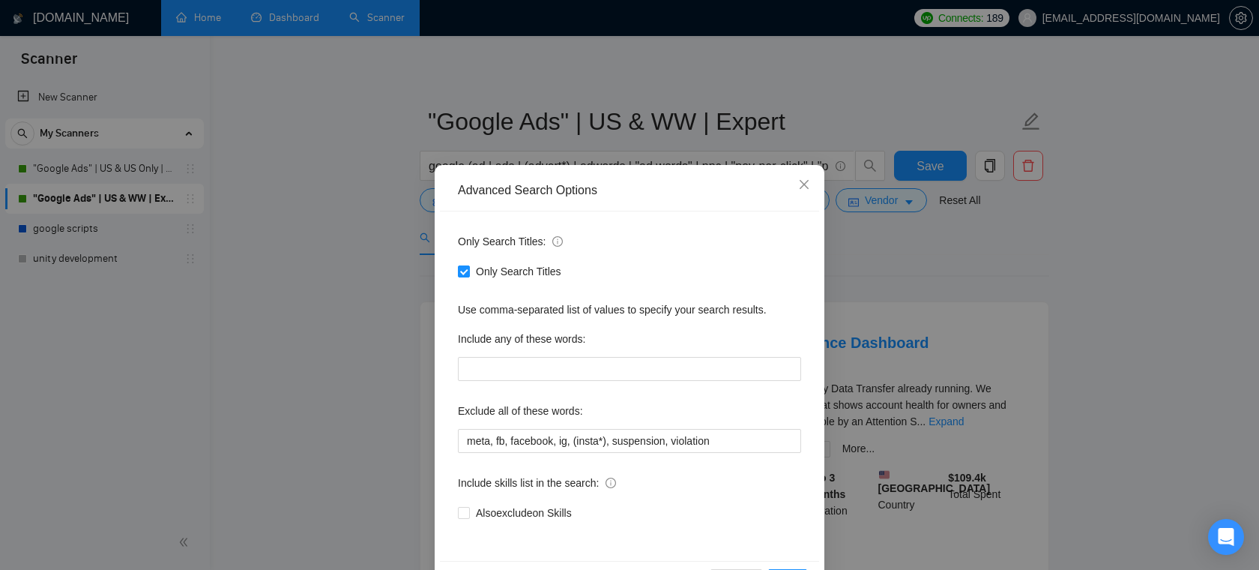
scroll to position [49, 0]
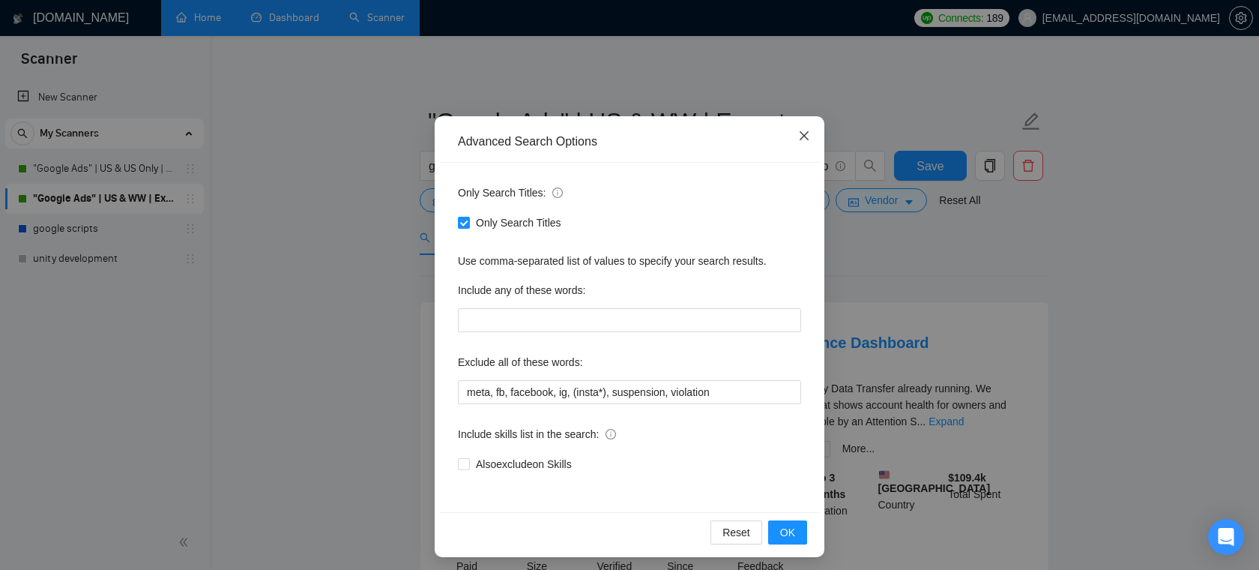
click at [801, 133] on icon "close" at bounding box center [804, 135] width 9 height 9
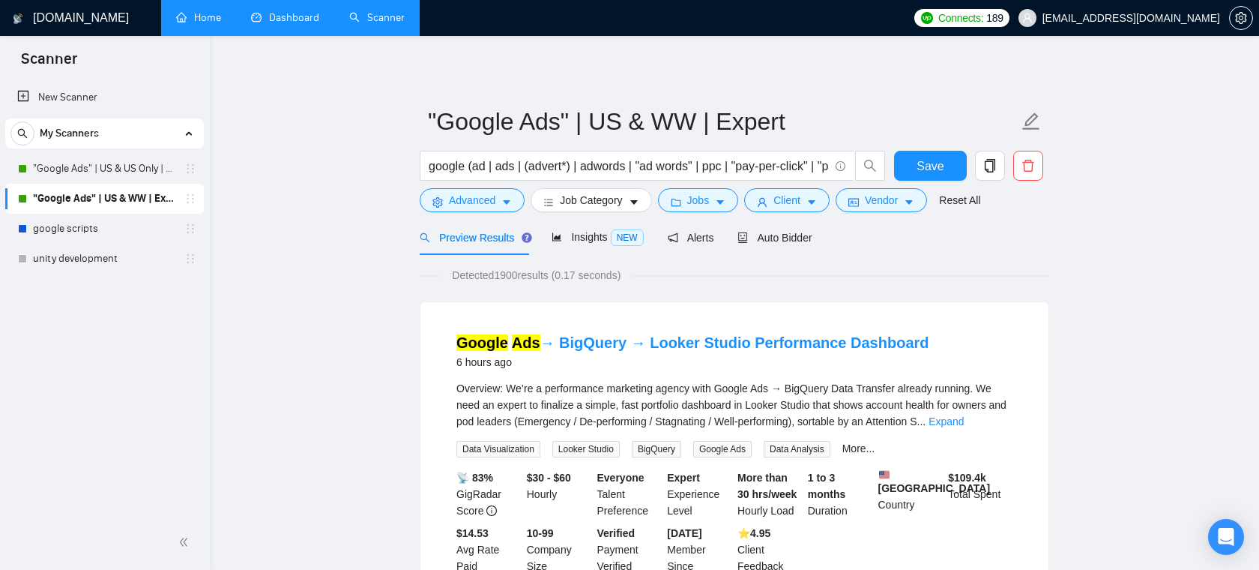
scroll to position [0, 0]
click at [779, 241] on span "Auto Bidder" at bounding box center [775, 238] width 74 height 12
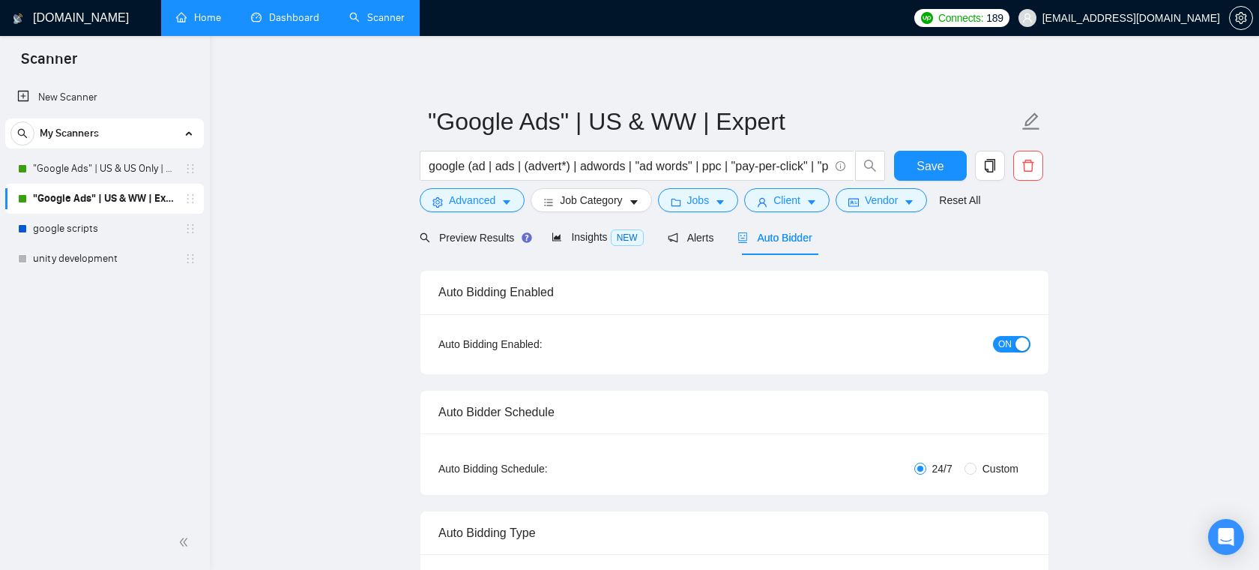
checkbox input "true"
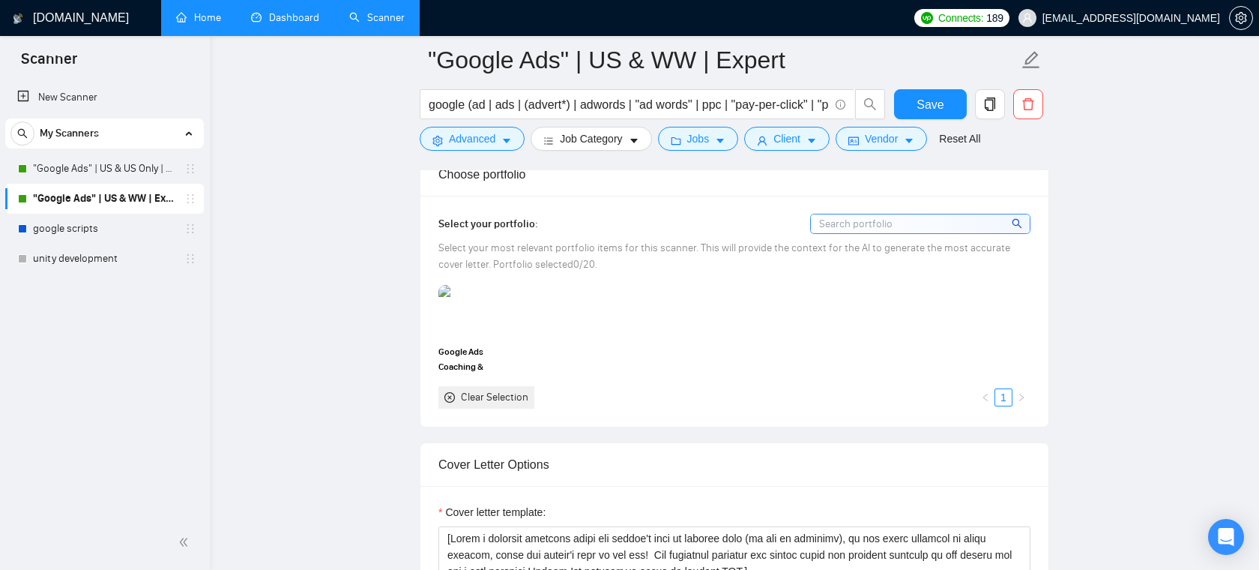
scroll to position [1379, 0]
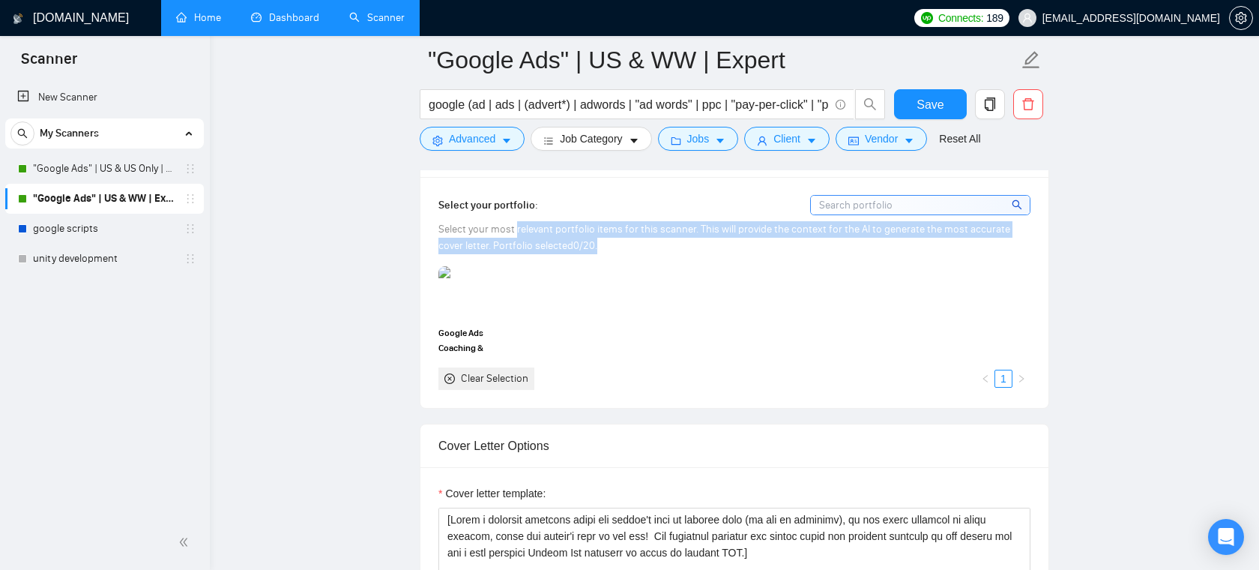
drag, startPoint x: 580, startPoint y: 247, endPoint x: 515, endPoint y: 224, distance: 69.0
click at [516, 224] on div "Select your most relevant portfolio items for this scanner. This will provide t…" at bounding box center [735, 237] width 592 height 33
click at [802, 235] on span "Select your most relevant portfolio items for this scanner. This will provide t…" at bounding box center [725, 237] width 572 height 29
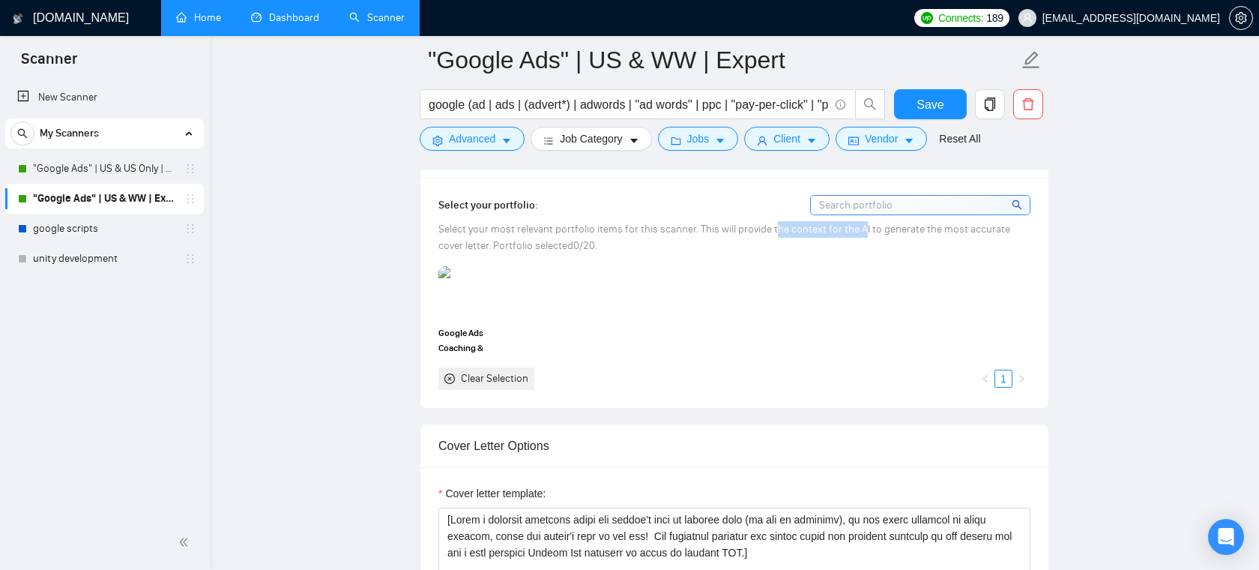
drag, startPoint x: 774, startPoint y: 228, endPoint x: 859, endPoint y: 233, distance: 84.9
click at [859, 233] on span "Select your most relevant portfolio items for this scanner. This will provide t…" at bounding box center [725, 237] width 572 height 29
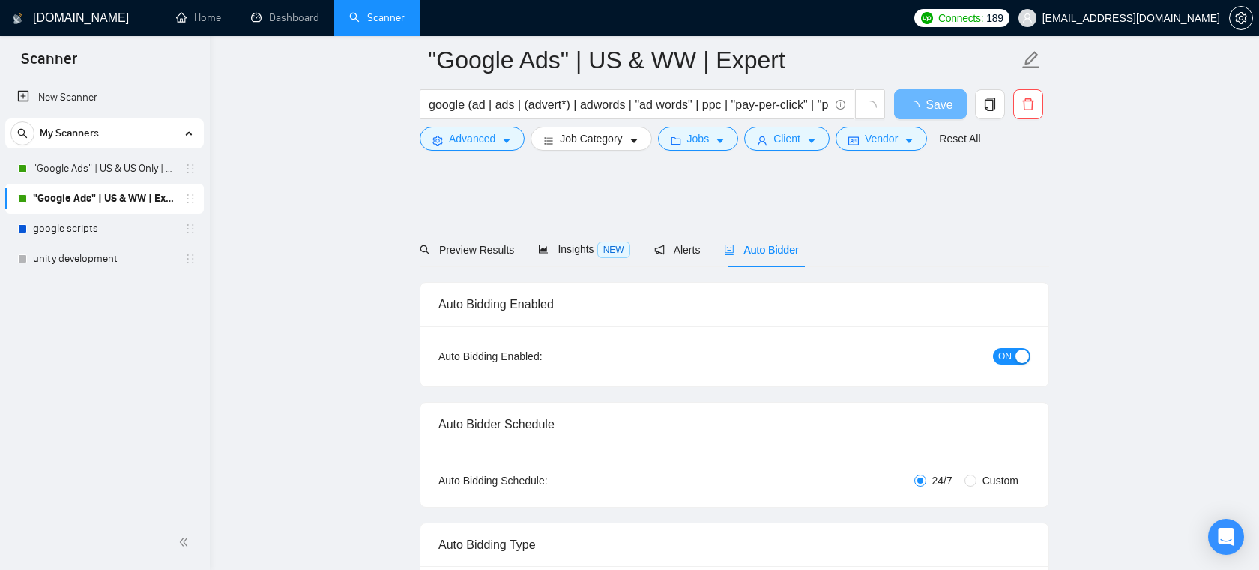
scroll to position [1383, 0]
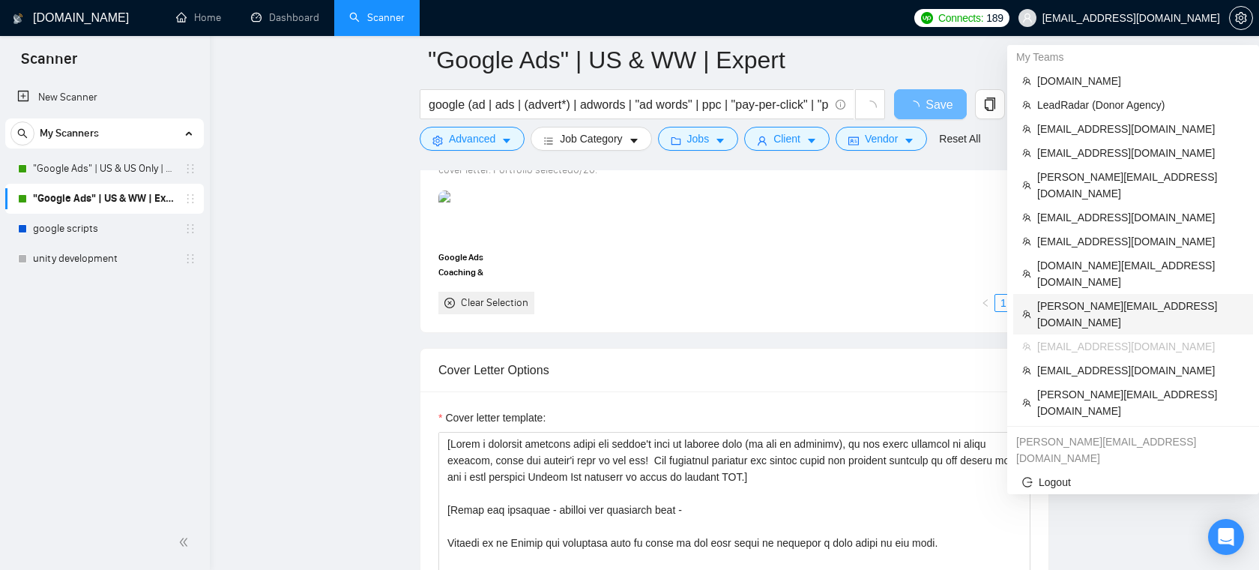
click at [1088, 298] on span "[PERSON_NAME][EMAIL_ADDRESS][DOMAIN_NAME]" at bounding box center [1141, 314] width 207 height 33
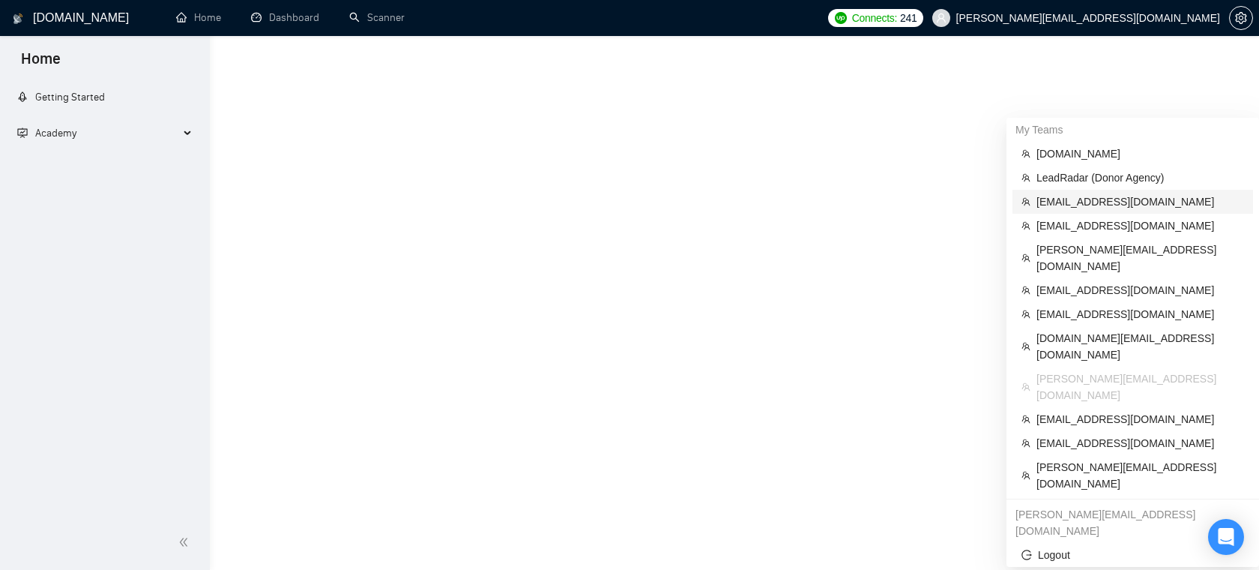
scroll to position [711, 0]
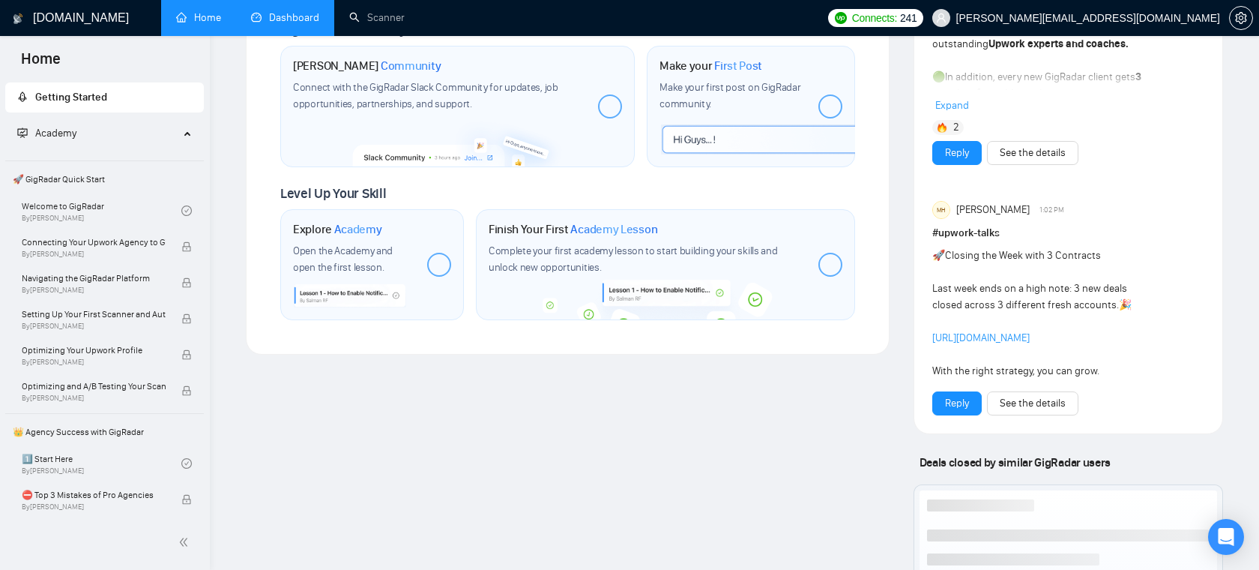
click at [295, 11] on link "Dashboard" at bounding box center [285, 17] width 68 height 13
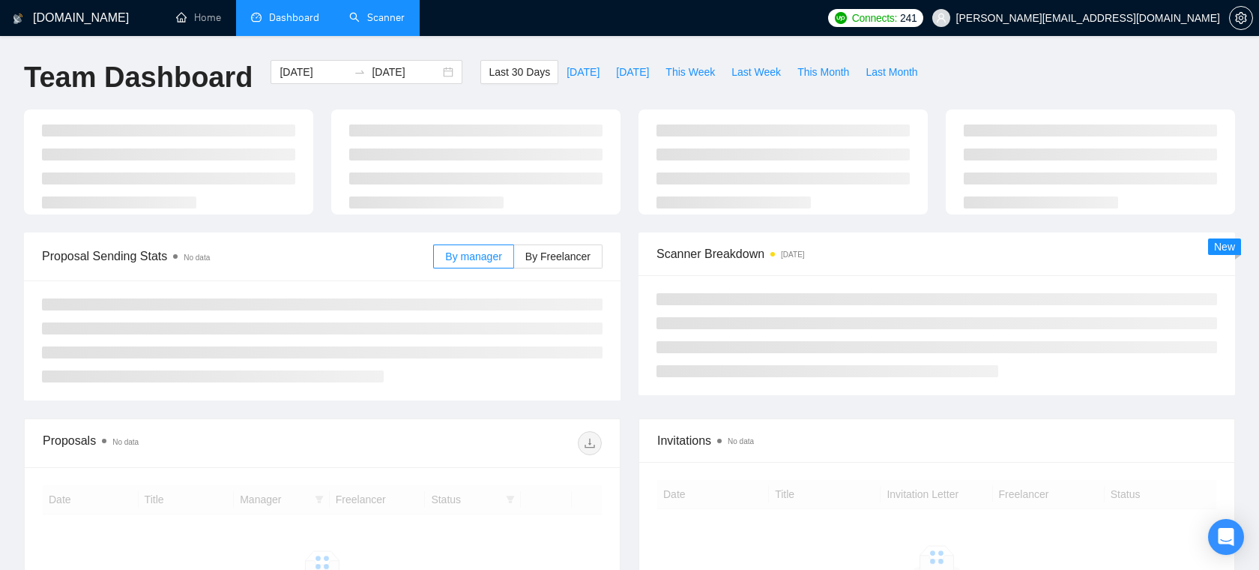
click at [370, 24] on link "Scanner" at bounding box center [376, 17] width 55 height 13
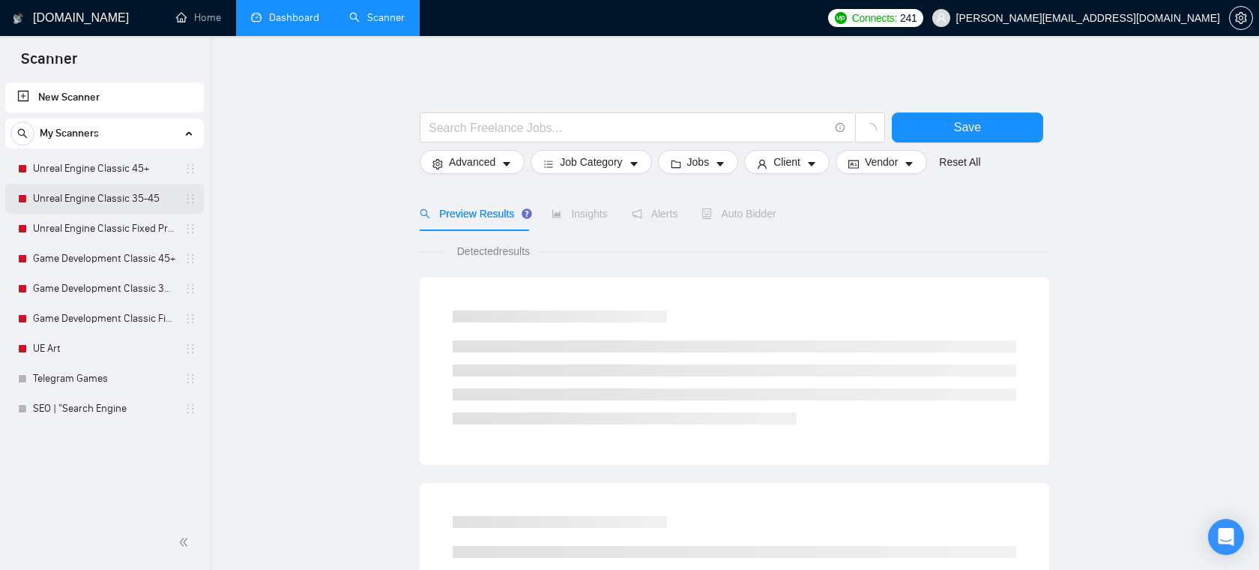
click at [105, 201] on link "Unreal Engine Classic 35-45" at bounding box center [104, 199] width 142 height 30
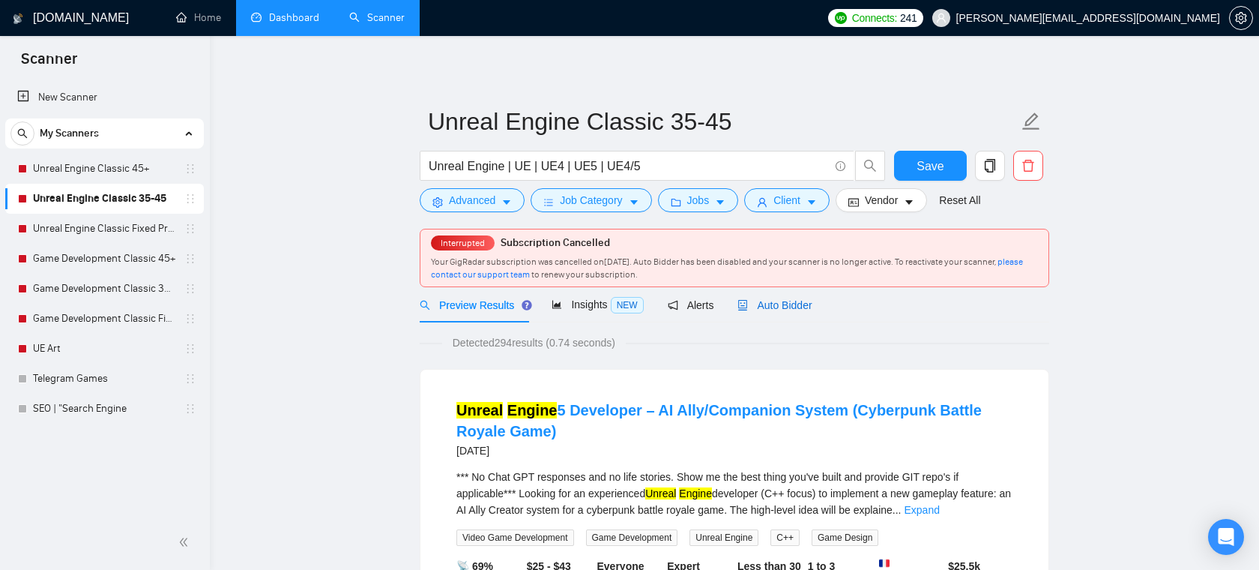
click at [785, 309] on span "Auto Bidder" at bounding box center [775, 305] width 74 height 12
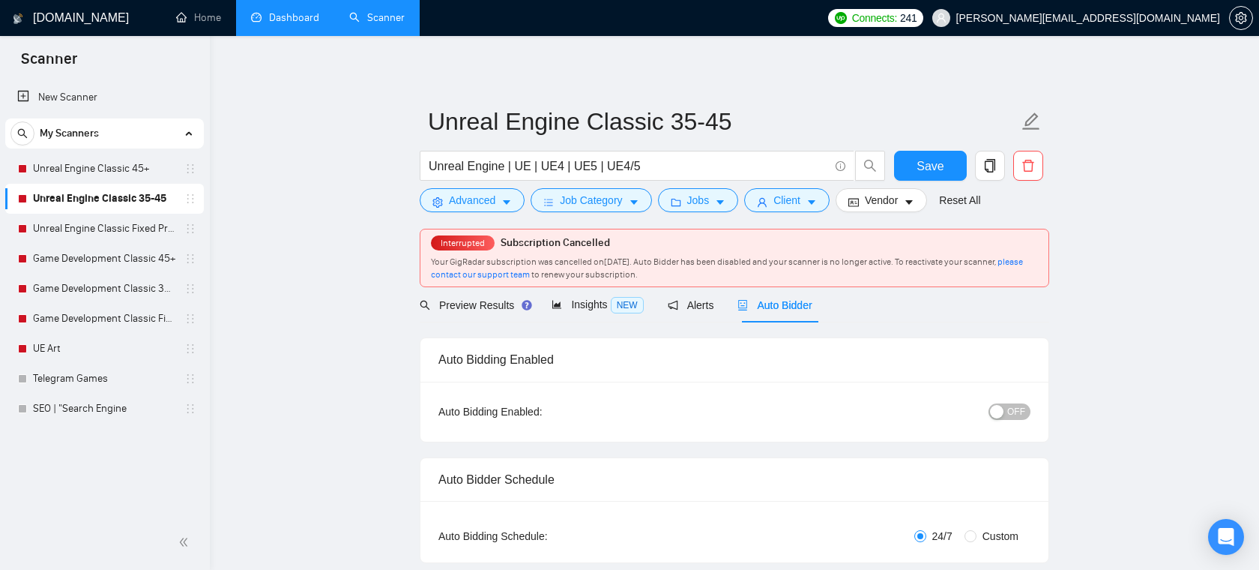
checkbox input "true"
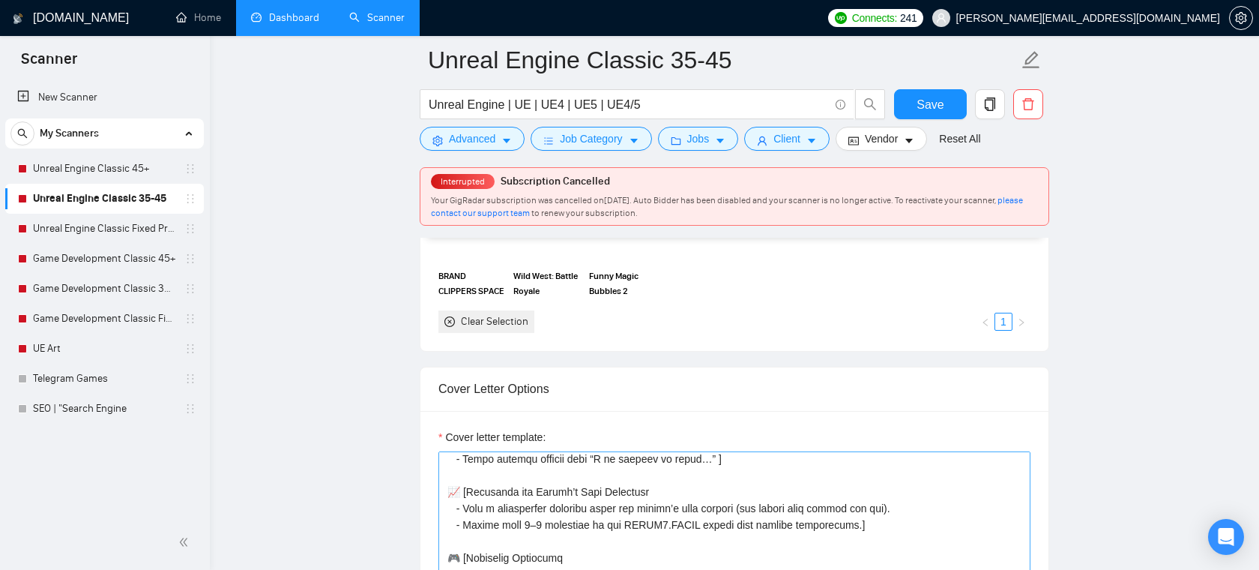
scroll to position [145, 0]
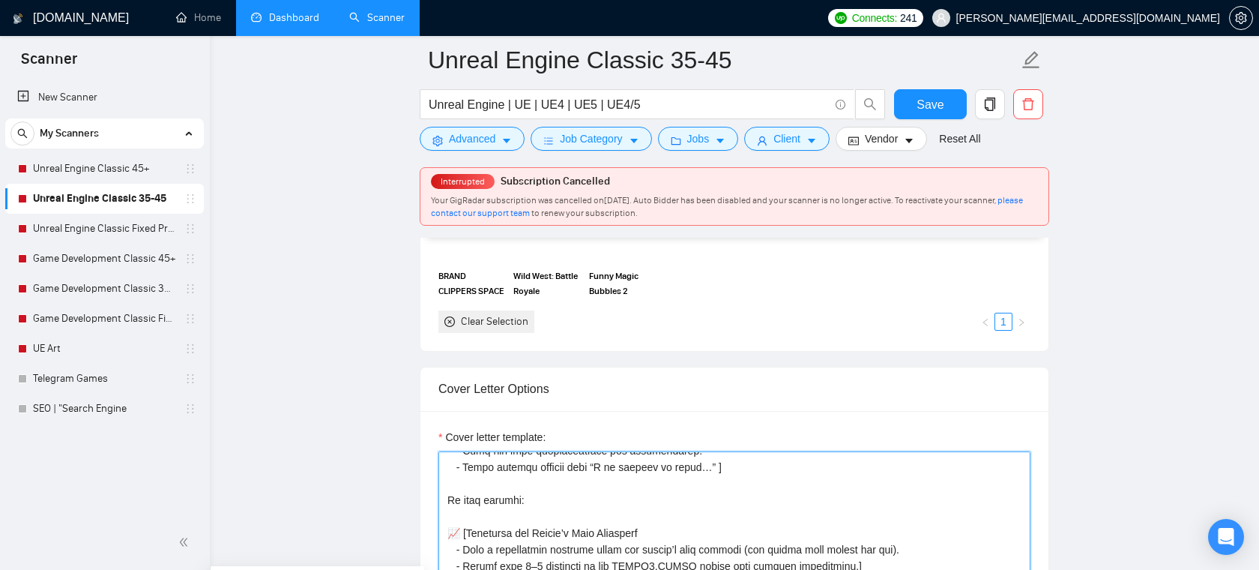
drag, startPoint x: 565, startPoint y: 507, endPoint x: 424, endPoint y: 507, distance: 140.9
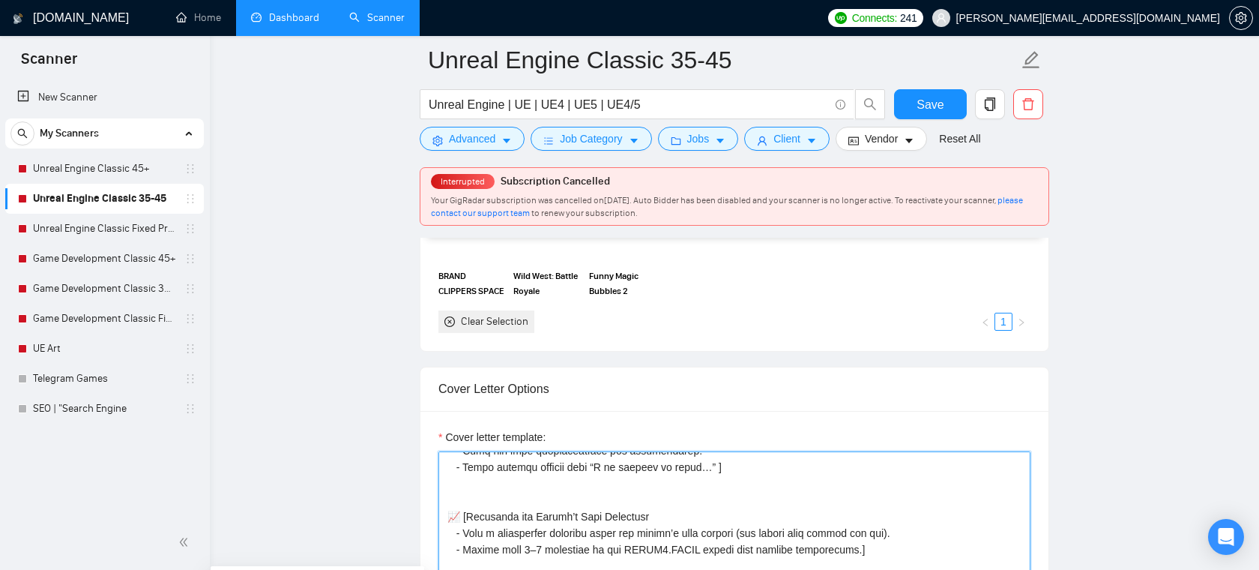
type textarea "🌟[Write a personal greeting using the client's name or company name (if any is …"
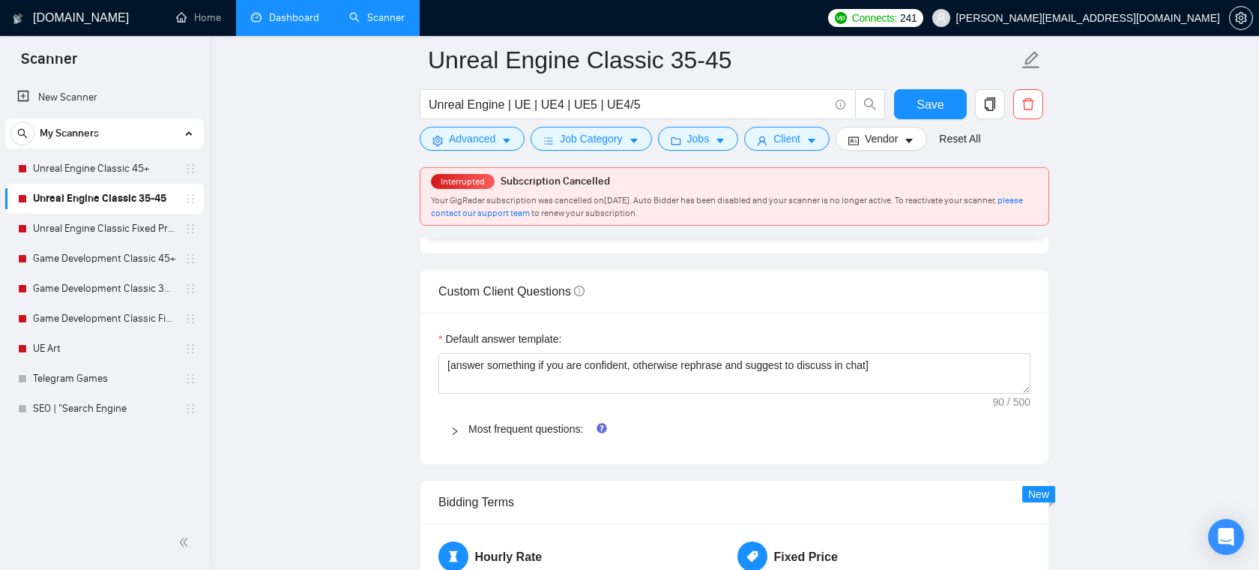
scroll to position [1848, 0]
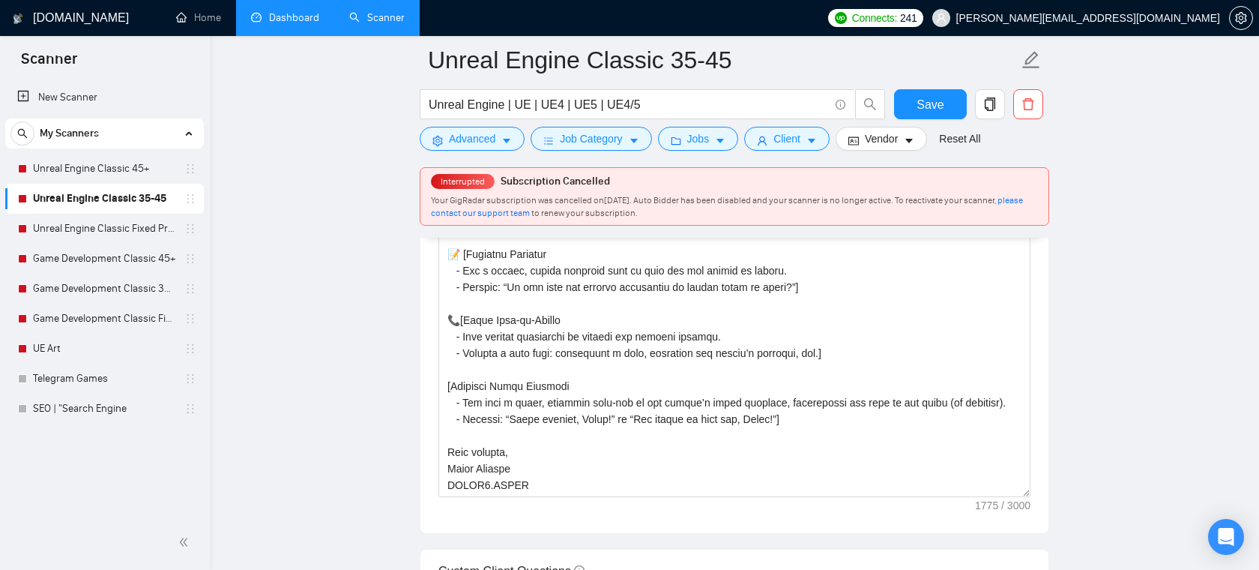
click at [1148, 27] on span "[PERSON_NAME][EMAIL_ADDRESS][DOMAIN_NAME]" at bounding box center [1077, 18] width 306 height 48
click at [1121, 18] on span "[PERSON_NAME][EMAIL_ADDRESS][DOMAIN_NAME]" at bounding box center [1089, 18] width 264 height 0
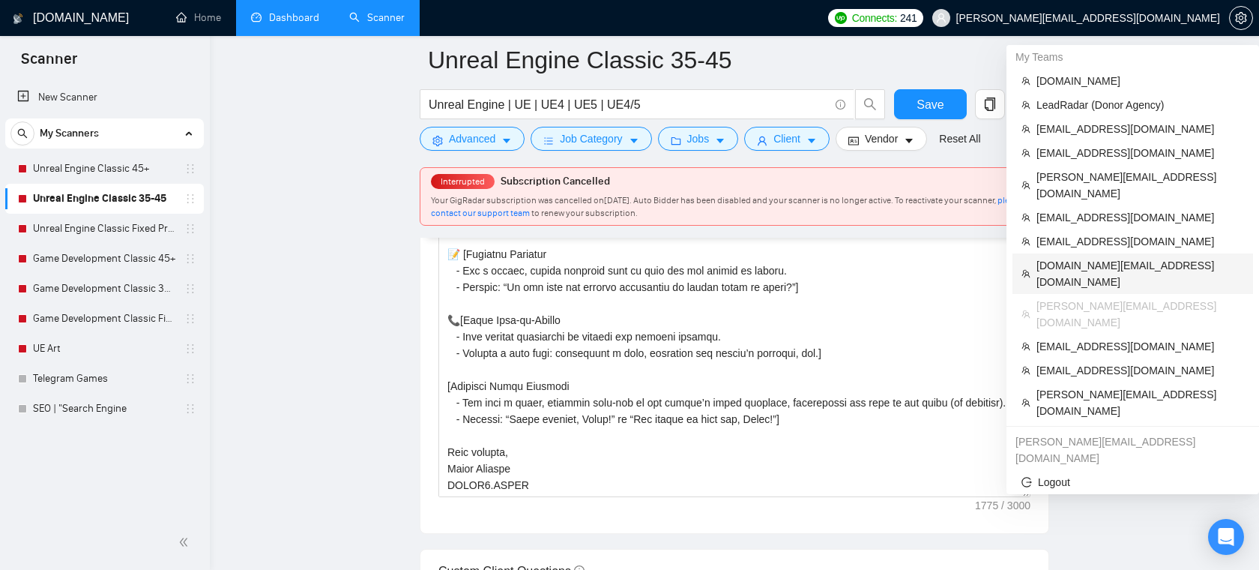
click at [1093, 257] on span "[DOMAIN_NAME][EMAIL_ADDRESS][DOMAIN_NAME]" at bounding box center [1141, 273] width 208 height 33
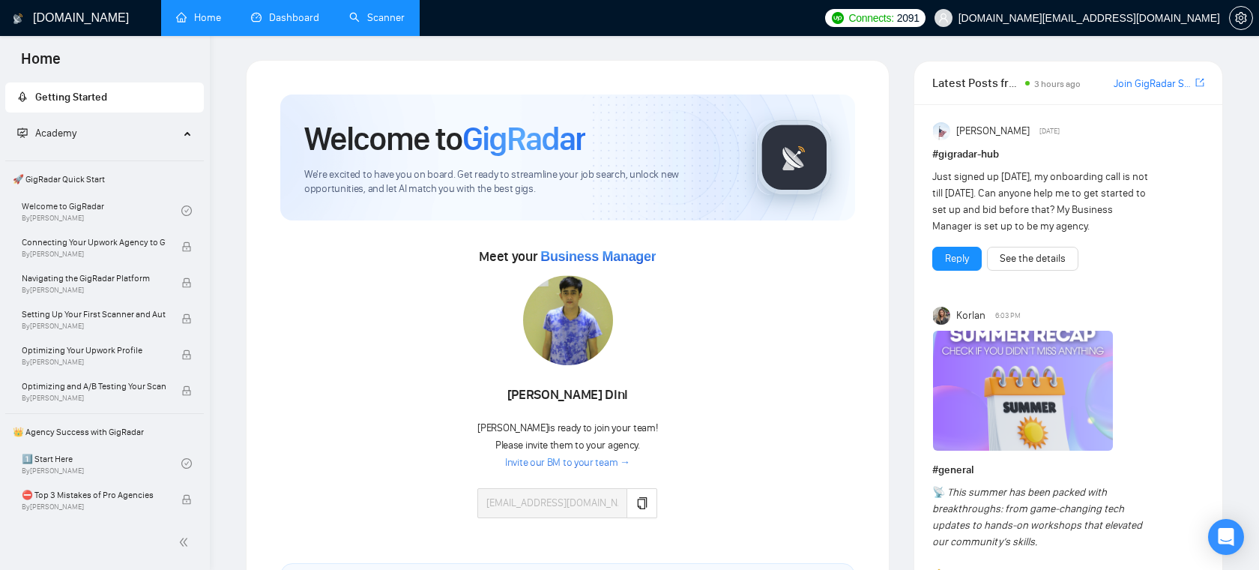
click at [294, 16] on link "Dashboard" at bounding box center [285, 17] width 68 height 13
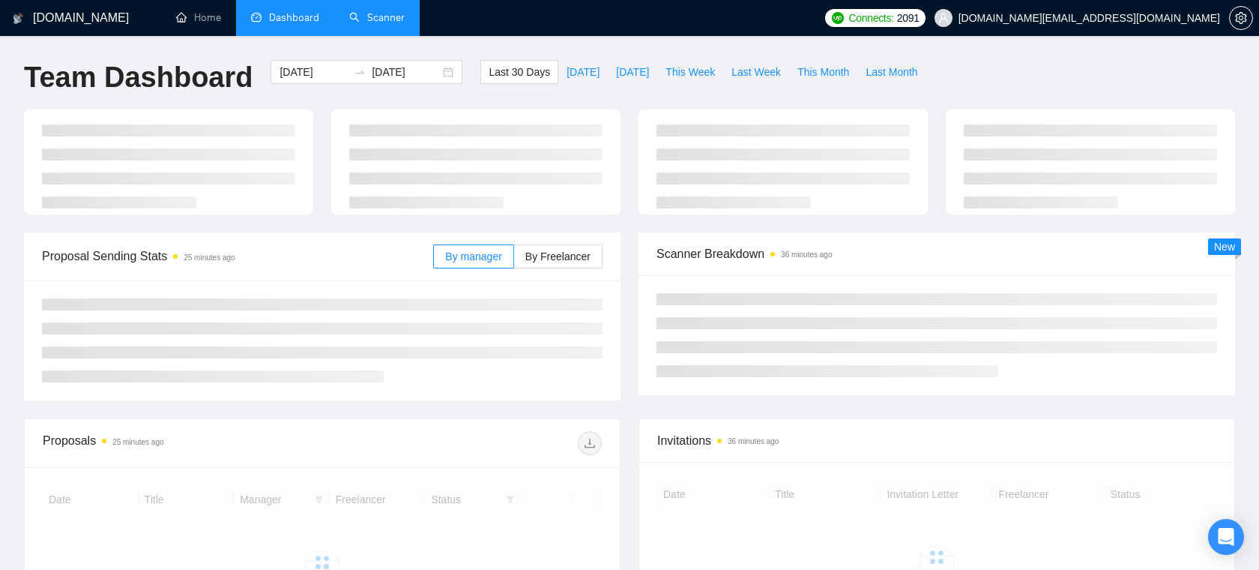
click at [385, 22] on link "Scanner" at bounding box center [376, 17] width 55 height 13
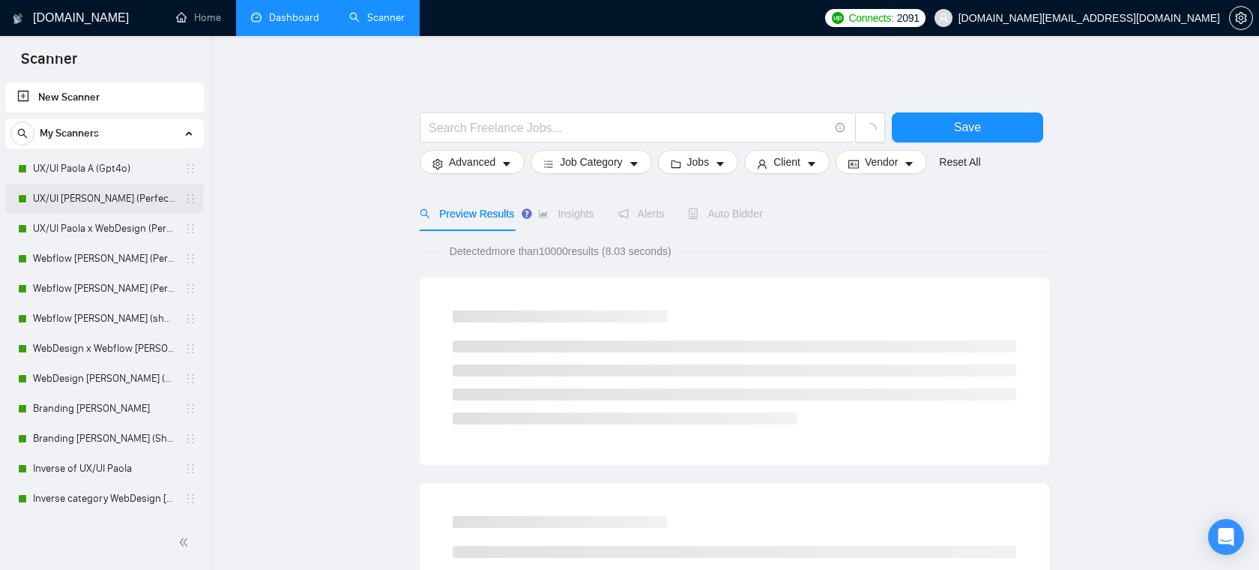
click at [94, 193] on link "UX/UI [PERSON_NAME] (Perfect!)" at bounding box center [104, 199] width 142 height 30
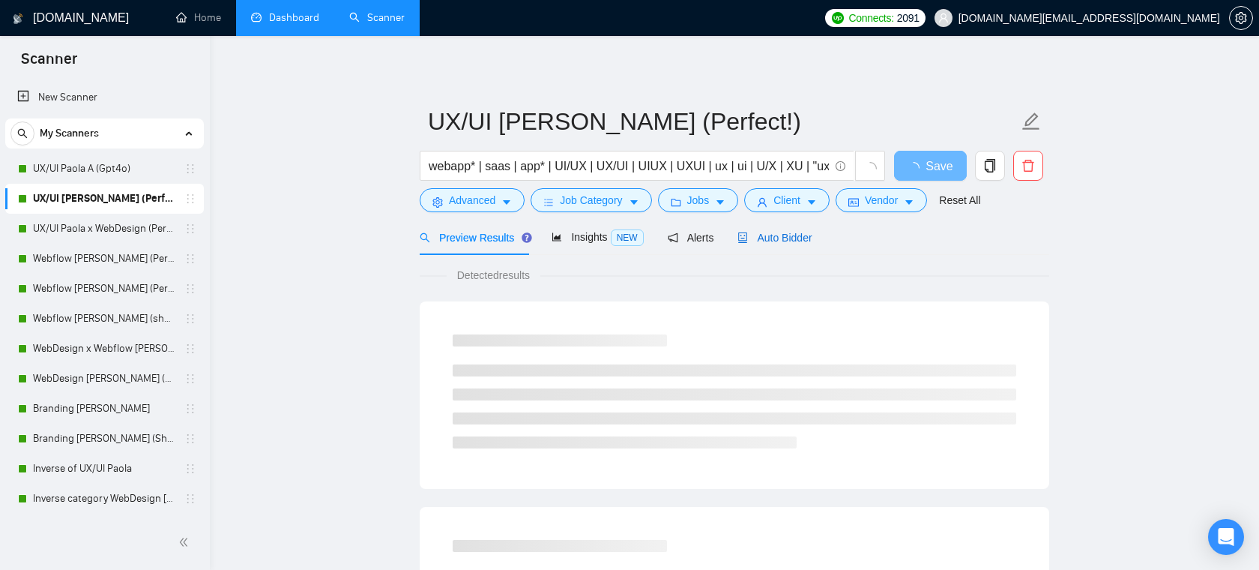
click at [753, 233] on span "Auto Bidder" at bounding box center [775, 238] width 74 height 12
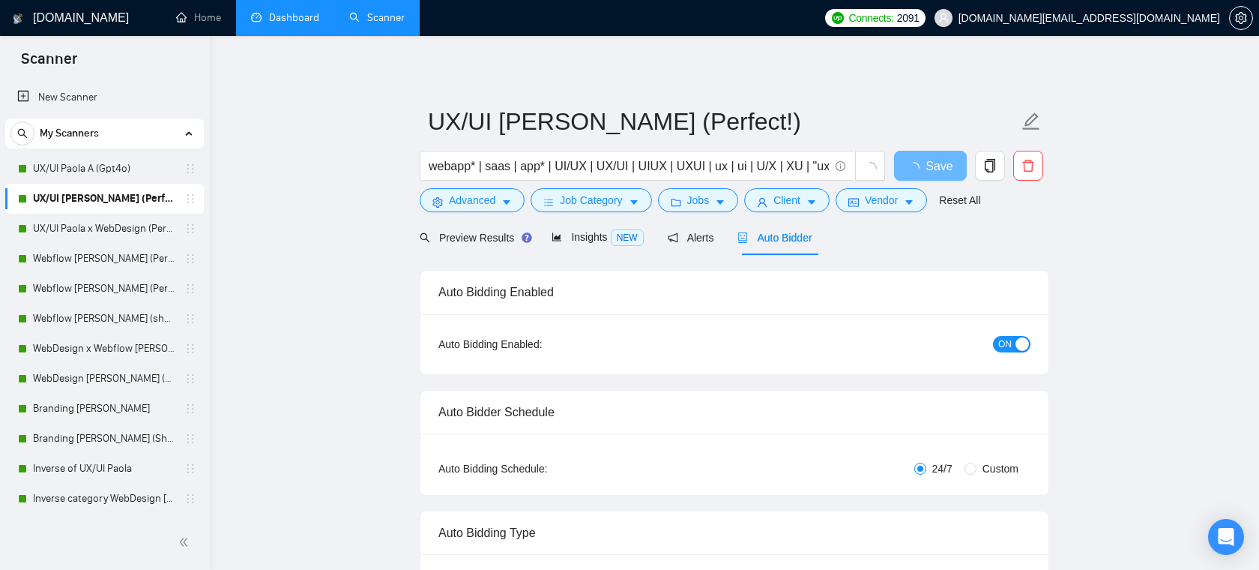
radio input "false"
radio input "true"
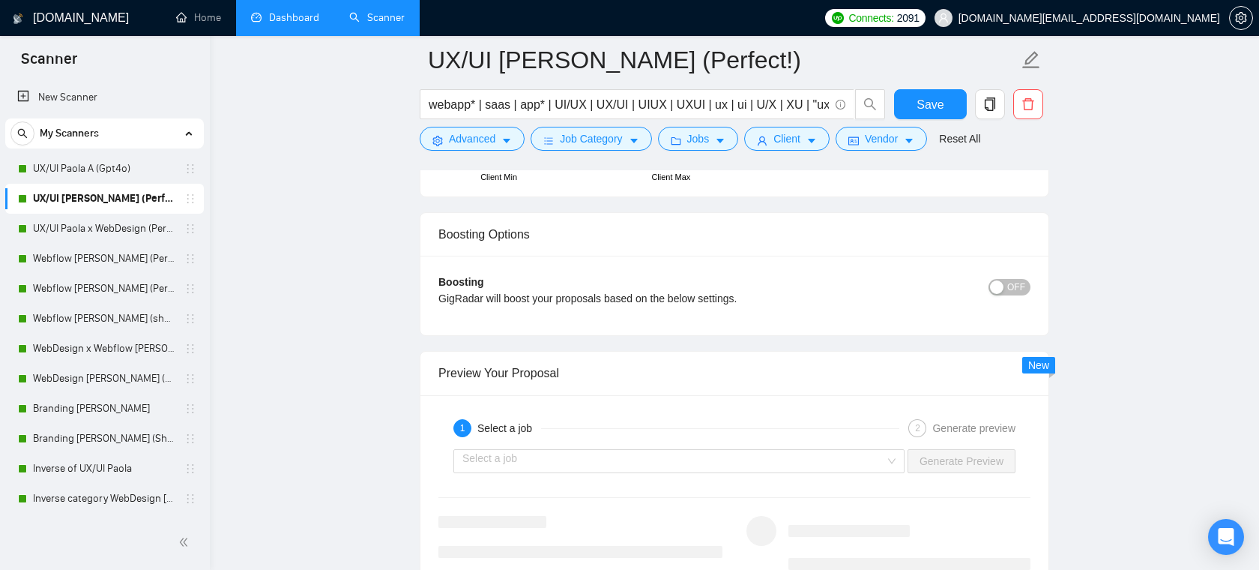
scroll to position [3033, 0]
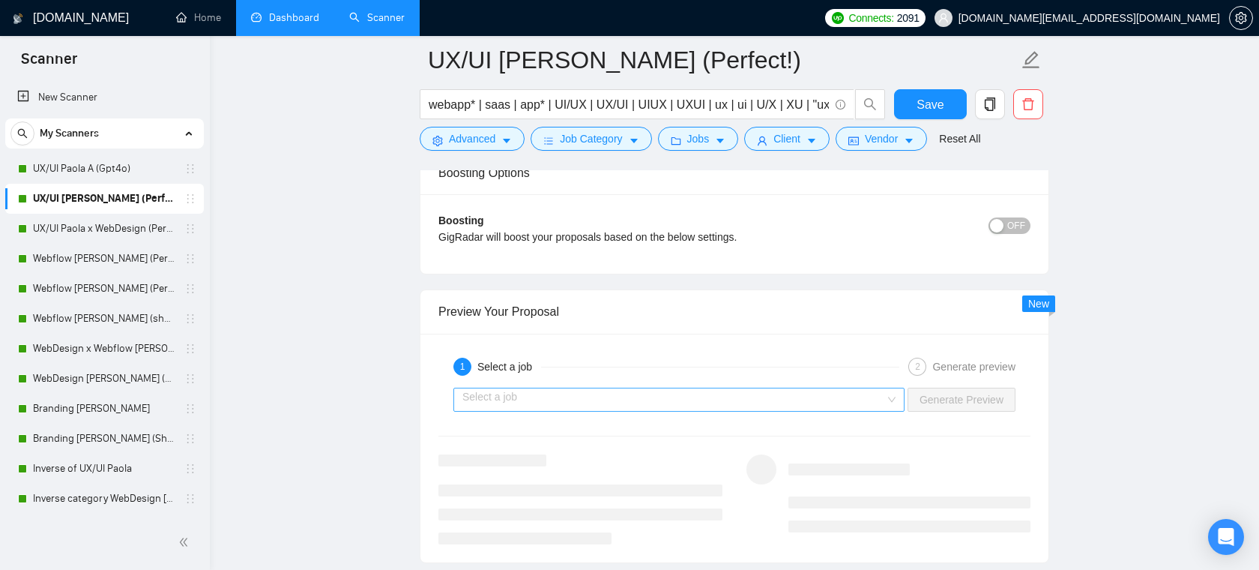
click at [579, 403] on input "search" at bounding box center [674, 399] width 423 height 22
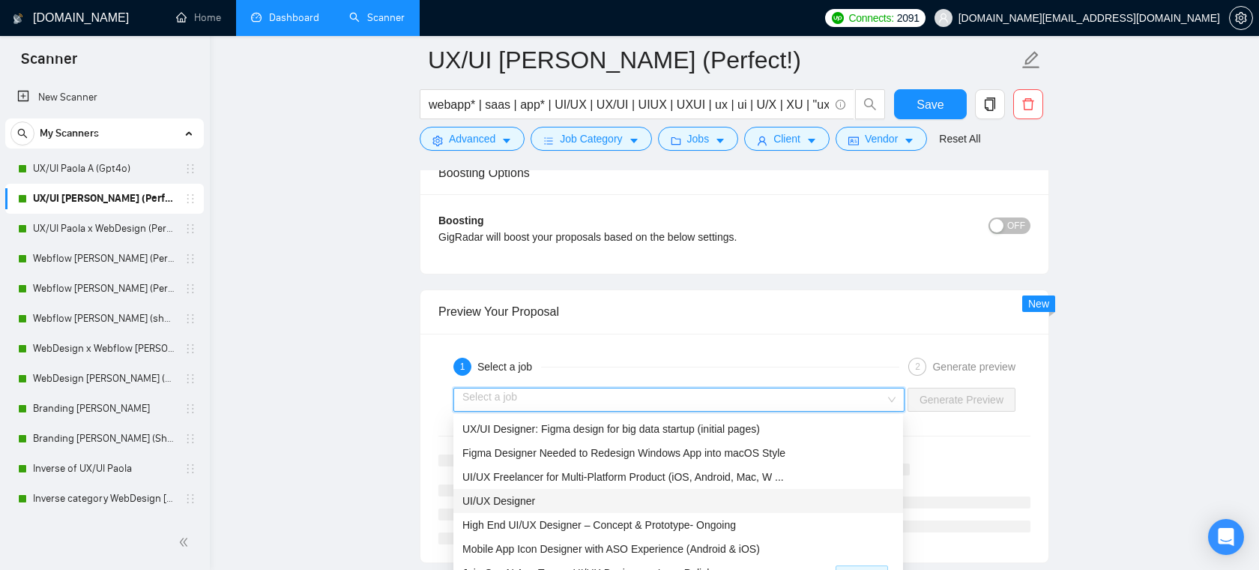
click at [490, 502] on span "UI/UX Designer" at bounding box center [499, 501] width 73 height 12
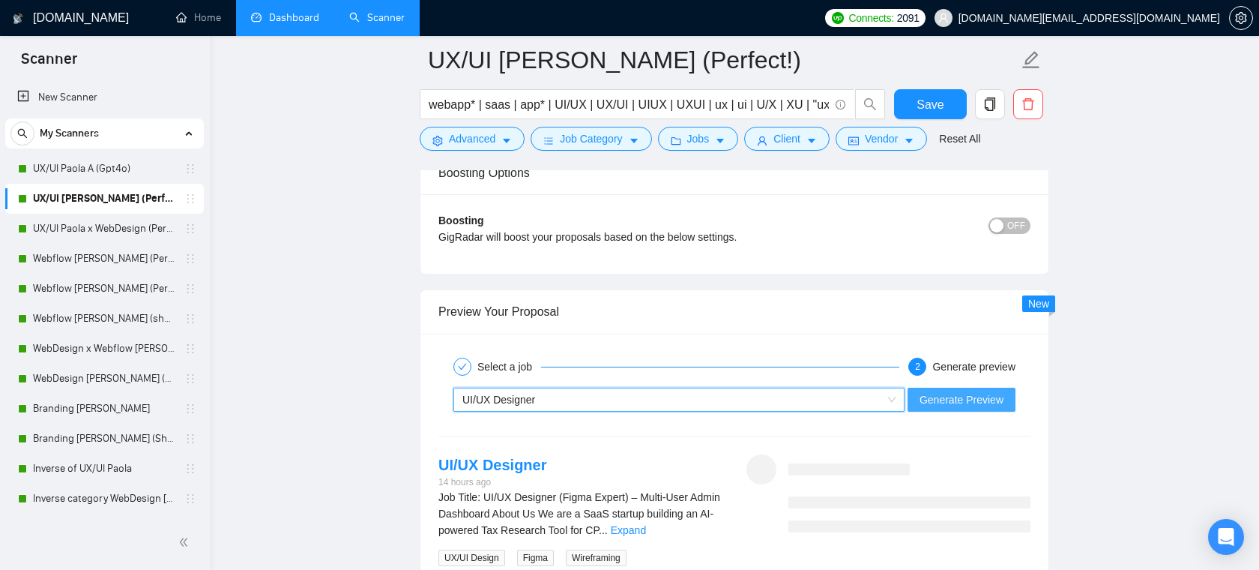
click at [950, 404] on span "Generate Preview" at bounding box center [962, 399] width 84 height 16
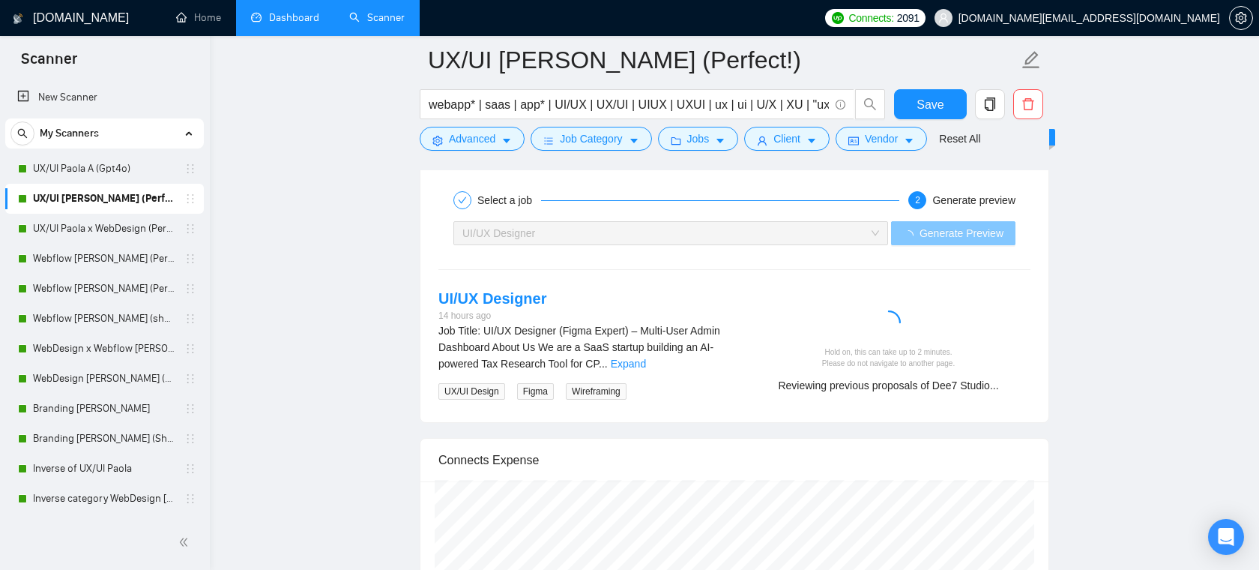
scroll to position [3182, 0]
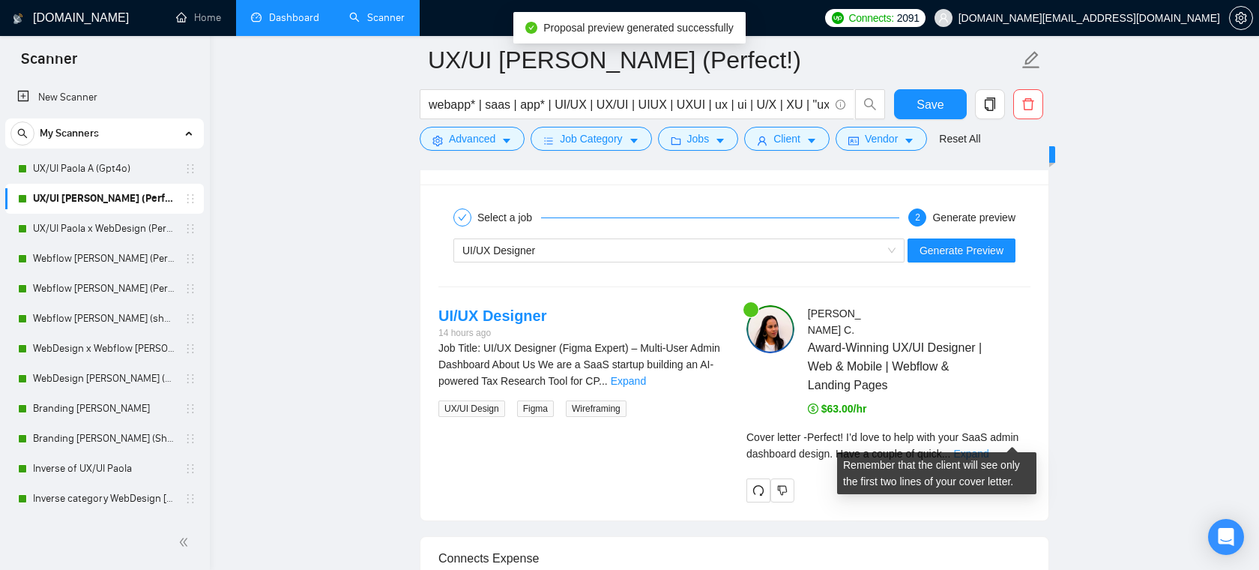
click at [989, 448] on link "Expand" at bounding box center [971, 454] width 35 height 12
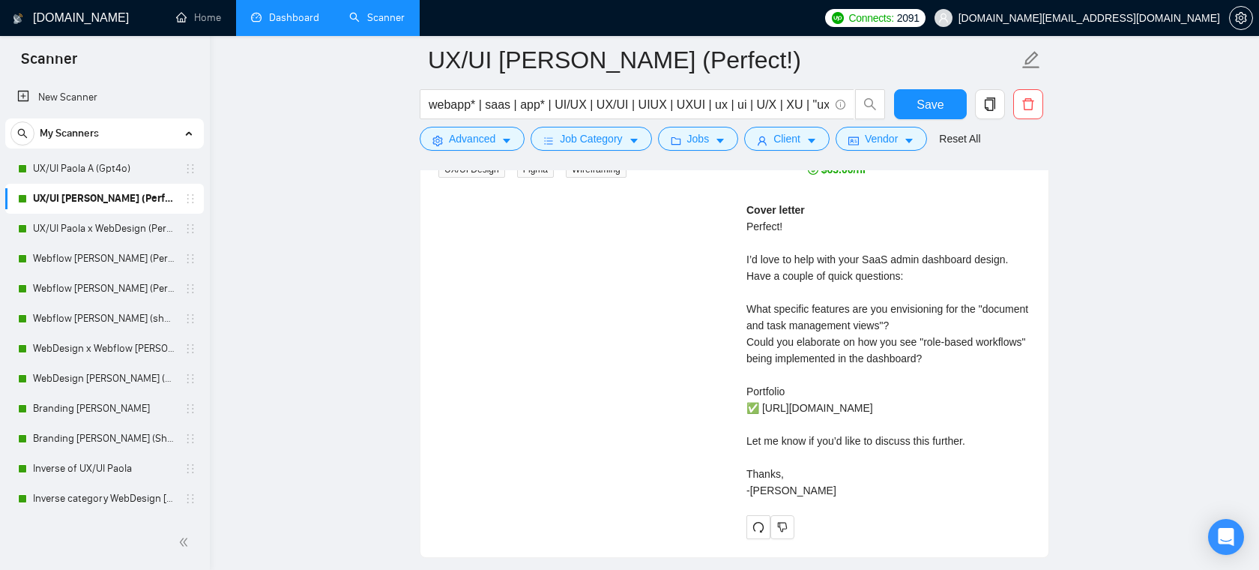
scroll to position [3422, 0]
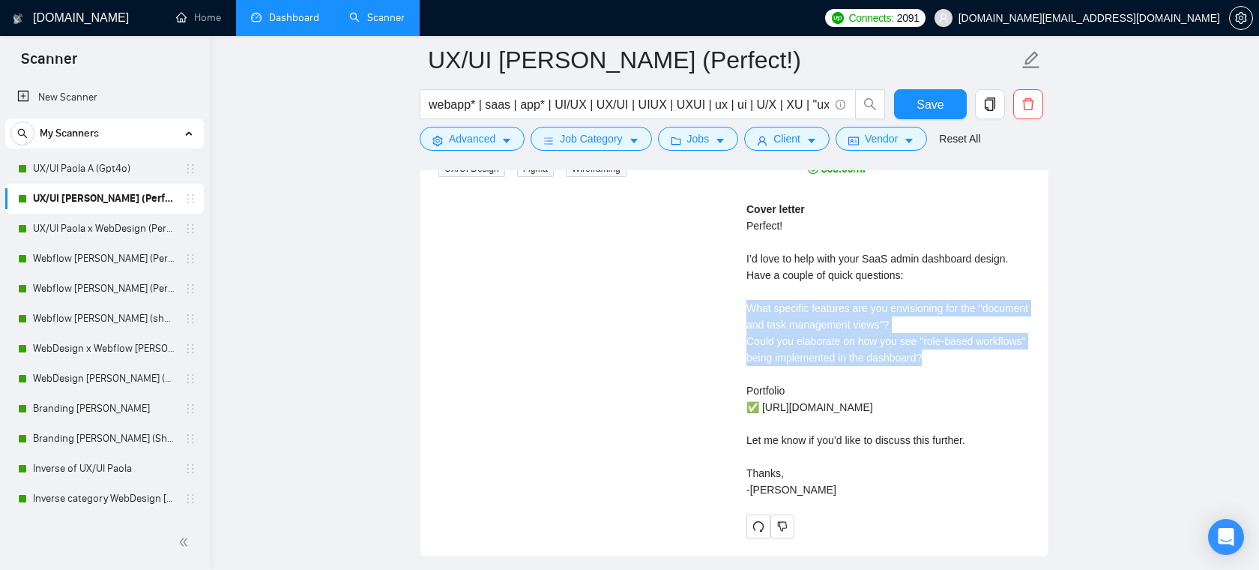
drag, startPoint x: 990, startPoint y: 343, endPoint x: 732, endPoint y: 288, distance: 263.8
click at [732, 288] on div "UI/UX Designer 14 hours ago Job Title: UI/UX Designer (Figma Expert) – Multi-Us…" at bounding box center [735, 301] width 616 height 473
click at [849, 305] on div "Cover letter Perfect! I’d love to help with your SaaS admin dashboard design. H…" at bounding box center [889, 349] width 284 height 297
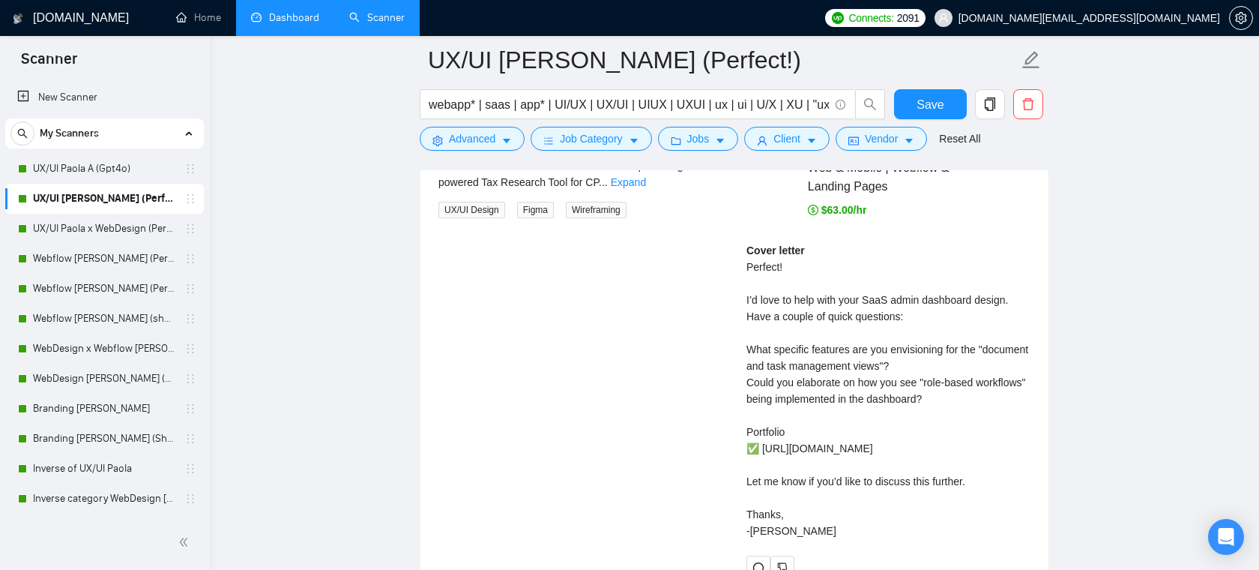
scroll to position [3375, 0]
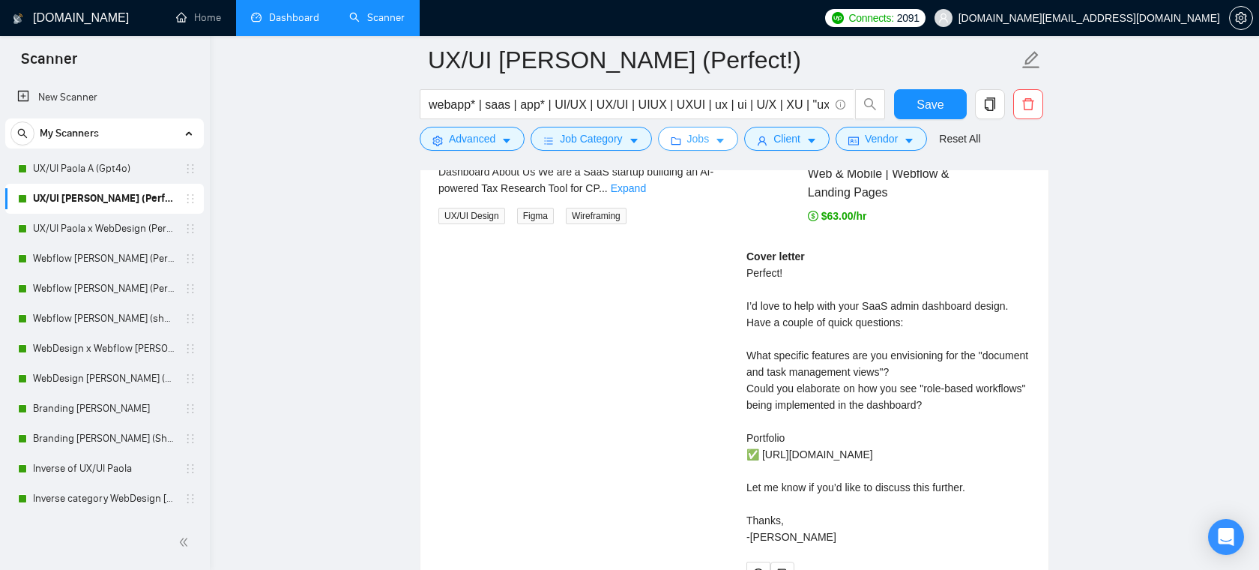
click at [696, 138] on span "Jobs" at bounding box center [698, 138] width 22 height 16
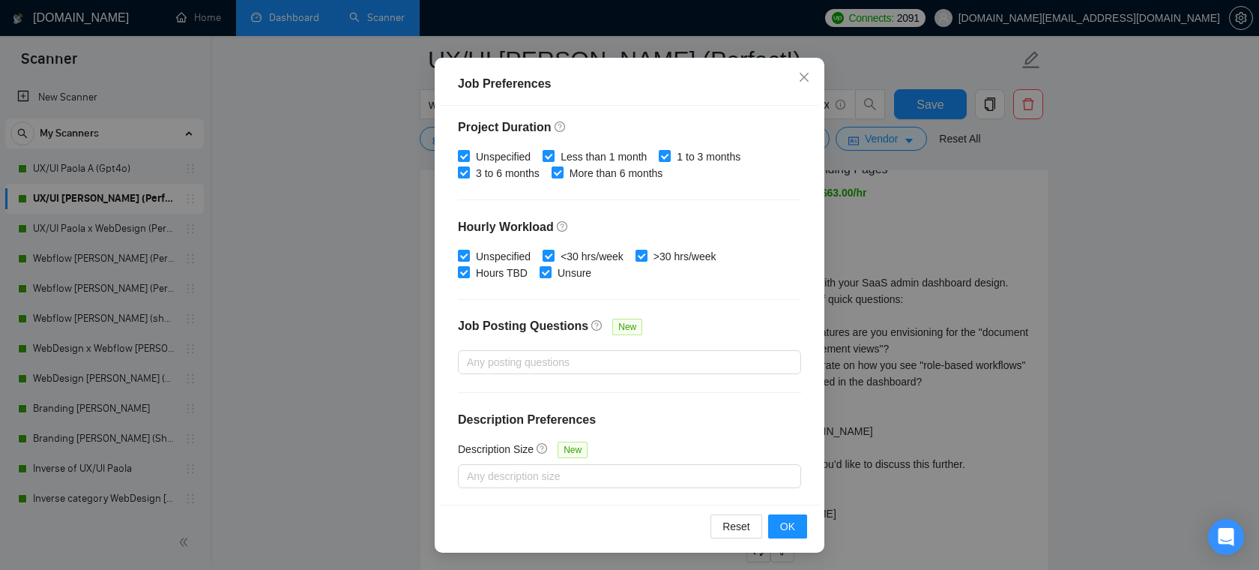
scroll to position [3407, 0]
click at [802, 73] on icon "close" at bounding box center [804, 77] width 12 height 12
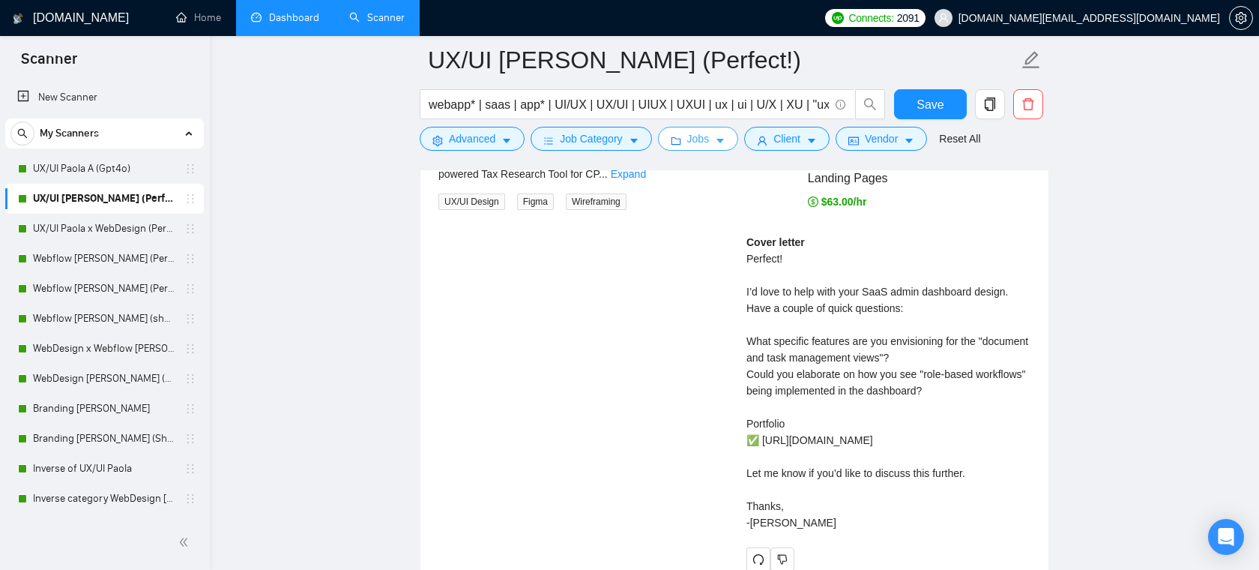
scroll to position [3443, 0]
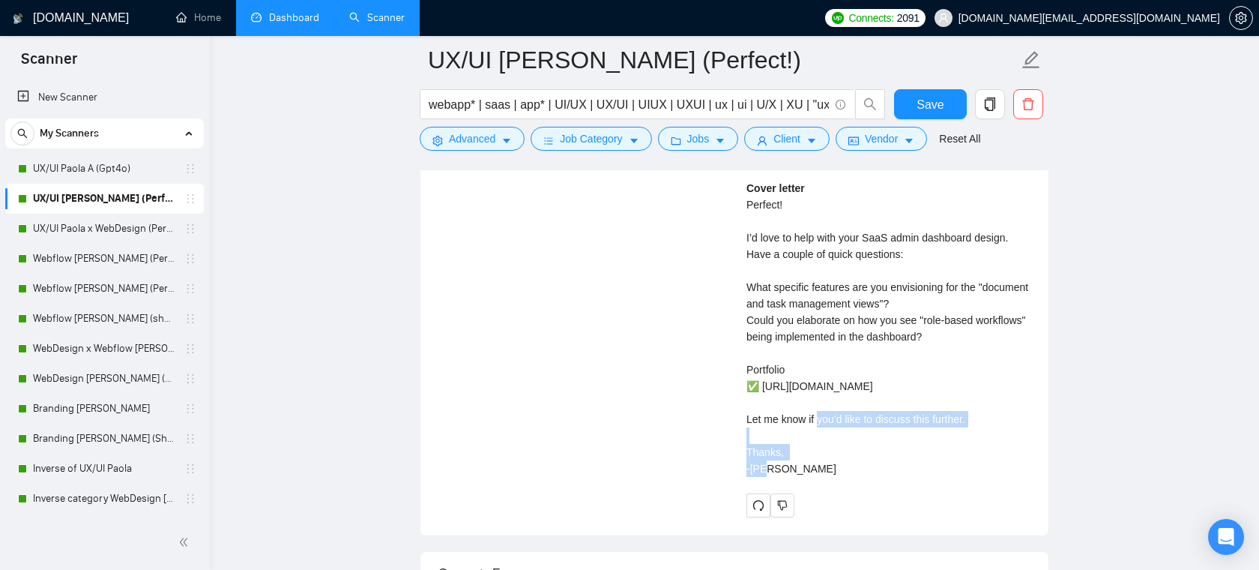
drag, startPoint x: 1005, startPoint y: 406, endPoint x: 738, endPoint y: 400, distance: 266.9
click at [738, 400] on div "Paola C . Award-Winning UX/UI Designer | Web & Mobile | Webflow & Landing Pages…" at bounding box center [889, 280] width 308 height 473
click at [987, 362] on div "Cover letter Perfect! I’d love to help with your SaaS admin dashboard design. H…" at bounding box center [889, 328] width 284 height 297
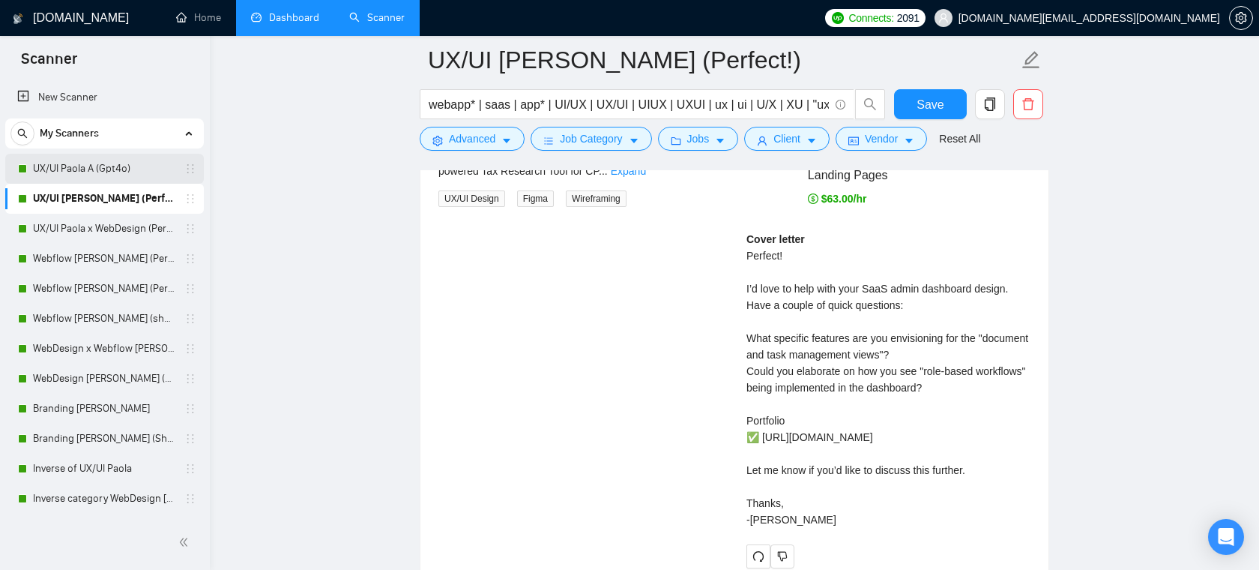
click at [63, 163] on link "UX/UI Paola A (Gpt4o)" at bounding box center [104, 169] width 142 height 30
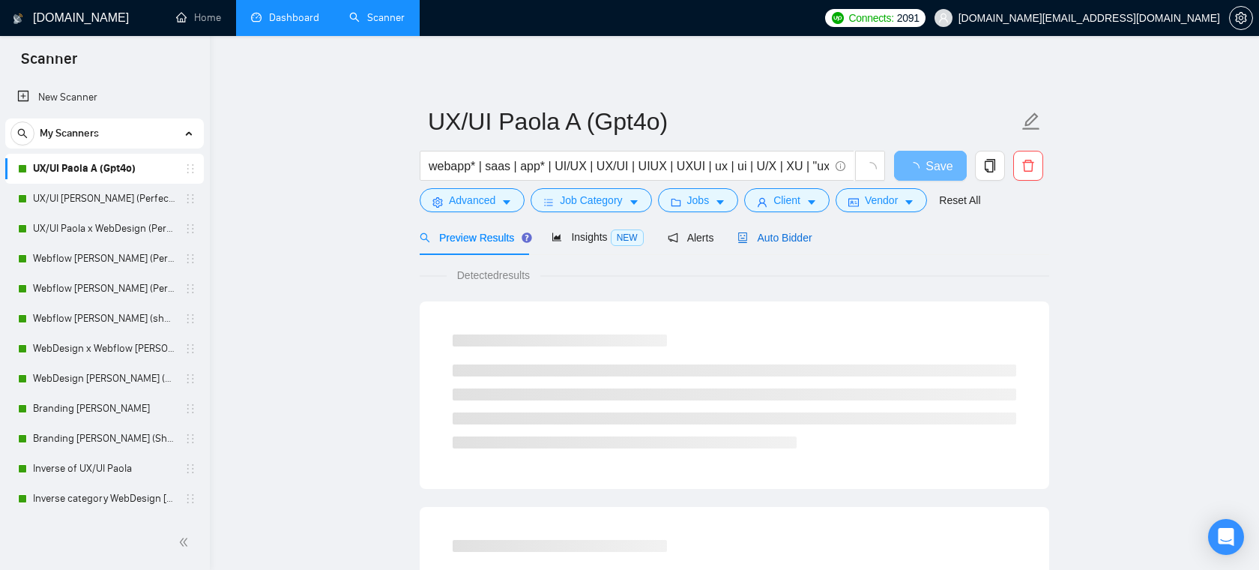
click at [795, 240] on span "Auto Bidder" at bounding box center [775, 238] width 74 height 12
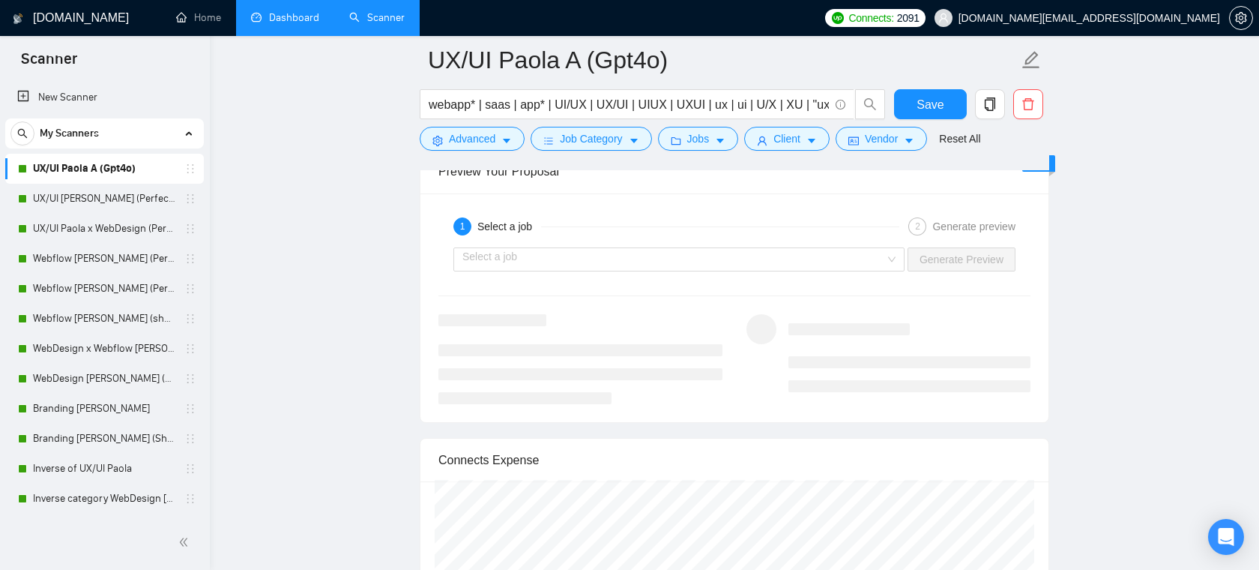
scroll to position [3187, 0]
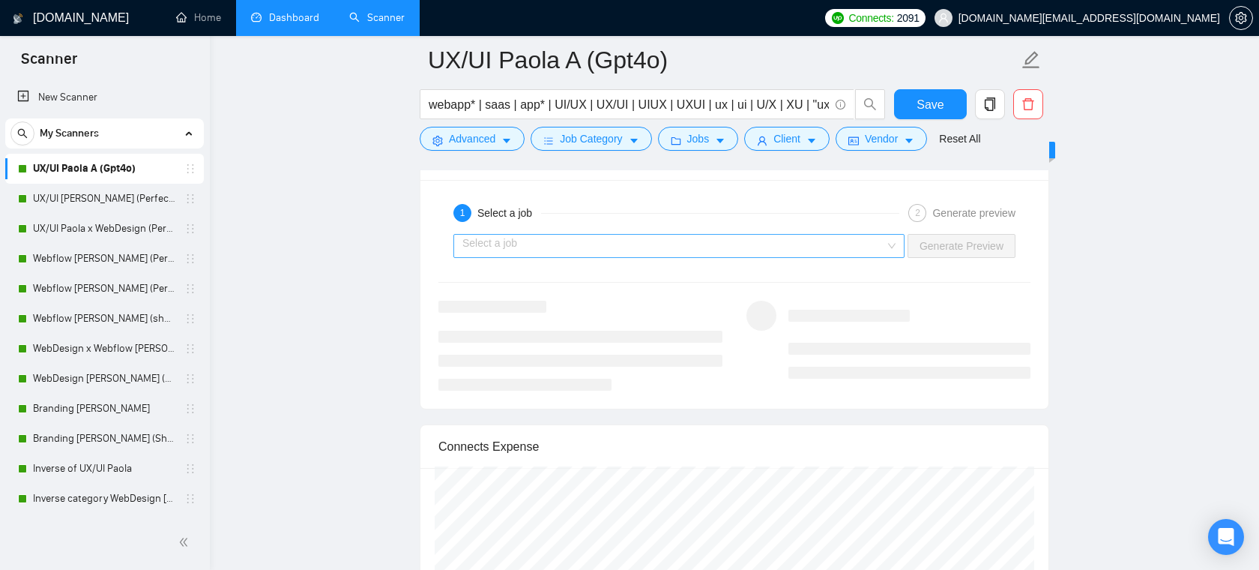
click at [702, 236] on input "search" at bounding box center [674, 246] width 423 height 22
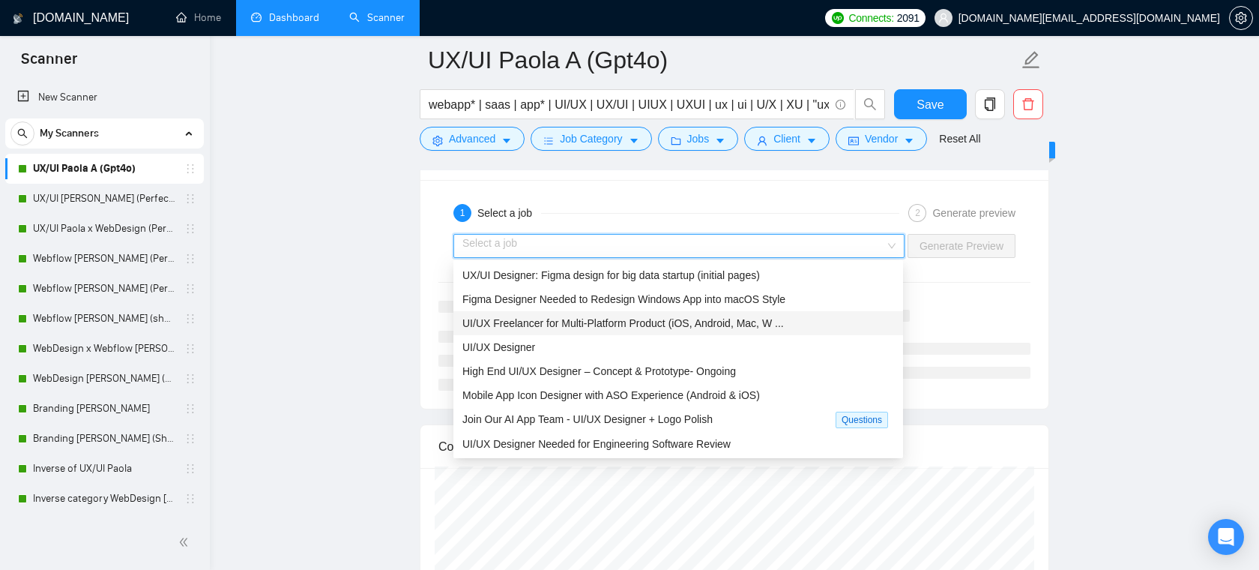
click at [550, 322] on span "UI/UX Freelancer for Multi-Platform Product (iOS, Android, Mac, W ..." at bounding box center [624, 323] width 322 height 12
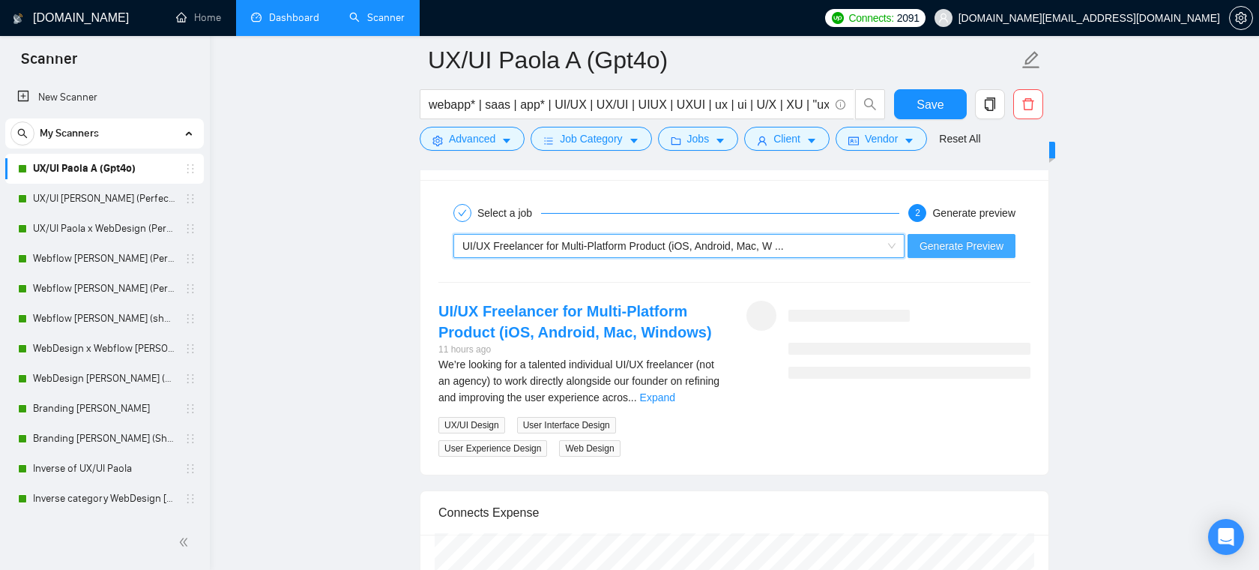
click at [948, 241] on span "Generate Preview" at bounding box center [962, 246] width 84 height 16
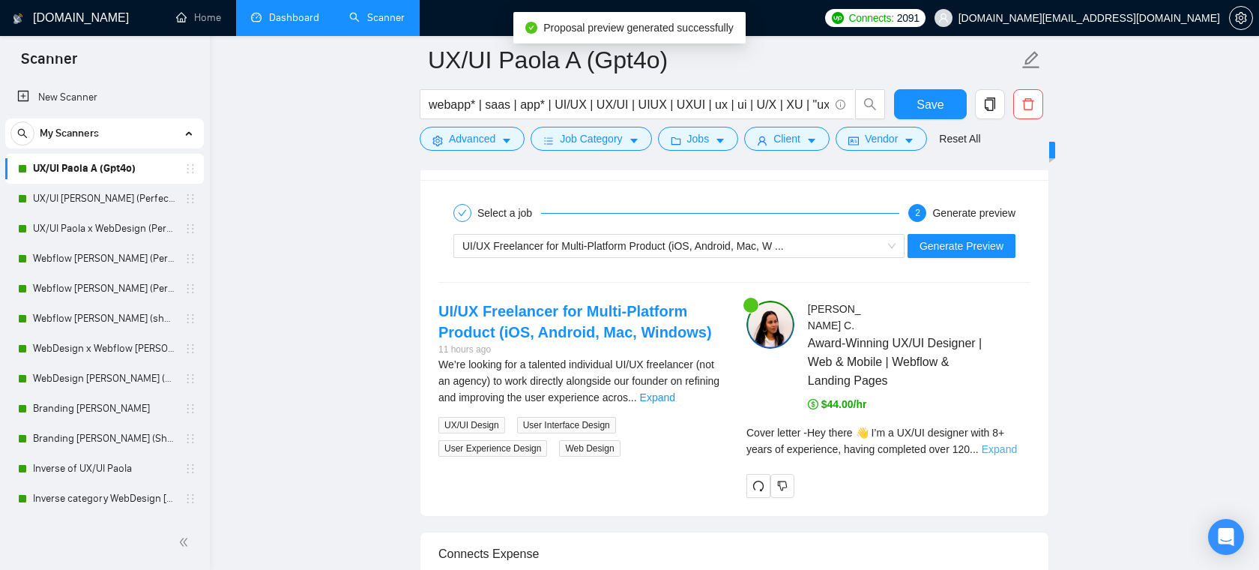
click at [1004, 443] on link "Expand" at bounding box center [999, 449] width 35 height 12
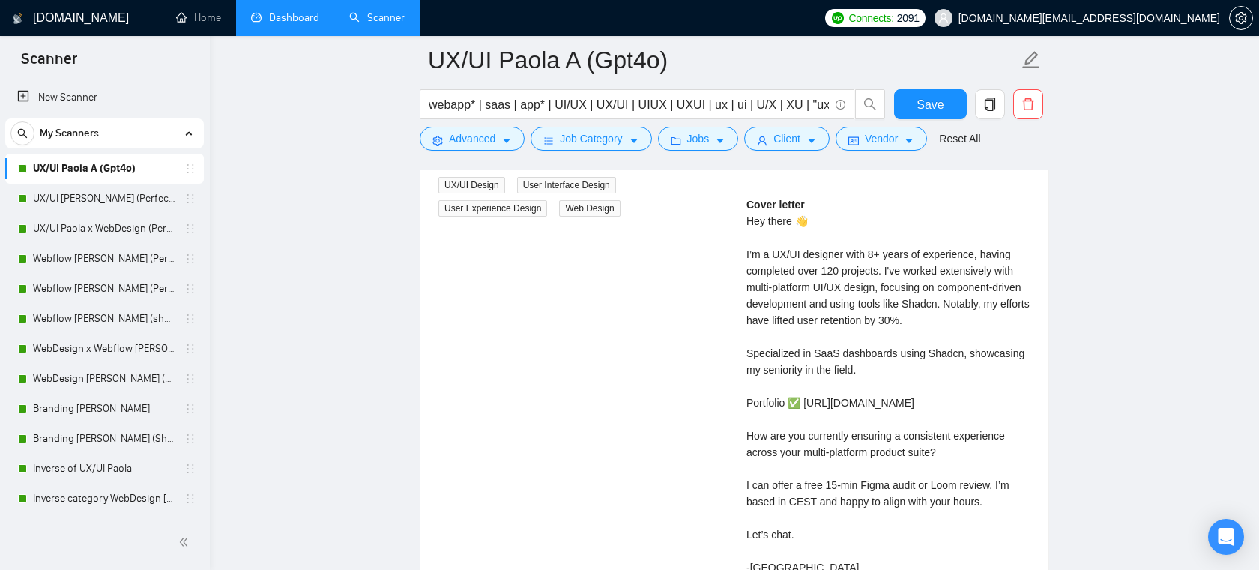
scroll to position [3429, 0]
drag, startPoint x: 864, startPoint y: 237, endPoint x: 939, endPoint y: 237, distance: 75.0
click at [939, 237] on div "Cover letter Hey there 👋 I’m a UX/UI designer with 8+ years of experience, havi…" at bounding box center [889, 383] width 284 height 379
drag, startPoint x: 825, startPoint y: 254, endPoint x: 878, endPoint y: 254, distance: 52.5
click at [878, 254] on div "Cover letter Hey there 👋 I’m a UX/UI designer with 8+ years of experience, havi…" at bounding box center [889, 383] width 284 height 379
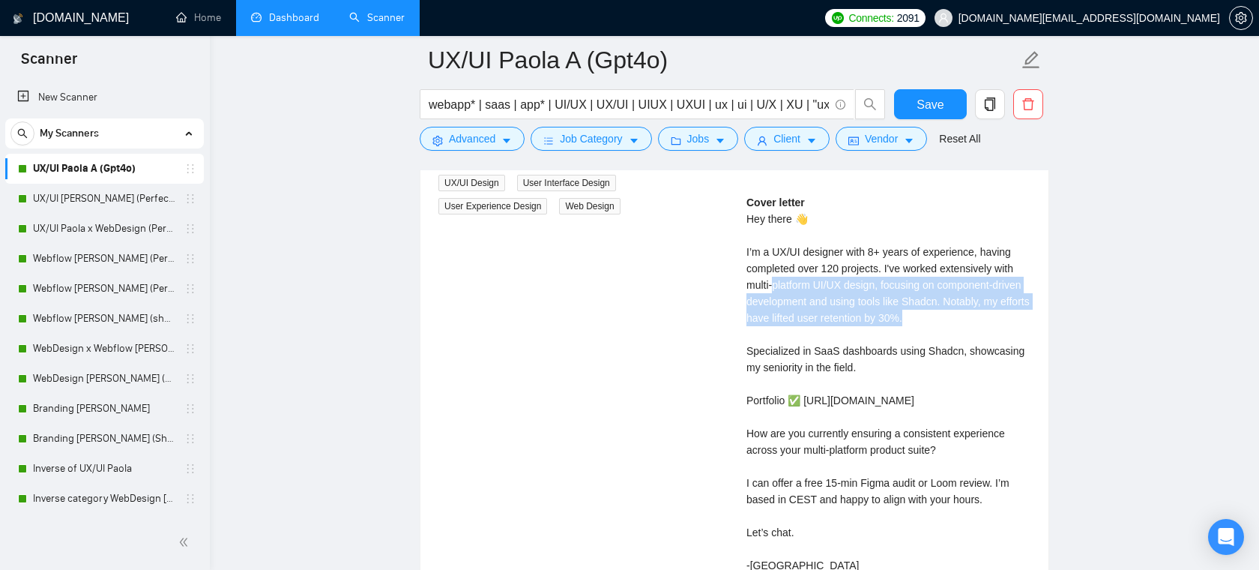
drag, startPoint x: 966, startPoint y: 298, endPoint x: 776, endPoint y: 273, distance: 191.3
click at [776, 273] on div "Cover letter Hey there 👋 I’m a UX/UI designer with 8+ years of experience, havi…" at bounding box center [889, 383] width 284 height 379
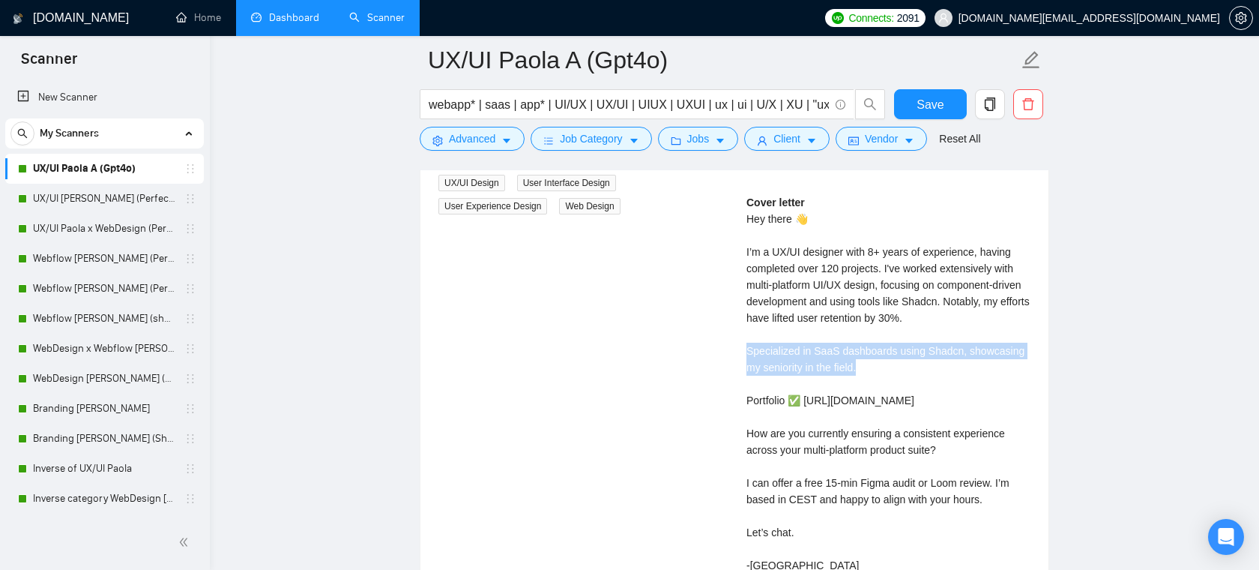
drag, startPoint x: 941, startPoint y: 350, endPoint x: 736, endPoint y: 336, distance: 205.2
click at [737, 338] on div "Paola C . Award-Winning UX/UI Designer | Web & Mobile | Webflow & Landing Pages…" at bounding box center [889, 336] width 308 height 556
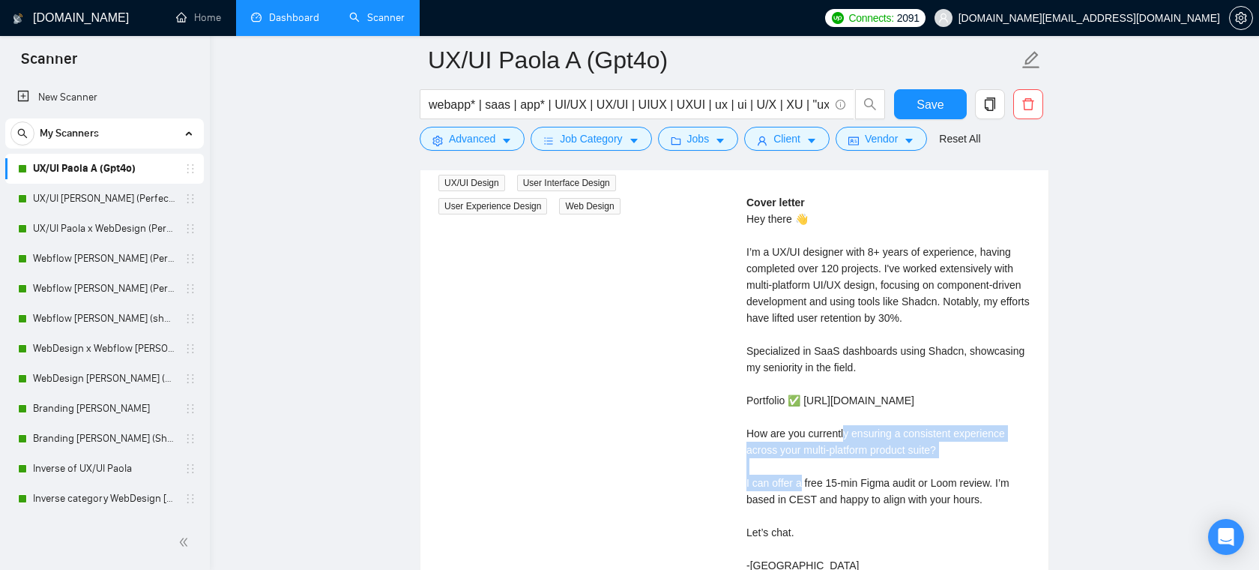
drag, startPoint x: 976, startPoint y: 431, endPoint x: 776, endPoint y: 422, distance: 200.4
click at [776, 422] on div "Cover letter Hey there 👋 I’m a UX/UI designer with 8+ years of experience, havi…" at bounding box center [889, 383] width 284 height 379
click at [859, 467] on div "Cover letter Hey there 👋 I’m a UX/UI designer with 8+ years of experience, havi…" at bounding box center [889, 383] width 284 height 379
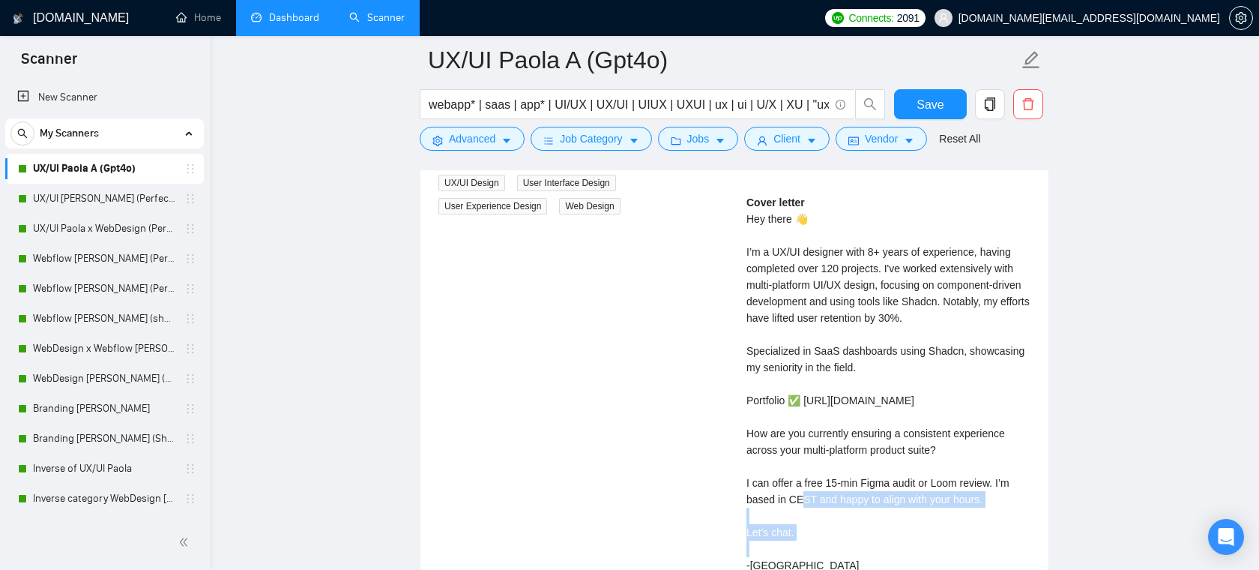
drag, startPoint x: 999, startPoint y: 480, endPoint x: 1005, endPoint y: 463, distance: 18.0
click at [1005, 463] on div "Cover letter Hey there 👋 I’m a UX/UI designer with 8+ years of experience, havi…" at bounding box center [889, 383] width 284 height 379
click at [1031, 373] on div "Paola C . Award-Winning UX/UI Designer | Web & Mobile | Webflow & Landing Pages…" at bounding box center [889, 336] width 308 height 556
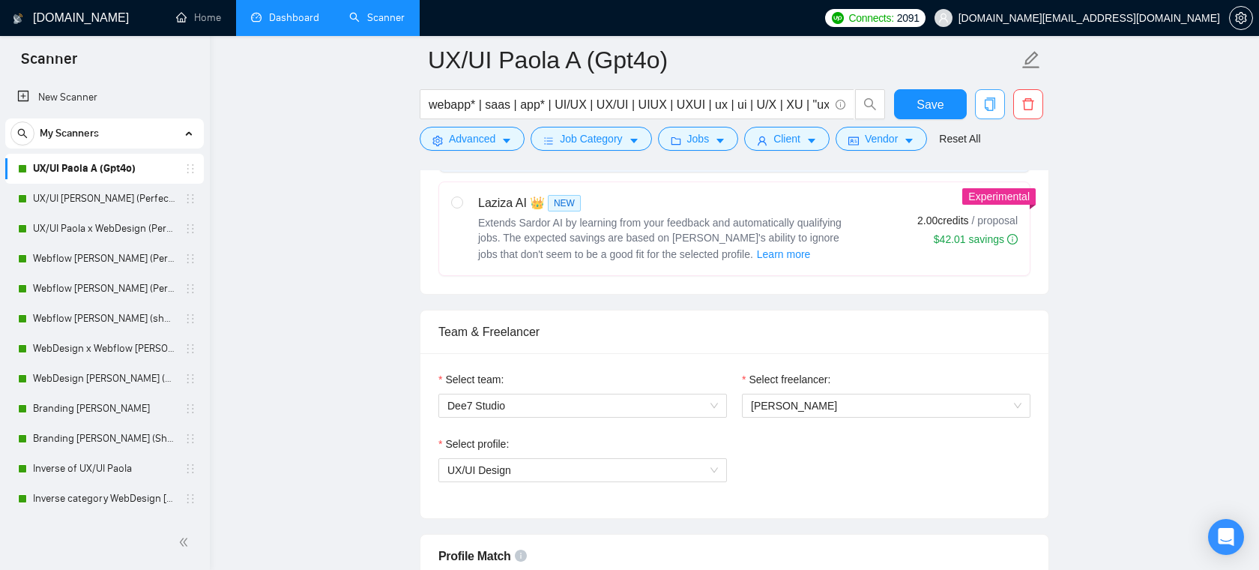
scroll to position [789, 0]
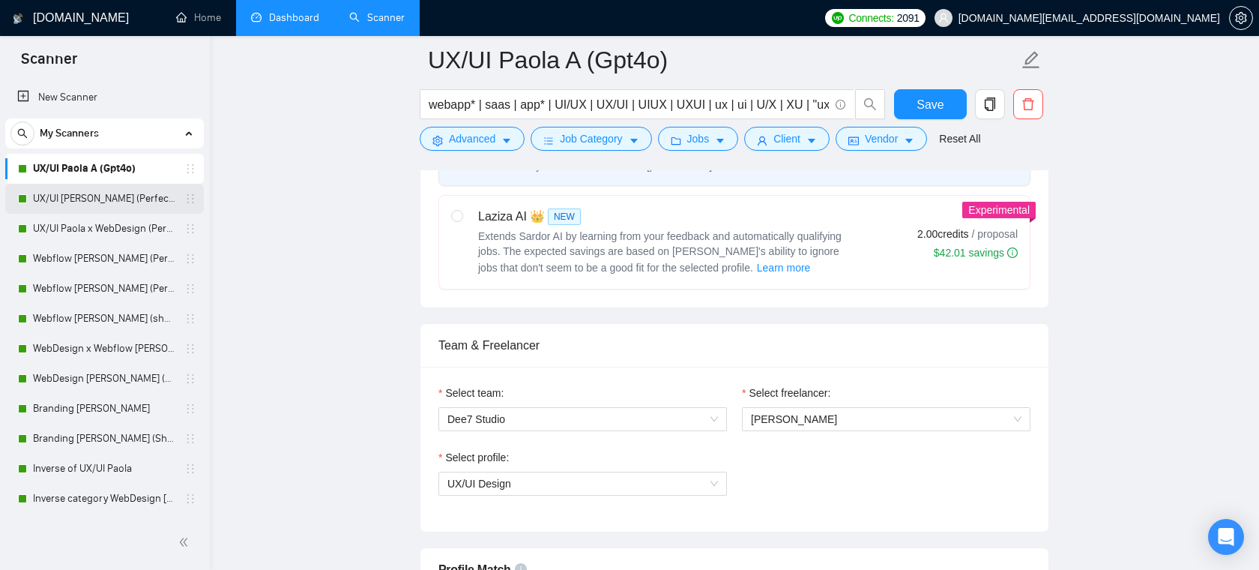
click at [58, 194] on link "UX/UI [PERSON_NAME] (Perfect!)" at bounding box center [104, 199] width 142 height 30
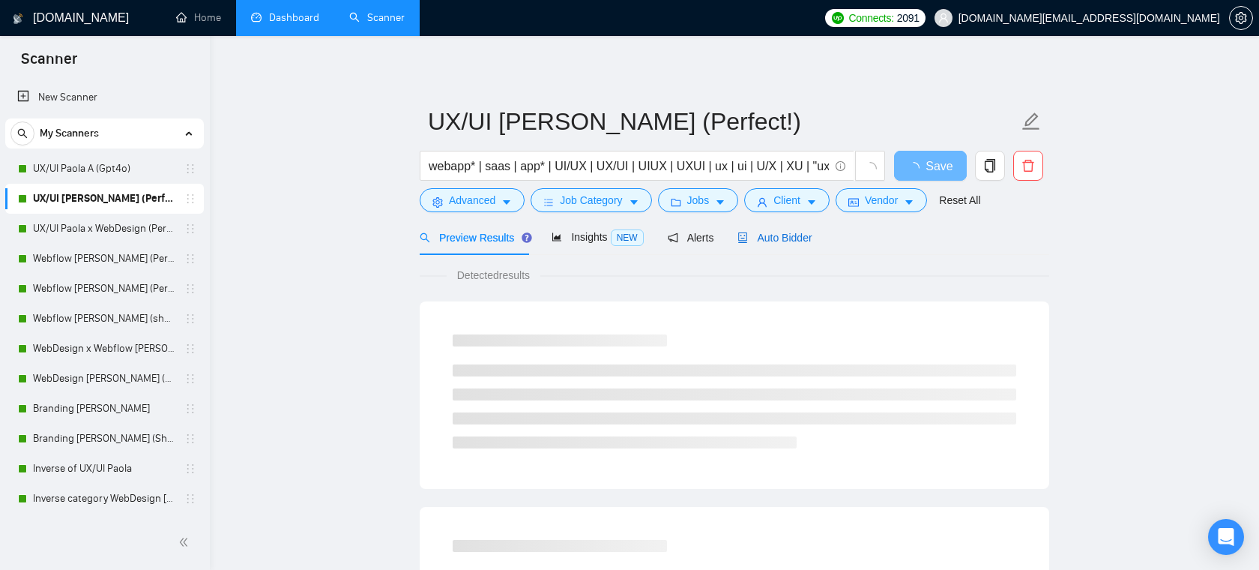
click at [803, 241] on span "Auto Bidder" at bounding box center [775, 238] width 74 height 12
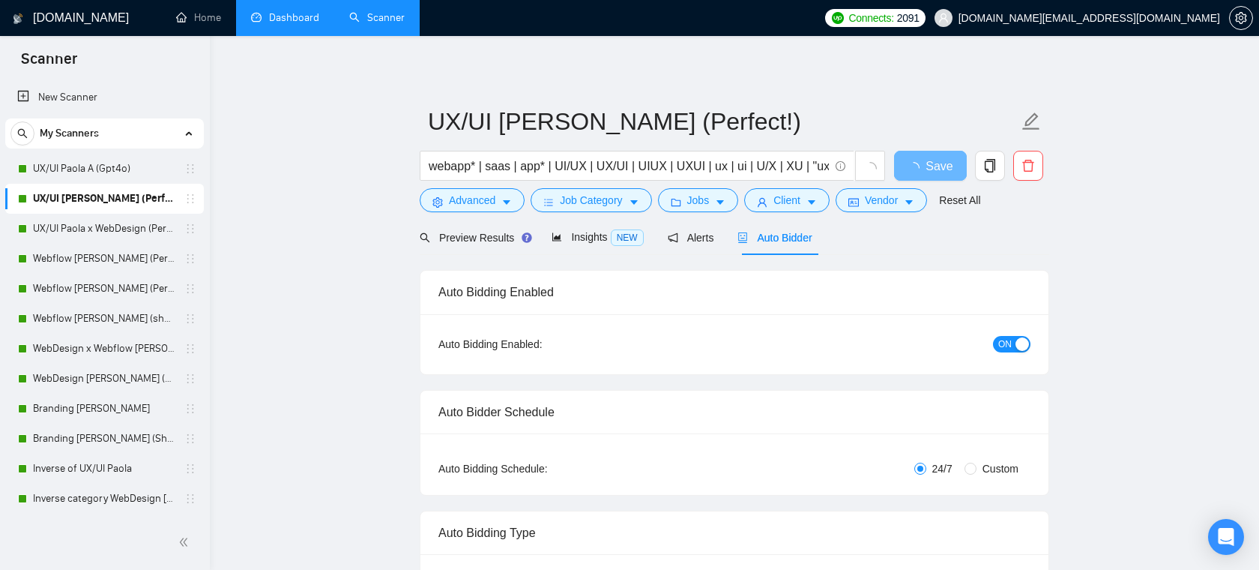
radio input "false"
radio input "true"
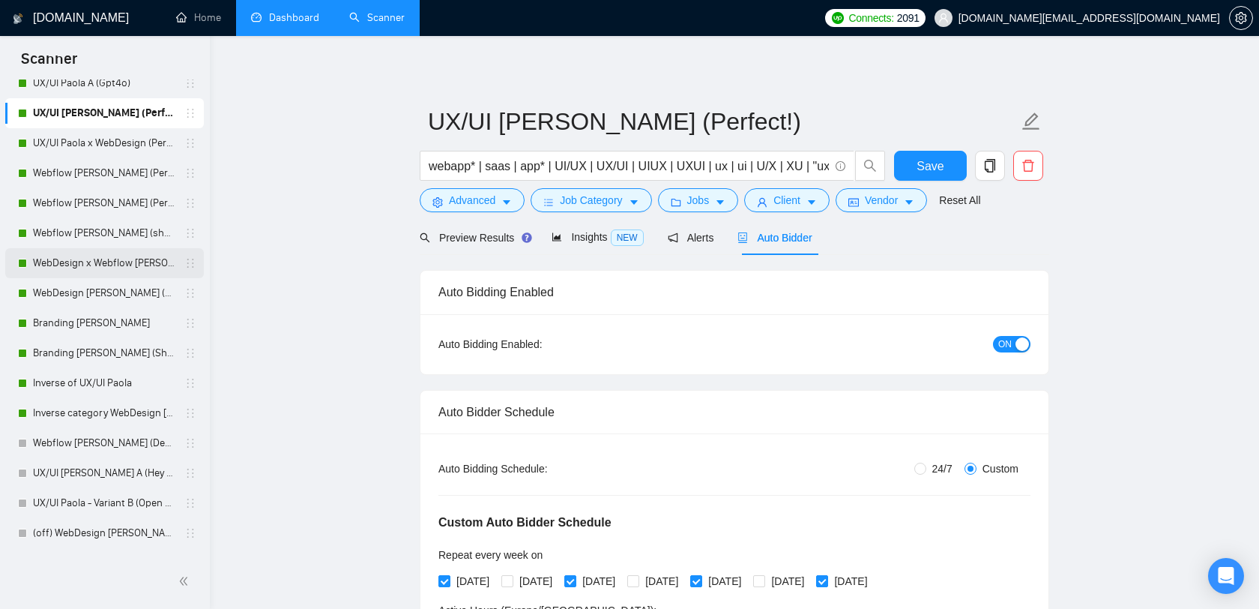
scroll to position [97, 0]
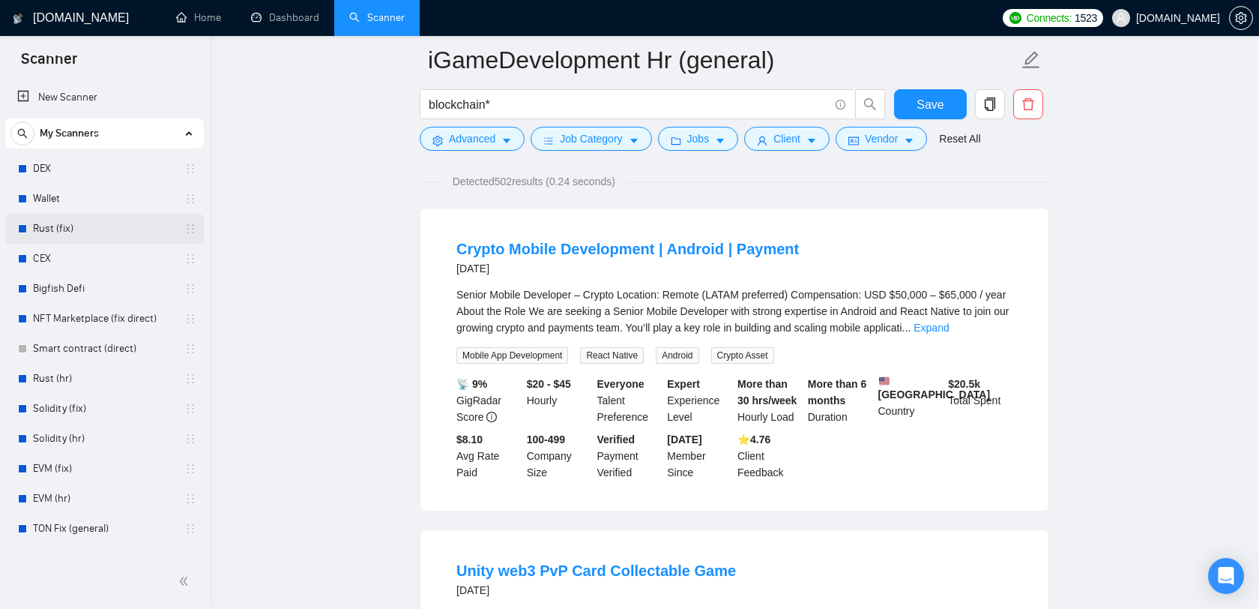
click at [63, 221] on link "Rust (fix)" at bounding box center [104, 229] width 142 height 30
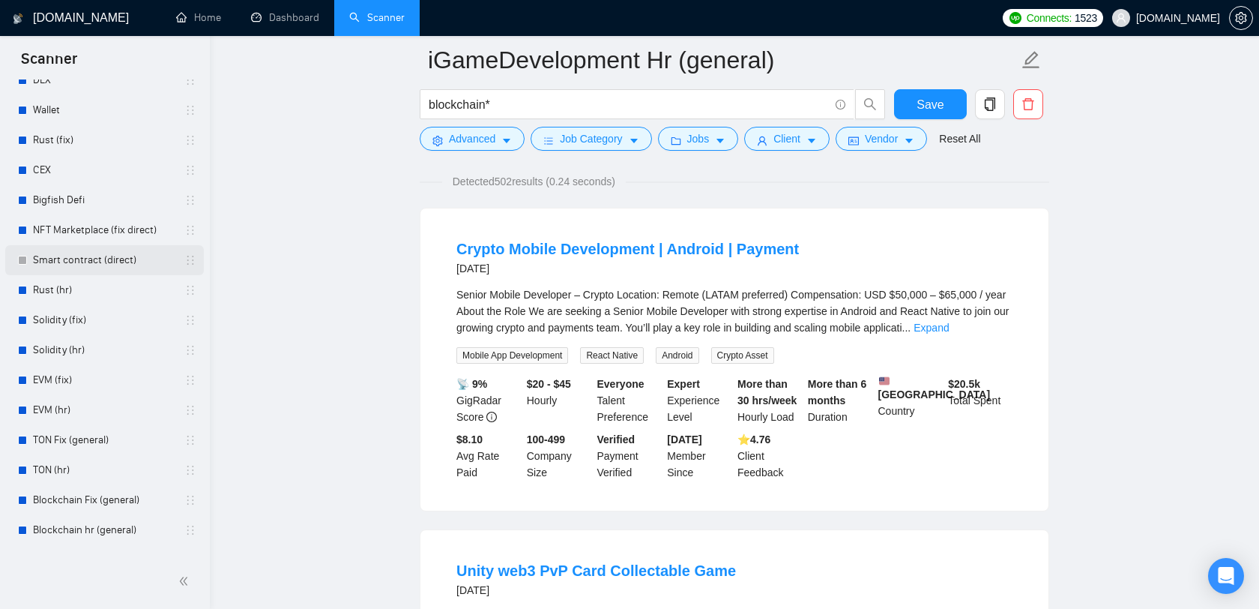
scroll to position [210, 0]
